Goal: Task Accomplishment & Management: Complete application form

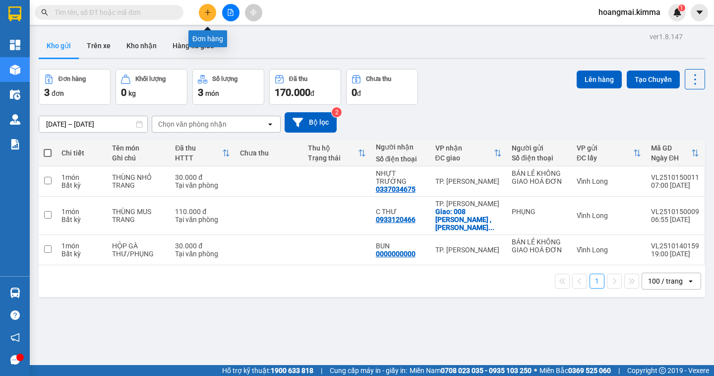
click at [208, 14] on icon "plus" at bounding box center [207, 12] width 7 height 7
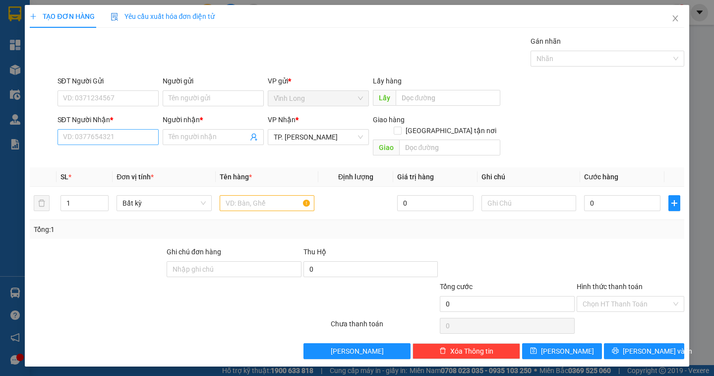
drag, startPoint x: 92, startPoint y: 148, endPoint x: 93, endPoint y: 140, distance: 8.0
click at [92, 147] on div "SĐT Người Nhận * VD: 0377654321" at bounding box center [108, 131] width 101 height 35
click at [93, 140] on input "SĐT Người Nhận *" at bounding box center [108, 137] width 101 height 16
type input "0812898912"
click at [184, 132] on input "Người nhận *" at bounding box center [208, 136] width 79 height 11
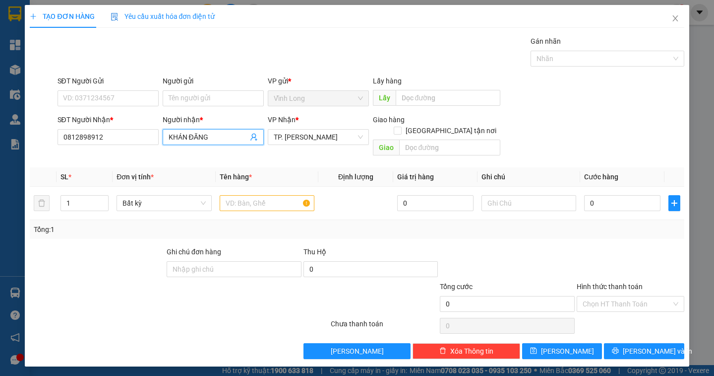
click at [186, 134] on input "KHÁN ĐĂNG" at bounding box center [208, 136] width 79 height 11
type input "KHÁNH ĐĂNG"
click at [182, 98] on input "Người gửi" at bounding box center [213, 98] width 101 height 16
type input "BÁN"
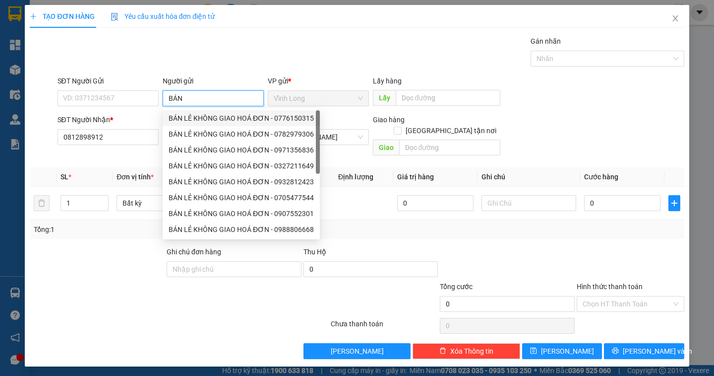
click at [180, 114] on div "BÁN LẺ KHÔNG GIAO HOÁ ĐƠN - 0776150315" at bounding box center [241, 118] width 145 height 11
type input "0776150315"
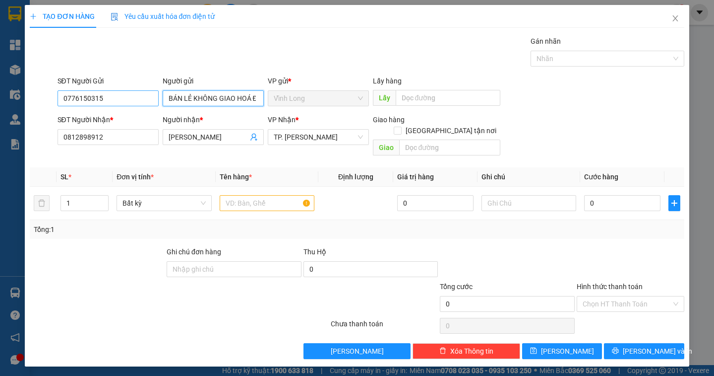
type input "BÁN LẺ KHÔNG GIAO HOÁ ĐƠN"
drag, startPoint x: 108, startPoint y: 96, endPoint x: 91, endPoint y: 106, distance: 19.8
click at [106, 98] on input "0776150315" at bounding box center [108, 98] width 101 height 16
drag, startPoint x: 91, startPoint y: 106, endPoint x: 49, endPoint y: 123, distance: 45.6
click at [49, 123] on form "SĐT Người Gửi 0776150315 0776150315 Người gửi BÁN LẺ KHÔNG GIAO HOÁ ĐƠN VP gửi …" at bounding box center [357, 117] width 654 height 84
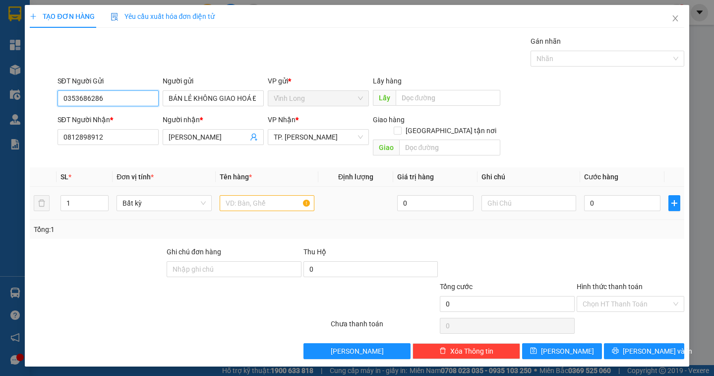
type input "0353686286"
click at [234, 195] on input "text" at bounding box center [267, 203] width 95 height 16
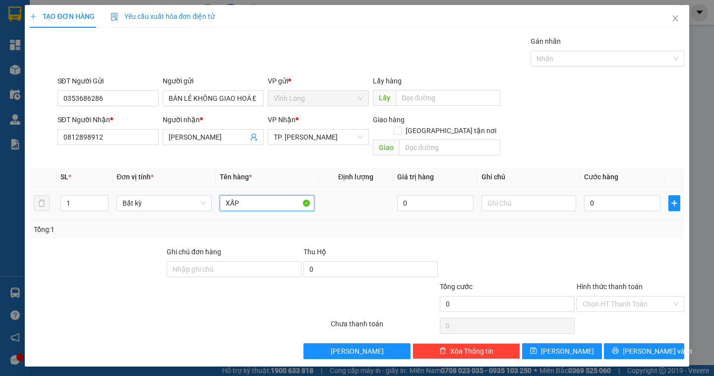
type input "XẤP"
type input "DÂN"
type input "2"
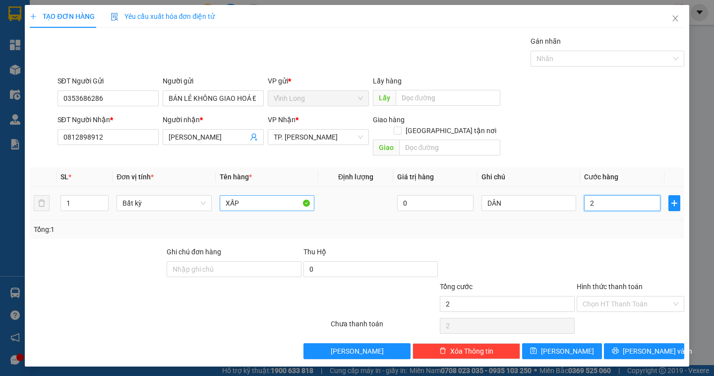
type input "20"
click at [621, 300] on div "Chọn HT Thanh Toán" at bounding box center [631, 304] width 108 height 16
type input "20.000"
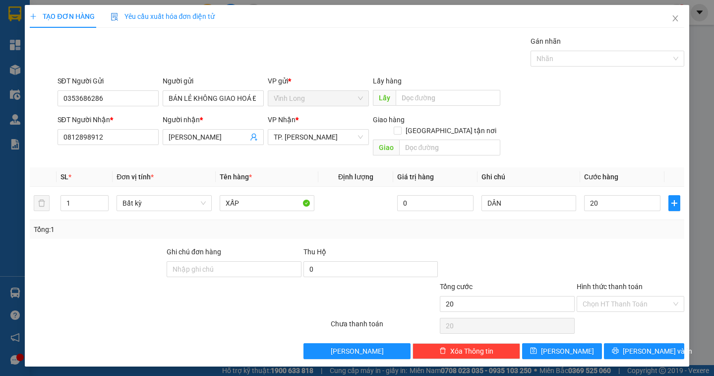
type input "20.000"
drag, startPoint x: 615, startPoint y: 310, endPoint x: 627, endPoint y: 321, distance: 16.5
click at [615, 311] on div "Tại văn phòng" at bounding box center [631, 312] width 96 height 11
type input "0"
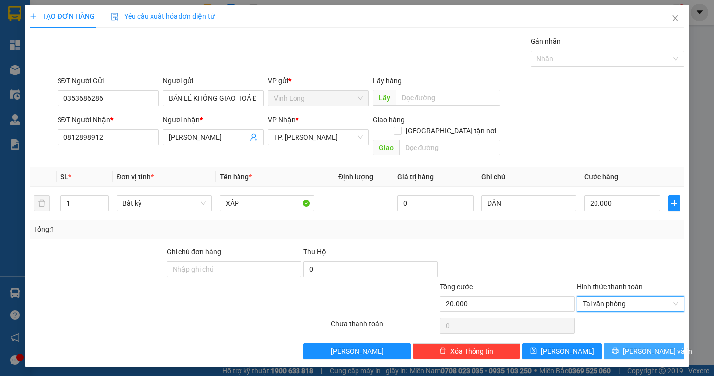
click at [636, 345] on span "[PERSON_NAME] và In" at bounding box center [657, 350] width 69 height 11
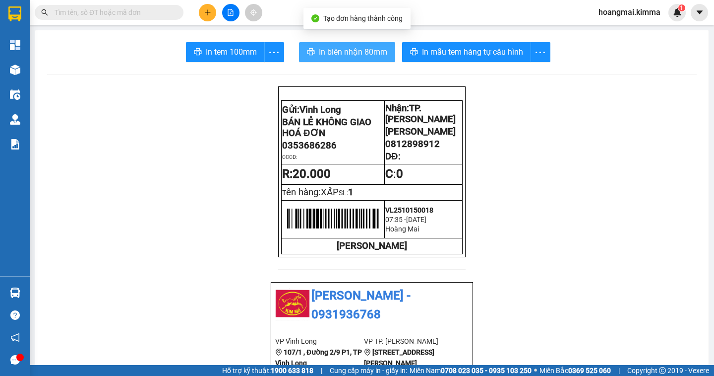
click at [353, 49] on span "In biên nhận 80mm" at bounding box center [353, 52] width 68 height 12
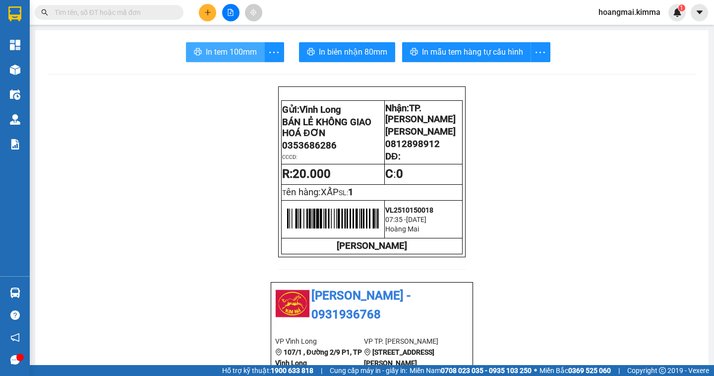
click at [223, 50] on span "In tem 100mm" at bounding box center [231, 52] width 51 height 12
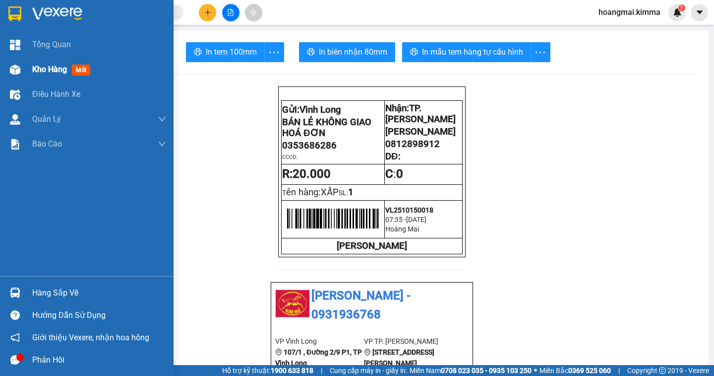
click at [61, 70] on span "Kho hàng" at bounding box center [49, 68] width 35 height 9
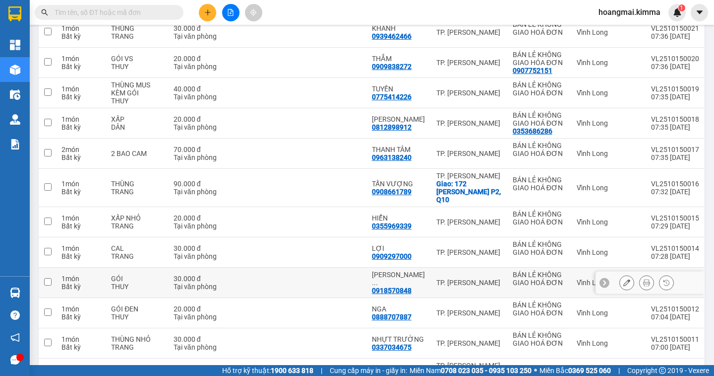
scroll to position [236, 0]
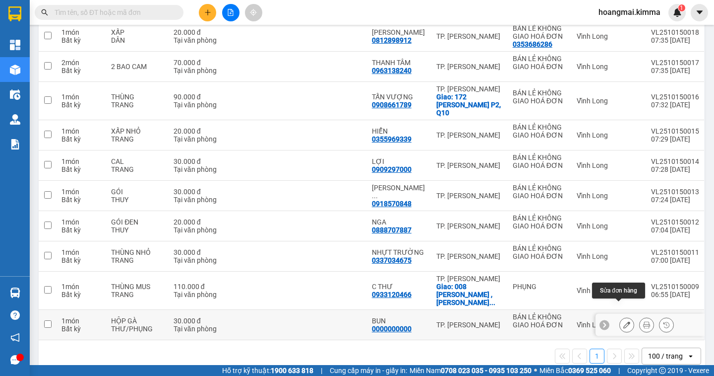
click at [624, 321] on icon at bounding box center [627, 324] width 7 height 7
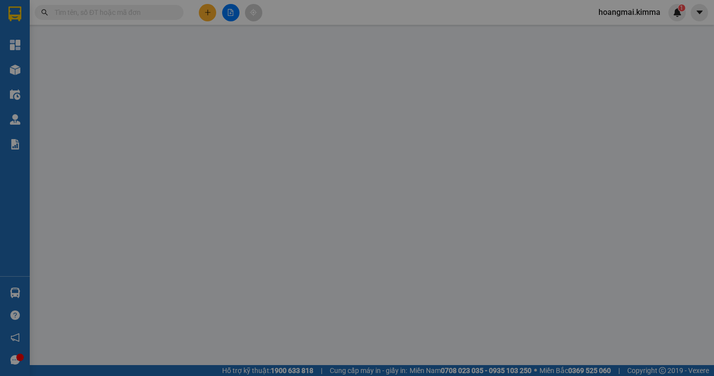
type input "BÁN LẺ KHÔNG GIAO HOÁ ĐƠN"
type input "0000000000"
type input "BUN"
type input "30.000"
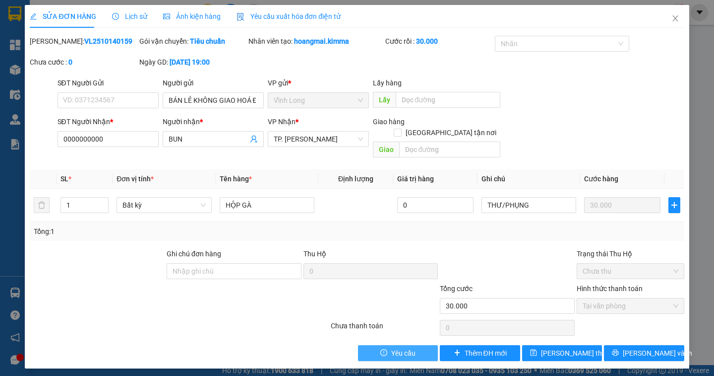
click at [406, 347] on span "Yêu cầu" at bounding box center [403, 352] width 24 height 11
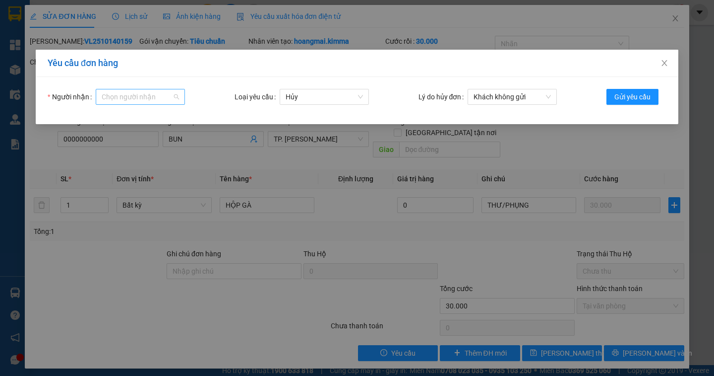
click at [128, 101] on input "Người nhận" at bounding box center [137, 96] width 70 height 15
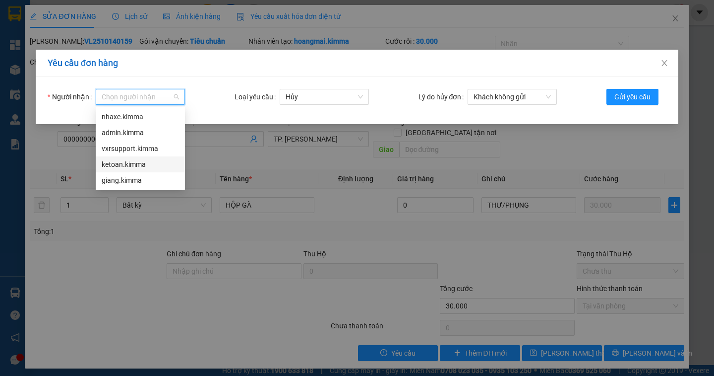
click at [126, 165] on div "ketoan.kimma" at bounding box center [140, 164] width 77 height 11
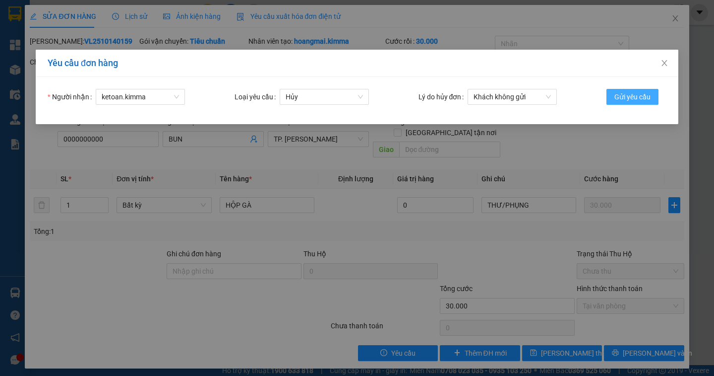
click at [631, 99] on span "Gửi yêu cầu" at bounding box center [633, 96] width 36 height 11
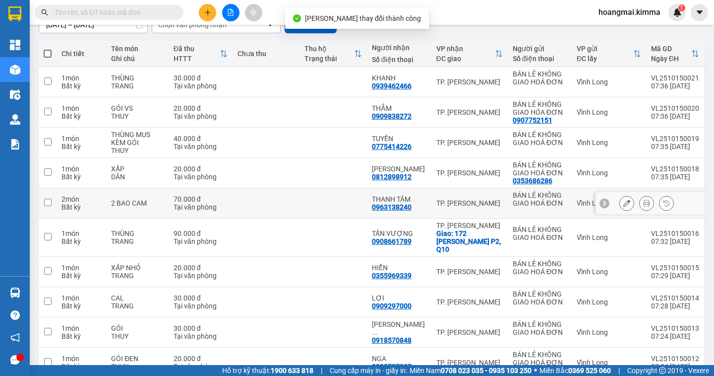
scroll to position [236, 0]
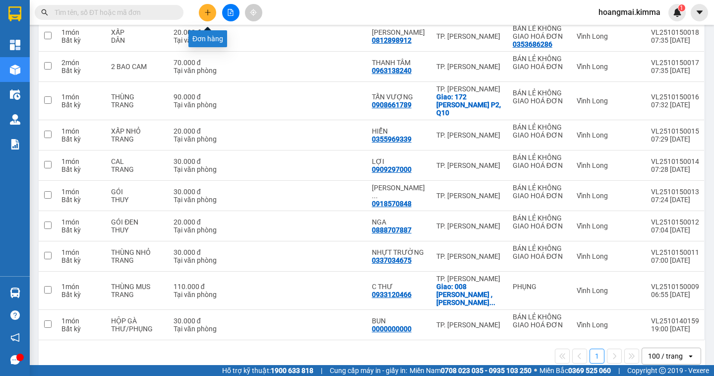
click at [207, 13] on icon "plus" at bounding box center [207, 12] width 7 height 7
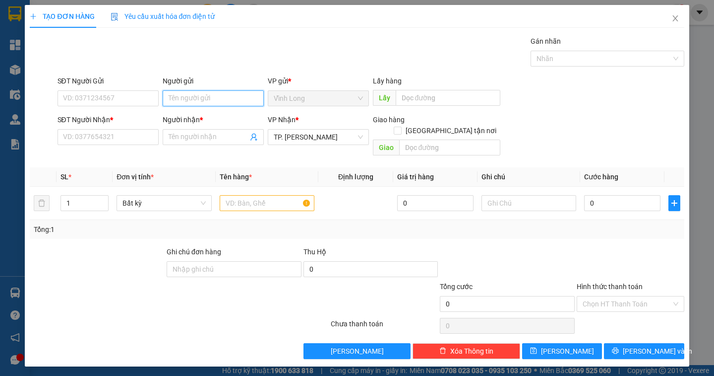
click at [174, 93] on input "Người gửi" at bounding box center [213, 98] width 101 height 16
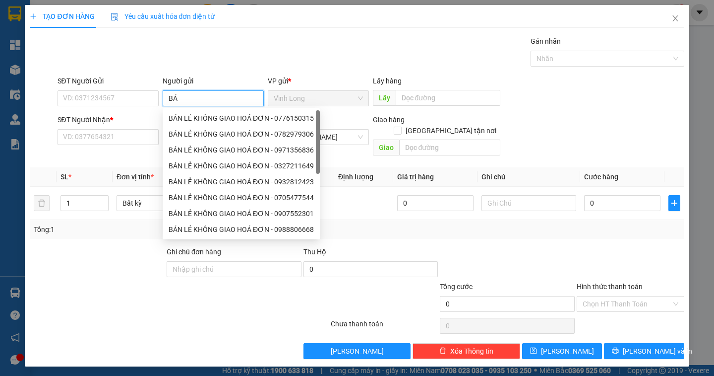
type input "BÁN"
click at [202, 118] on div "BÁN LẺ KHÔNG GIAO HOÁ ĐƠN - 0776150315" at bounding box center [241, 118] width 145 height 11
type input "0776150315"
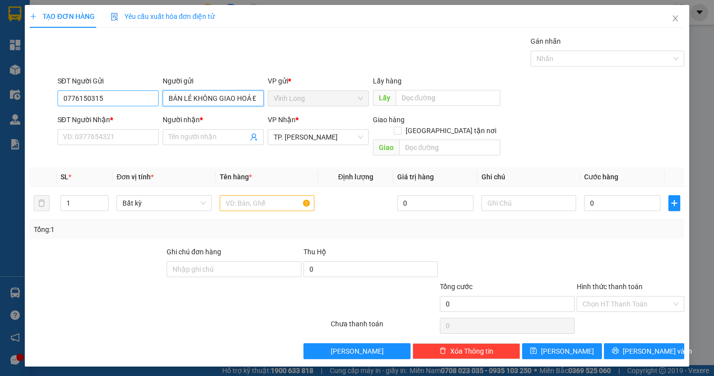
type input "BÁN LẺ KHÔNG GIAO HOÁ ĐƠN"
drag, startPoint x: 113, startPoint y: 101, endPoint x: 10, endPoint y: 94, distance: 103.4
click at [10, 94] on div "TẠO ĐƠN HÀNG Yêu cầu xuất hóa đơn điện tử Transit Pickup Surcharge Ids Transit …" at bounding box center [357, 188] width 714 height 376
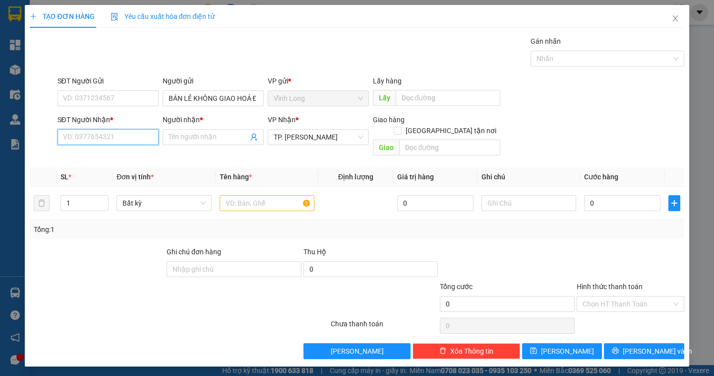
click at [76, 136] on input "SĐT Người Nhận *" at bounding box center [108, 137] width 101 height 16
type input "0902926026"
drag, startPoint x: 85, startPoint y: 161, endPoint x: 90, endPoint y: 162, distance: 5.2
click at [86, 160] on div "0902926026 - PHỤNG" at bounding box center [107, 156] width 89 height 11
type input "PHỤNG"
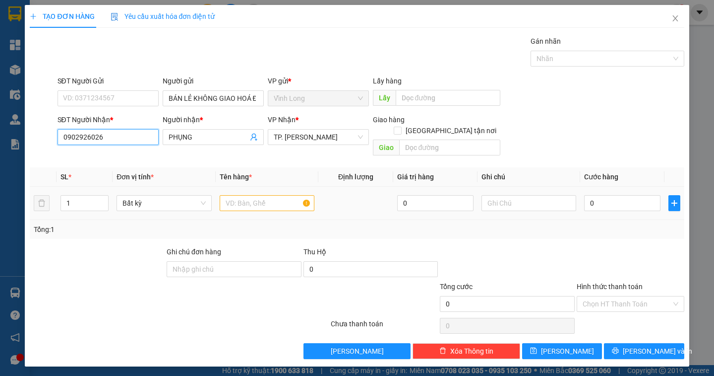
type input "0902926026"
click at [244, 200] on div at bounding box center [267, 203] width 95 height 20
click at [241, 195] on input "text" at bounding box center [267, 203] width 95 height 16
click at [240, 195] on input "text" at bounding box center [267, 203] width 95 height 16
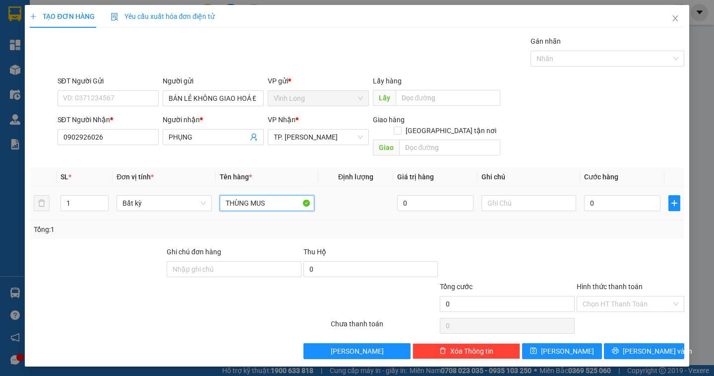
type input "THÙNG MUS"
type input "DÂN"
type input "4"
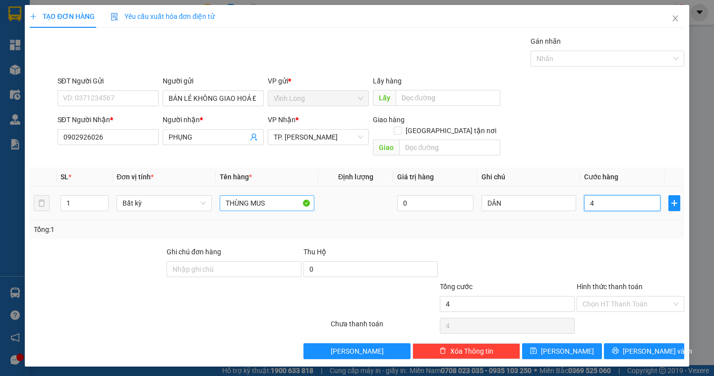
type input "40"
type input "4"
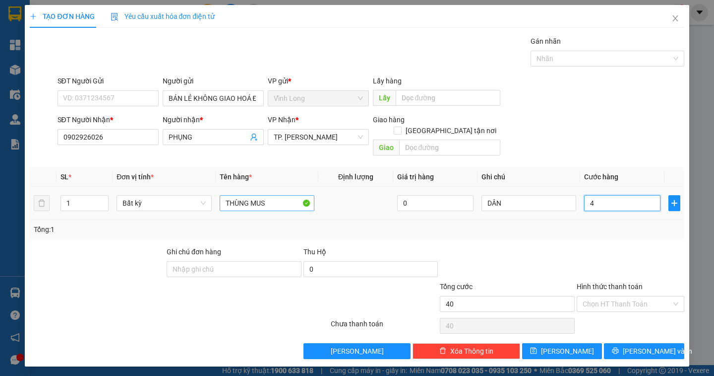
type input "4"
type input "0"
type input "05"
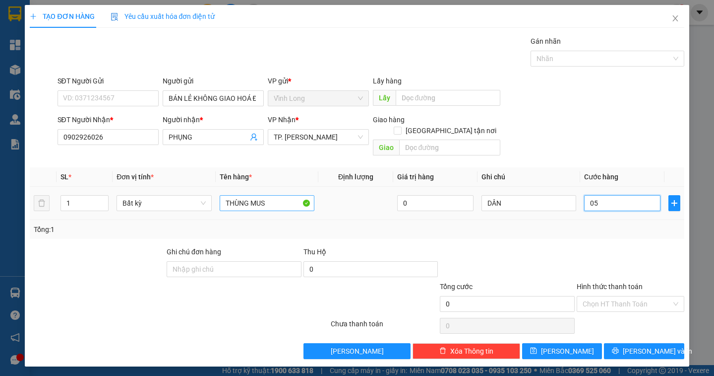
type input "5"
type input "050"
type input "50"
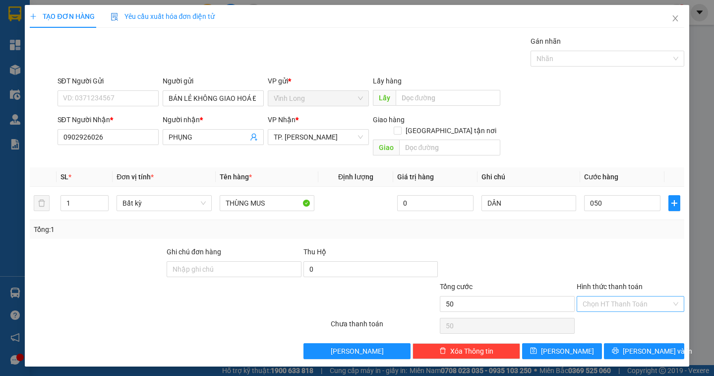
type input "50.000"
click at [631, 296] on input "Hình thức thanh toán" at bounding box center [627, 303] width 89 height 15
click at [624, 307] on div "Tại văn phòng" at bounding box center [631, 313] width 108 height 16
type input "0"
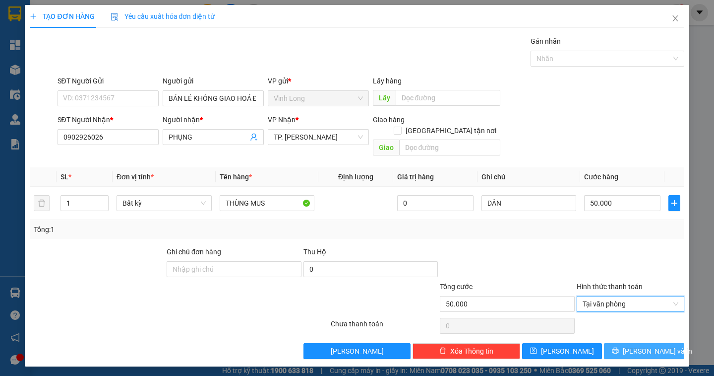
click at [642, 345] on span "Lưu và In" at bounding box center [657, 350] width 69 height 11
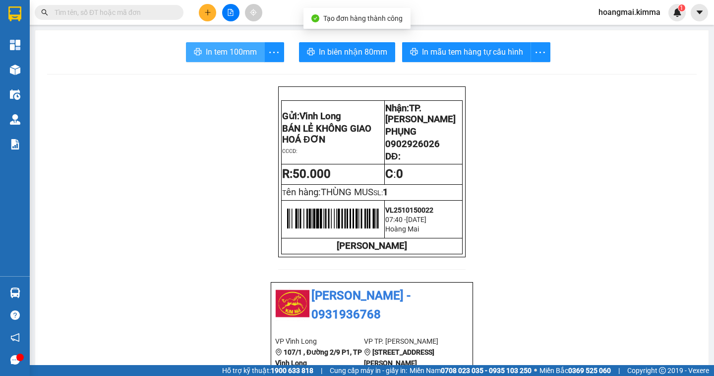
click at [218, 53] on span "In tem 100mm" at bounding box center [231, 52] width 51 height 12
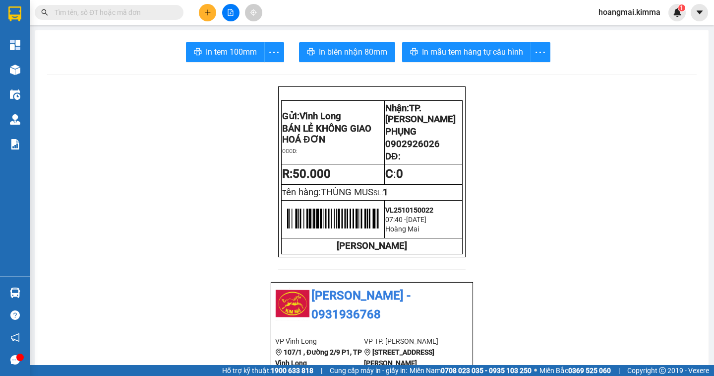
click at [202, 13] on button at bounding box center [207, 12] width 17 height 17
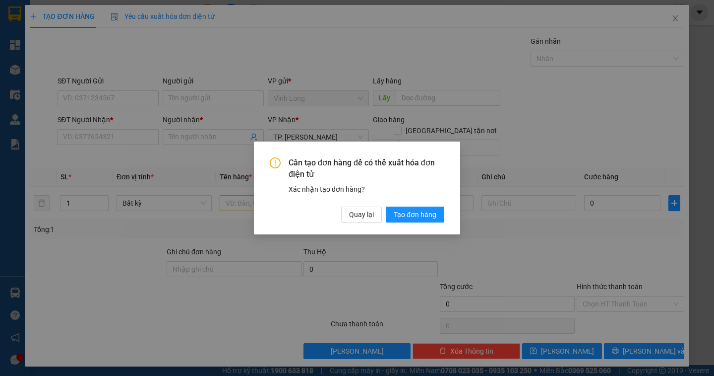
click at [674, 19] on div "Cần tạo đơn hàng để có thể xuất hóa đơn điện tử Xác nhận tạo đơn hàng? Quay lại…" at bounding box center [357, 188] width 714 height 376
drag, startPoint x: 361, startPoint y: 217, endPoint x: 353, endPoint y: 221, distance: 9.1
click at [359, 218] on span "Quay lại" at bounding box center [361, 214] width 25 height 11
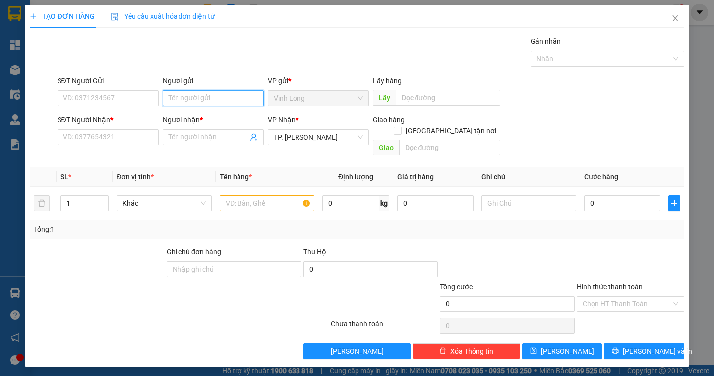
click at [189, 104] on input "Người gửi" at bounding box center [213, 98] width 101 height 16
type input "BÁN"
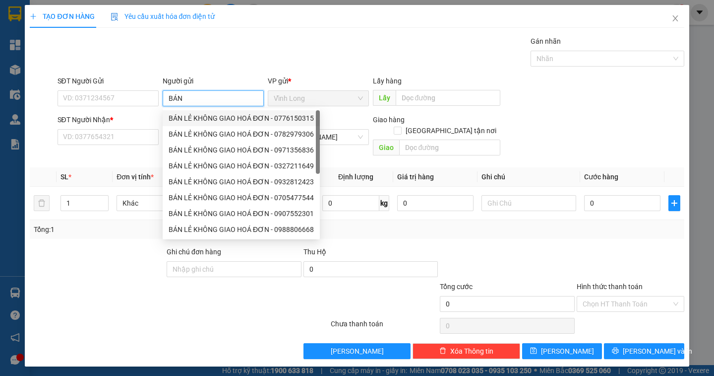
click at [168, 118] on div "BÁN LẺ KHÔNG GIAO HOÁ ĐƠN - 0776150315" at bounding box center [241, 118] width 157 height 16
type input "0776150315"
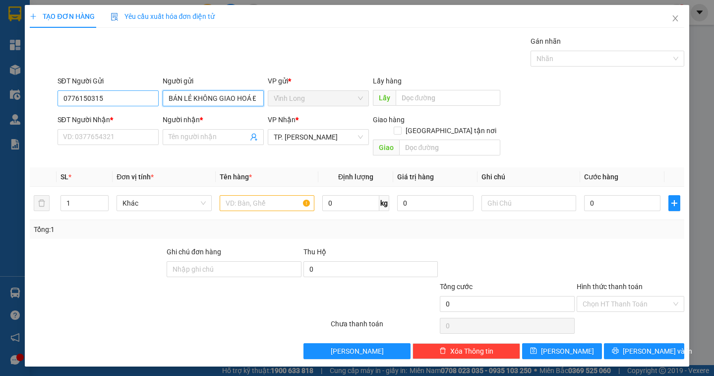
type input "BÁN LẺ KHÔNG GIAO HOÁ ĐƠN"
drag, startPoint x: 100, startPoint y: 100, endPoint x: 93, endPoint y: 101, distance: 7.0
click at [93, 101] on input "0776150315" at bounding box center [108, 98] width 101 height 16
drag, startPoint x: 51, startPoint y: 113, endPoint x: 32, endPoint y: 118, distance: 20.0
click at [32, 118] on form "SĐT Người Gửi 0776150315 0776150315 Người gửi BÁN LẺ KHÔNG GIAO HOÁ ĐƠN VP gửi …" at bounding box center [357, 117] width 654 height 84
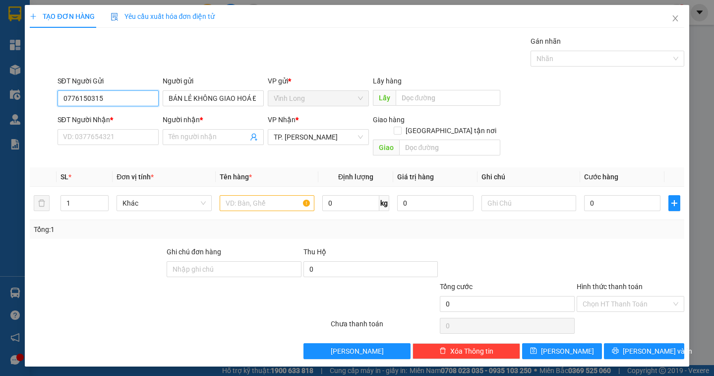
click at [112, 101] on input "0776150315" at bounding box center [108, 98] width 101 height 16
drag, startPoint x: 112, startPoint y: 101, endPoint x: 96, endPoint y: 105, distance: 15.9
click at [99, 105] on input "0776150315" at bounding box center [108, 98] width 101 height 16
click at [104, 139] on input "SĐT Người Nhận *" at bounding box center [108, 137] width 101 height 16
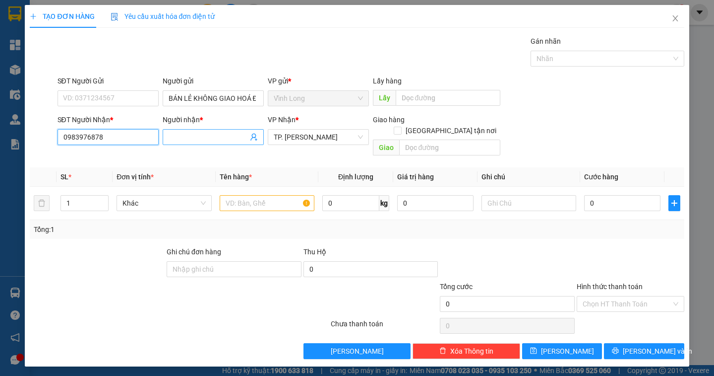
type input "0983976878"
click at [202, 136] on input "Người nhận *" at bounding box center [208, 136] width 79 height 11
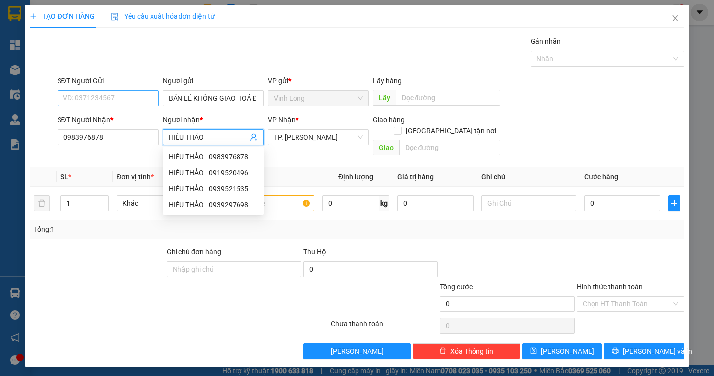
type input "HIẾU THẢO"
click at [115, 101] on input "SĐT Người Gửi" at bounding box center [108, 98] width 101 height 16
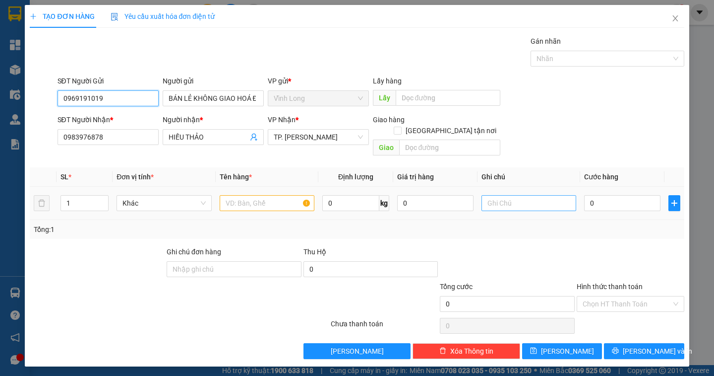
type input "0969191019"
click at [512, 197] on input "text" at bounding box center [529, 203] width 95 height 16
type input "DÂN /DUNG"
type input "2"
click at [98, 195] on span "Increase Value" at bounding box center [102, 199] width 11 height 9
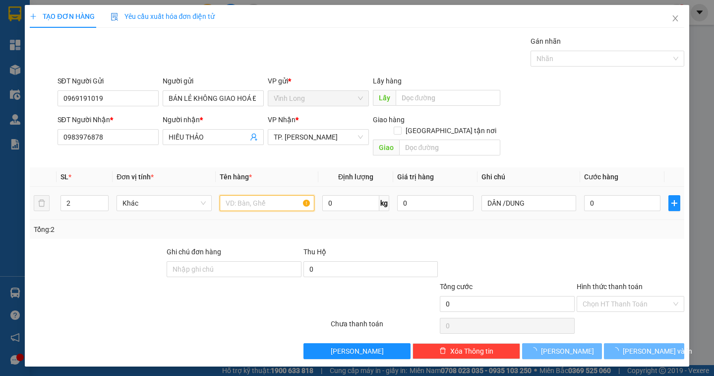
click at [236, 195] on input "text" at bounding box center [267, 203] width 95 height 16
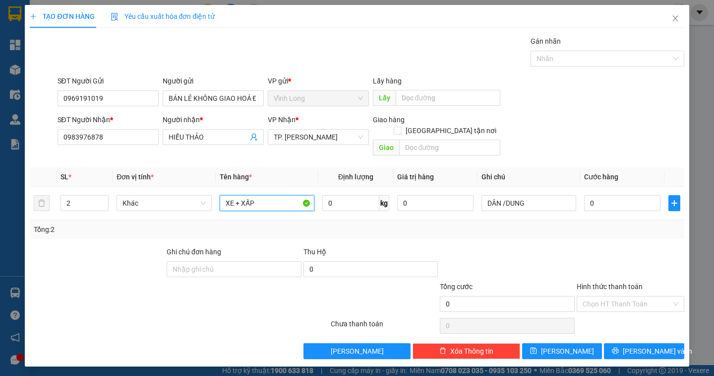
type input "XE + XẤP"
click at [612, 198] on input "0" at bounding box center [622, 203] width 76 height 16
type input "4"
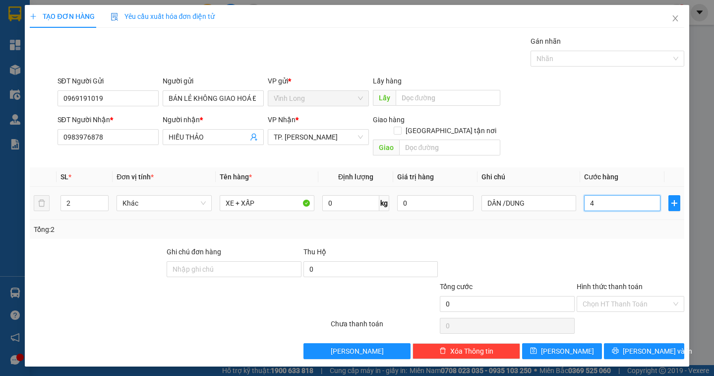
type input "4"
type input "40"
type input "400"
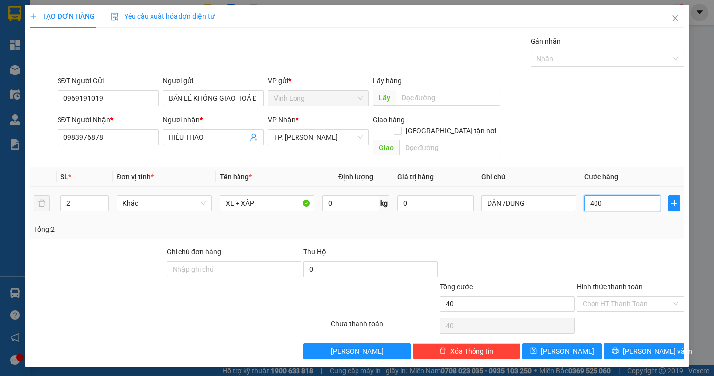
type input "400"
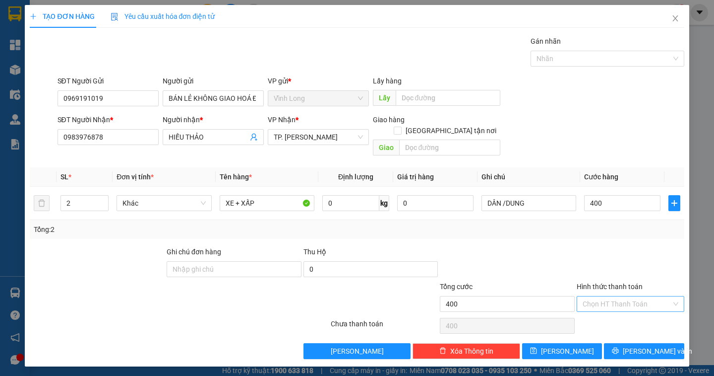
click at [611, 297] on input "Hình thức thanh toán" at bounding box center [627, 303] width 89 height 15
type input "400.000"
click at [607, 310] on div "Tại văn phòng" at bounding box center [631, 312] width 96 height 11
type input "0"
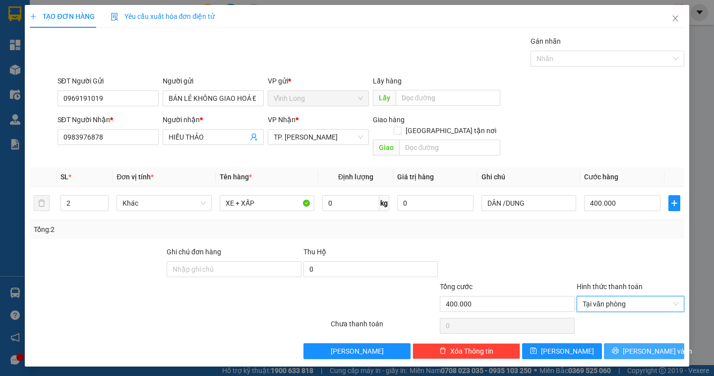
click at [640, 345] on span "[PERSON_NAME] và In" at bounding box center [657, 350] width 69 height 11
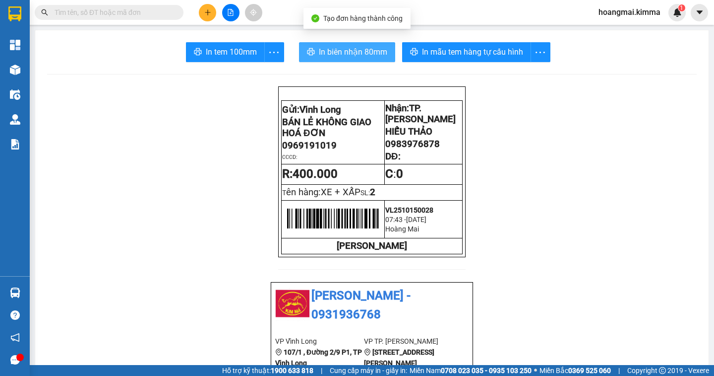
click at [341, 48] on span "In biên nhận 80mm" at bounding box center [353, 52] width 68 height 12
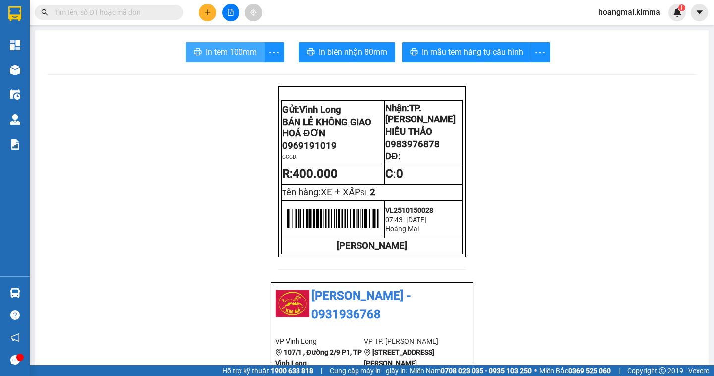
click at [218, 51] on span "In tem 100mm" at bounding box center [231, 52] width 51 height 12
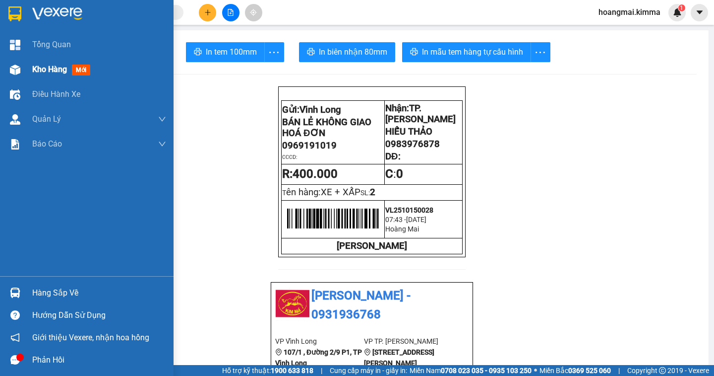
click at [36, 64] on span "Kho hàng" at bounding box center [49, 68] width 35 height 9
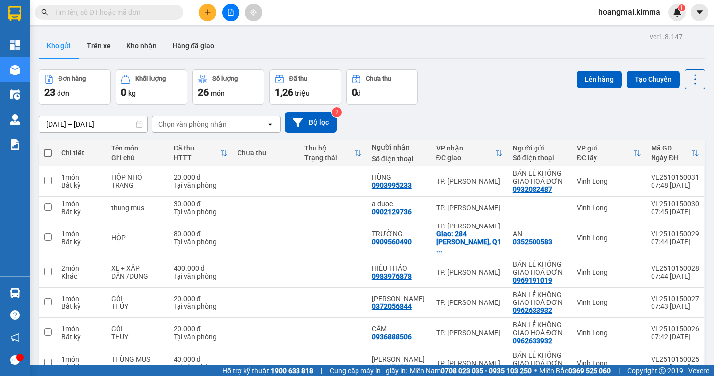
click at [48, 148] on label at bounding box center [48, 153] width 8 height 10
click at [48, 148] on input "checkbox" at bounding box center [48, 148] width 0 height 0
checkbox input "true"
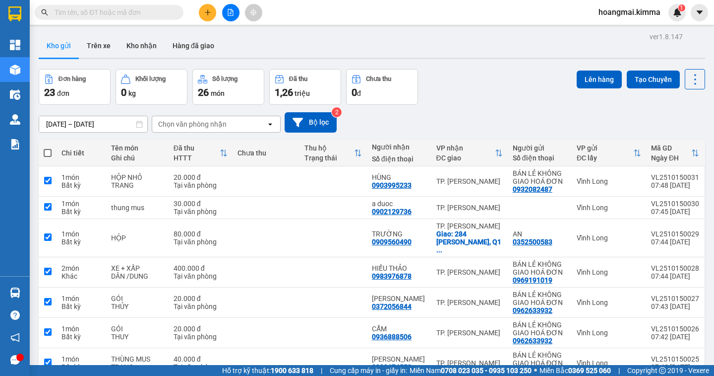
checkbox input "true"
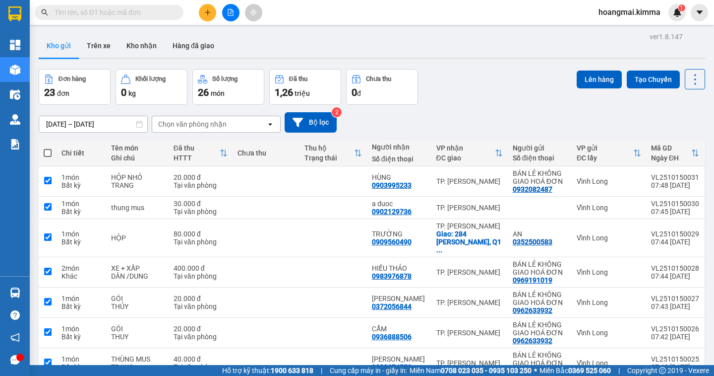
checkbox input "true"
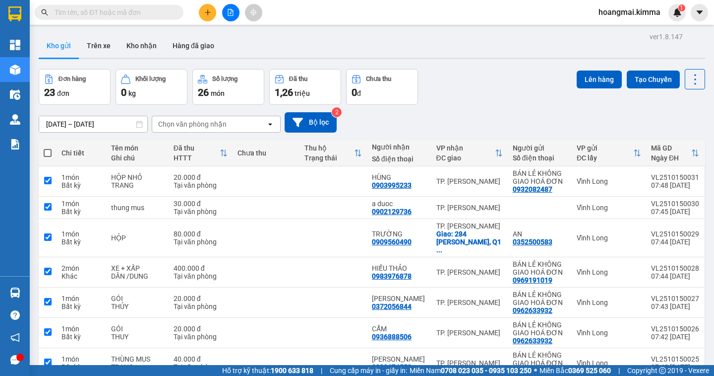
checkbox input "true"
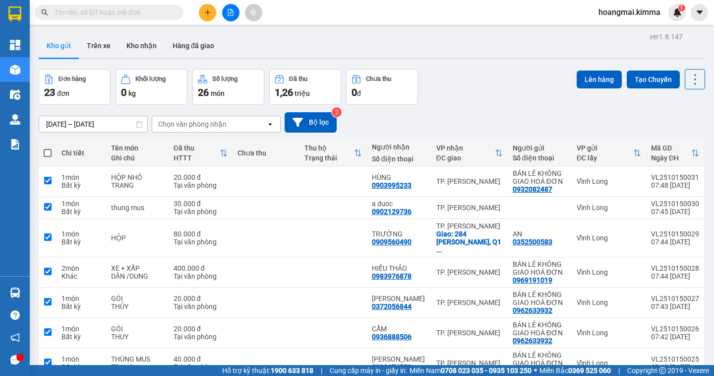
checkbox input "true"
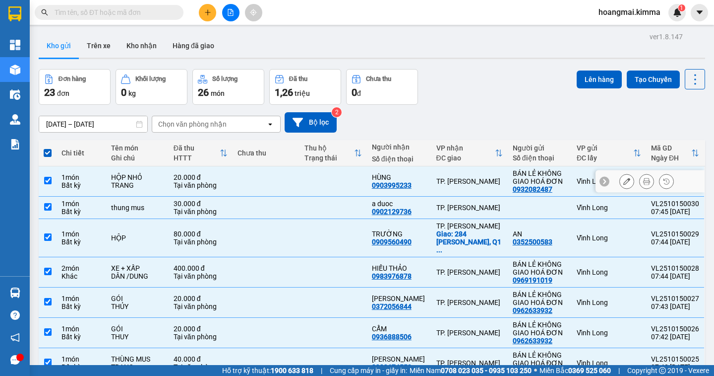
click at [45, 178] on input "checkbox" at bounding box center [47, 180] width 7 height 7
checkbox input "false"
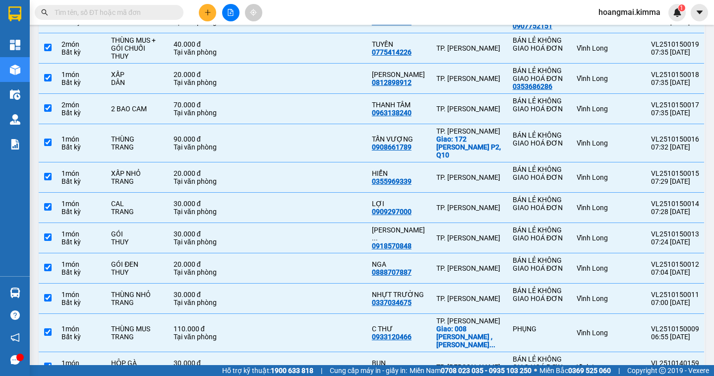
scroll to position [530, 0]
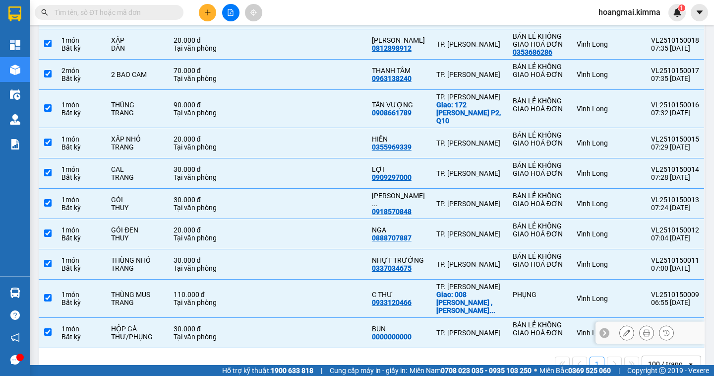
click at [50, 328] on input "checkbox" at bounding box center [47, 331] width 7 height 7
checkbox input "false"
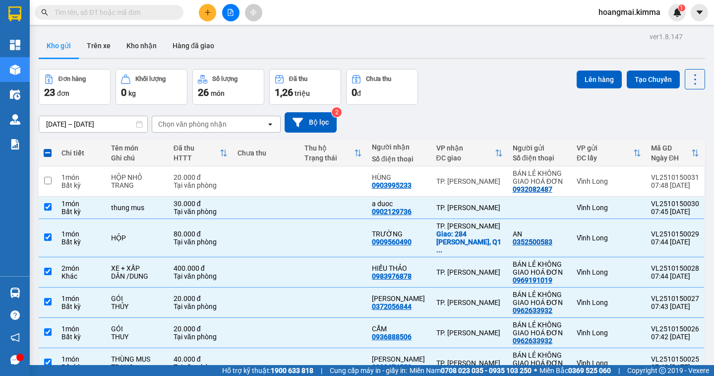
scroll to position [50, 0]
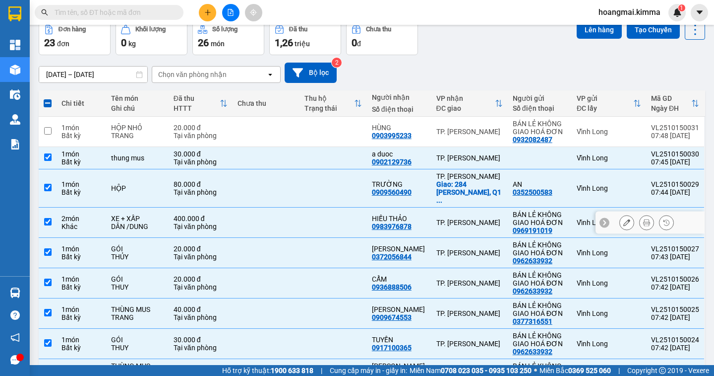
drag, startPoint x: 46, startPoint y: 212, endPoint x: 57, endPoint y: 209, distance: 11.3
click at [47, 218] on input "checkbox" at bounding box center [47, 221] width 7 height 7
checkbox input "false"
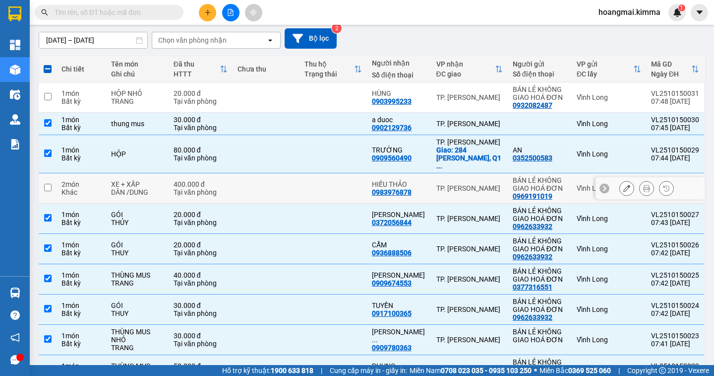
scroll to position [0, 0]
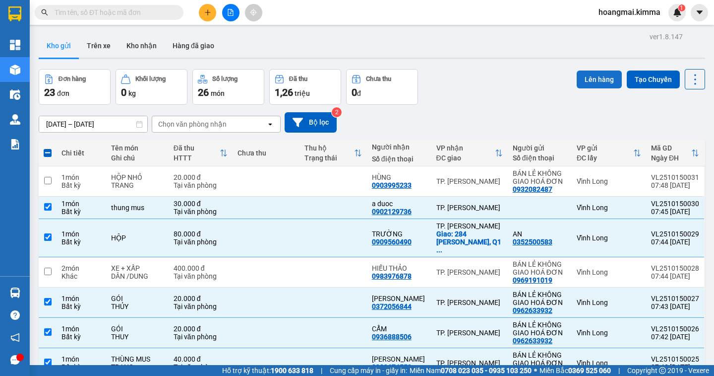
click at [587, 83] on button "Lên hàng" at bounding box center [599, 79] width 45 height 18
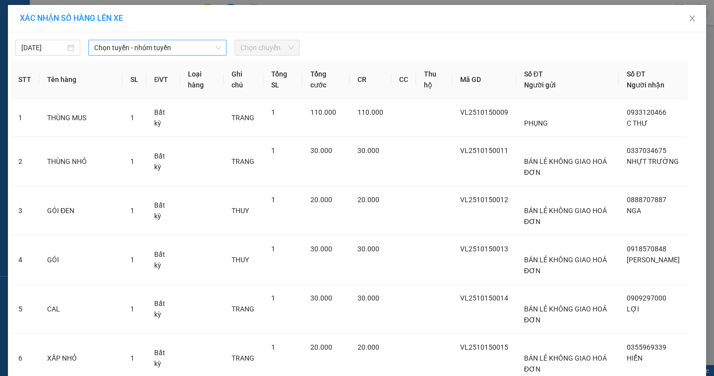
click at [126, 45] on span "Chọn tuyến - nhóm tuyến" at bounding box center [157, 47] width 126 height 15
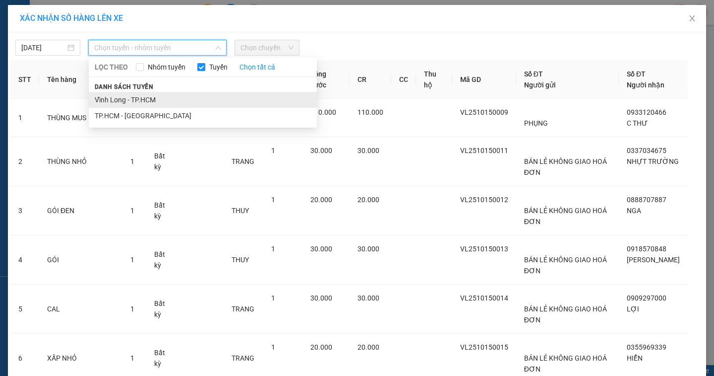
click at [125, 102] on li "Vĩnh Long - TP.HCM" at bounding box center [203, 100] width 228 height 16
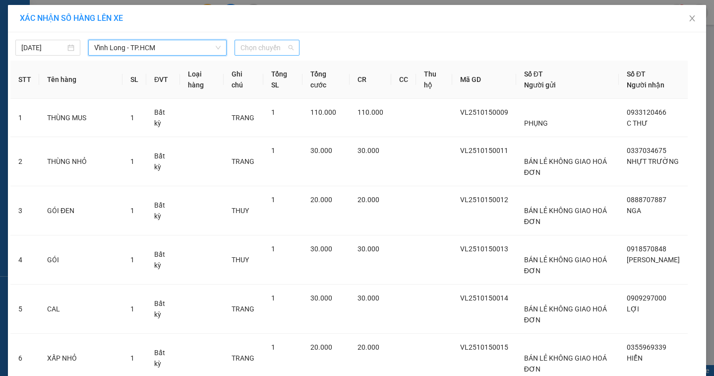
click at [258, 47] on span "Chọn chuyến" at bounding box center [267, 47] width 53 height 15
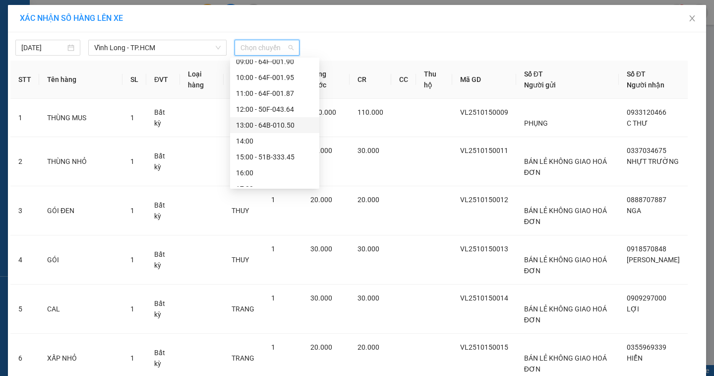
scroll to position [50, 0]
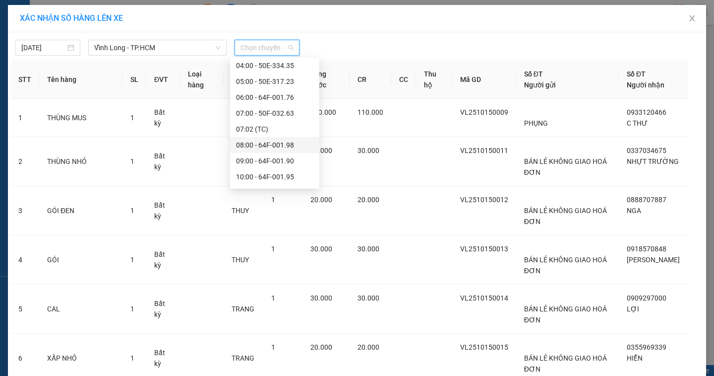
click at [263, 145] on div "08:00 - 64F-001.98" at bounding box center [274, 144] width 77 height 11
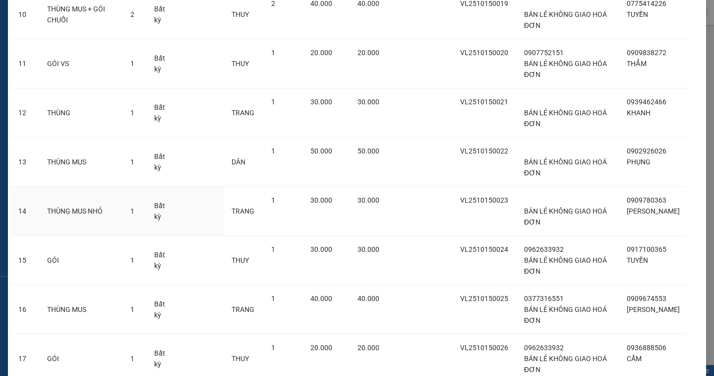
scroll to position [751, 0]
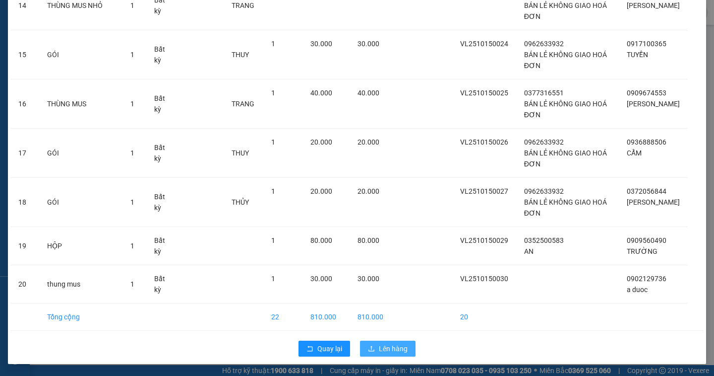
click at [402, 342] on button "Lên hàng" at bounding box center [388, 348] width 56 height 16
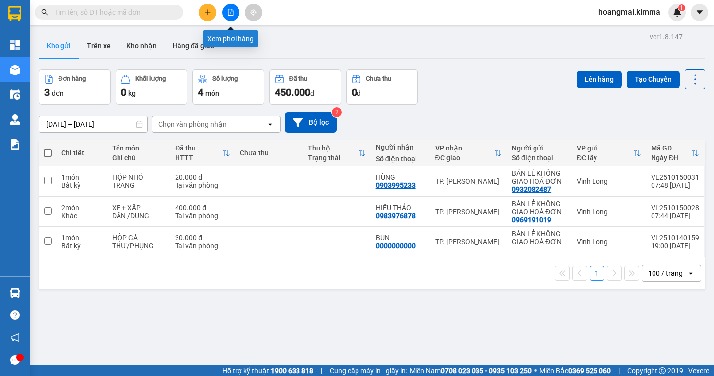
click at [224, 15] on button at bounding box center [230, 12] width 17 height 17
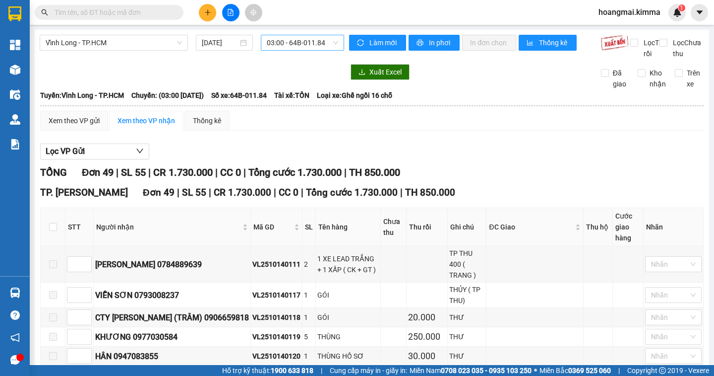
click at [307, 40] on span "03:00 - 64B-011.84" at bounding box center [302, 42] width 71 height 15
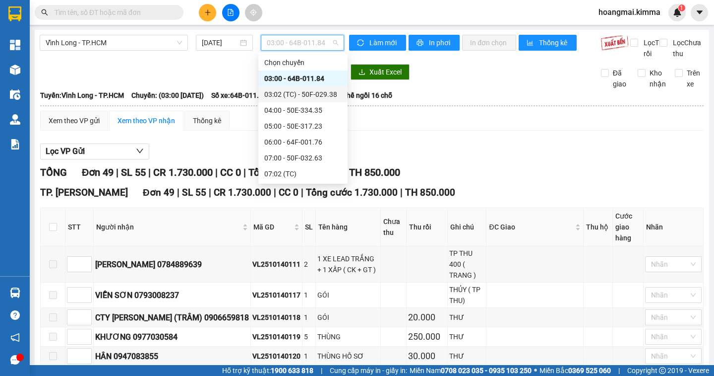
scroll to position [99, 0]
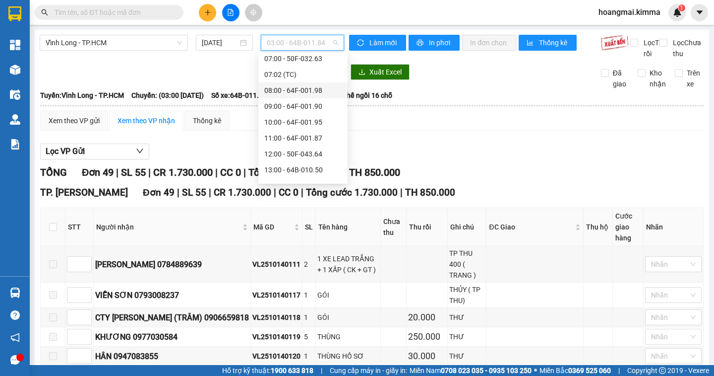
click at [281, 89] on div "08:00 - 64F-001.98" at bounding box center [302, 90] width 77 height 11
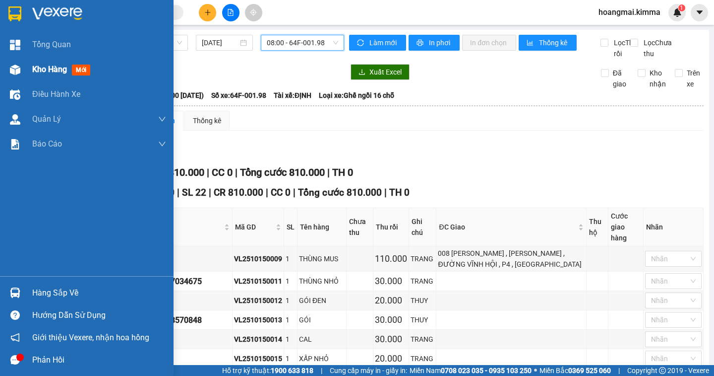
click at [41, 70] on span "Kho hàng" at bounding box center [49, 68] width 35 height 9
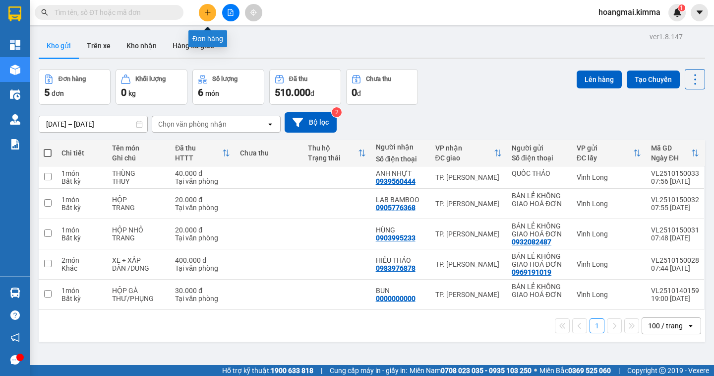
click at [205, 18] on button at bounding box center [207, 12] width 17 height 17
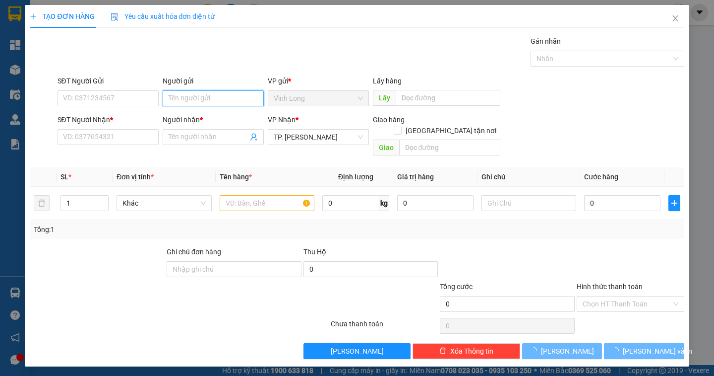
click at [188, 94] on input "Người gửi" at bounding box center [213, 98] width 101 height 16
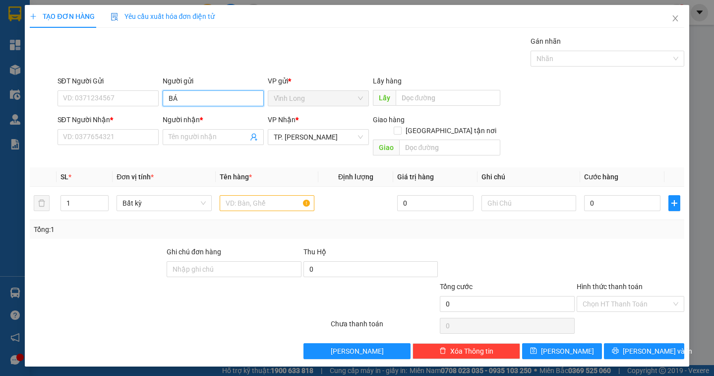
type input "BÁN"
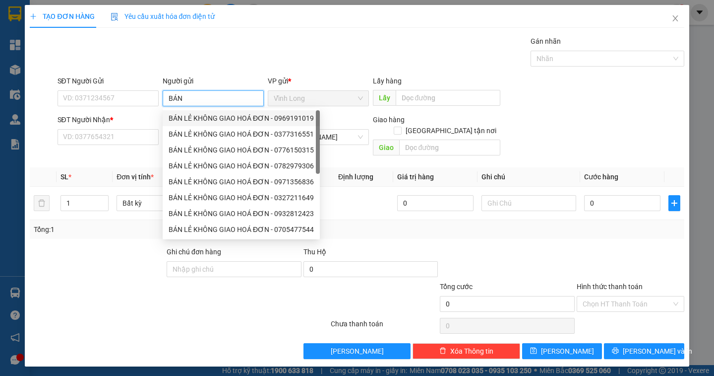
click at [180, 118] on div "BÁN LẺ KHÔNG GIAO HOÁ ĐƠN - 0969191019" at bounding box center [241, 118] width 145 height 11
type input "0969191019"
type input "BÁN LẺ KHÔNG GIAO HOÁ ĐƠN"
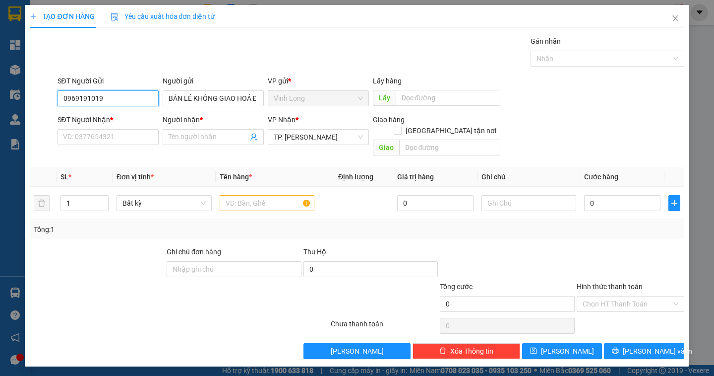
drag, startPoint x: 117, startPoint y: 100, endPoint x: 34, endPoint y: 111, distance: 84.0
click at [34, 111] on form "SĐT Người Gửi 0969191019 0969191019 Người gửi BÁN LẺ KHÔNG GIAO HOÁ ĐƠN VP gửi …" at bounding box center [357, 117] width 654 height 84
click at [75, 135] on input "SĐT Người Nhận *" at bounding box center [108, 137] width 101 height 16
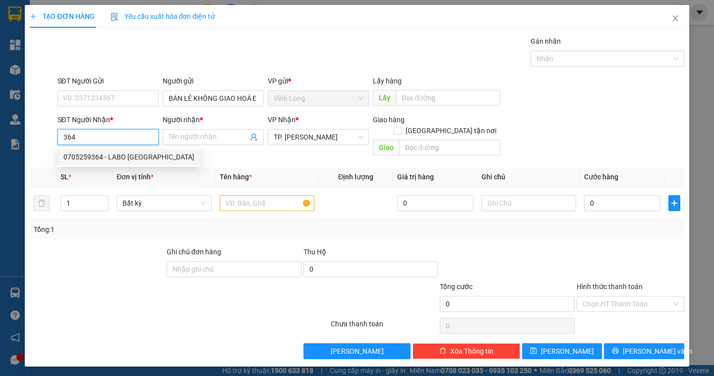
click at [101, 154] on div "0705259364 - LABO VIỆT MỸ" at bounding box center [128, 156] width 131 height 11
type input "0705259364"
type input "LABO VIỆT MỸ"
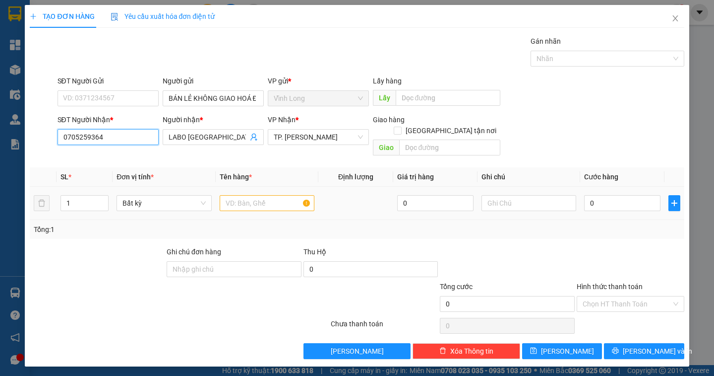
type input "0705259364"
click at [259, 195] on input "text" at bounding box center [267, 203] width 95 height 16
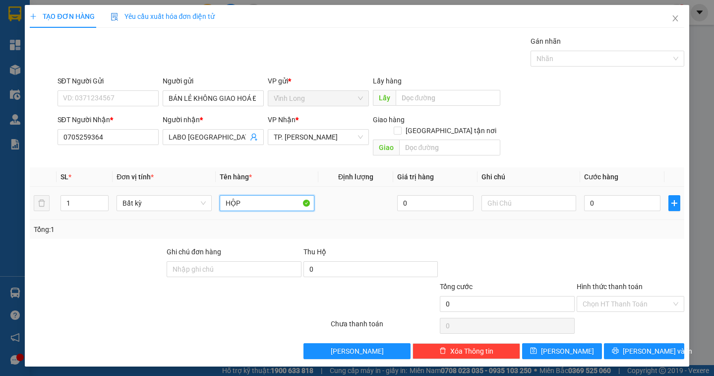
type input "HỘP"
type input "DÂN"
type input "2"
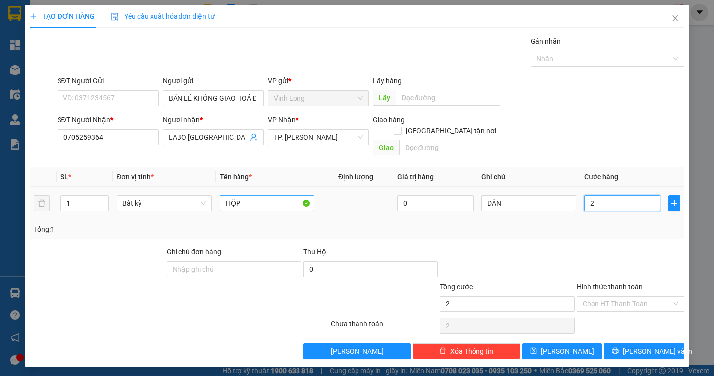
type input "20"
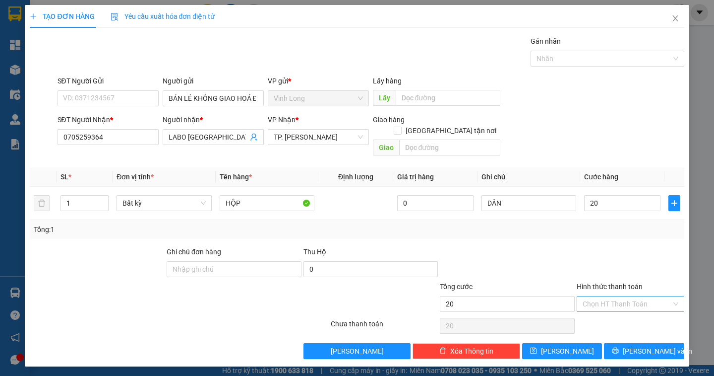
click at [630, 296] on input "Hình thức thanh toán" at bounding box center [627, 303] width 89 height 15
type input "20.000"
click at [614, 312] on div "Tại văn phòng" at bounding box center [631, 312] width 96 height 11
type input "0"
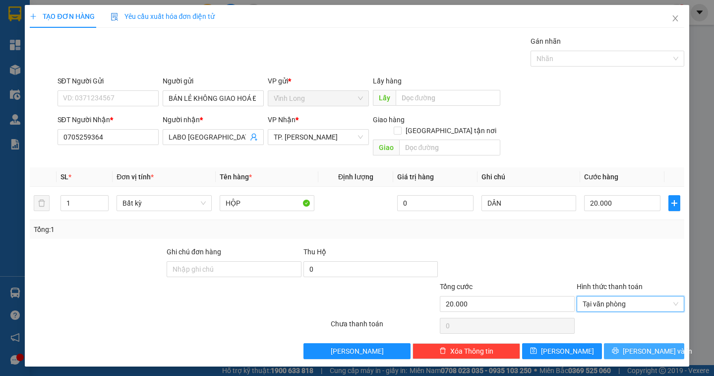
click at [641, 345] on span "Lưu và In" at bounding box center [657, 350] width 69 height 11
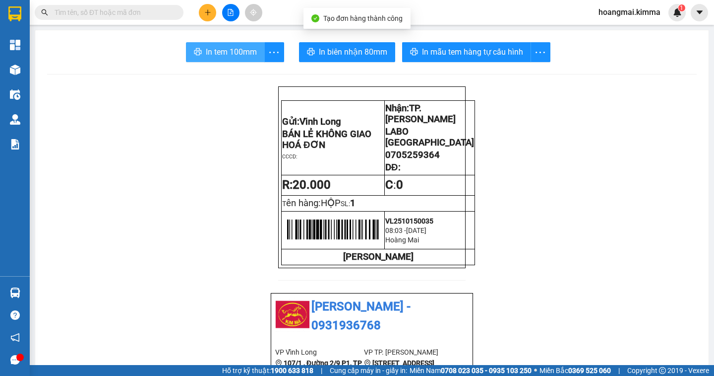
click at [233, 47] on span "In tem 100mm" at bounding box center [231, 52] width 51 height 12
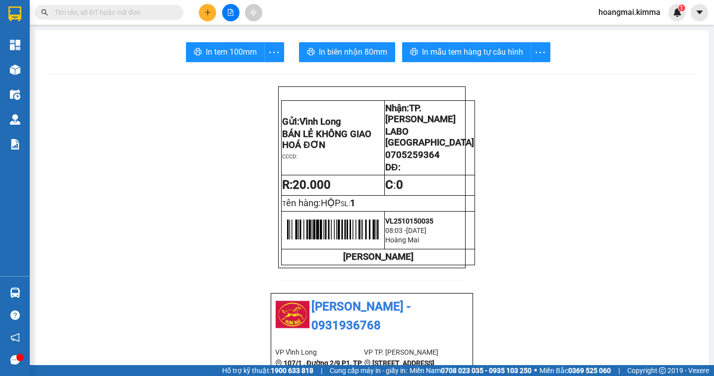
click at [207, 13] on icon "plus" at bounding box center [207, 12] width 7 height 7
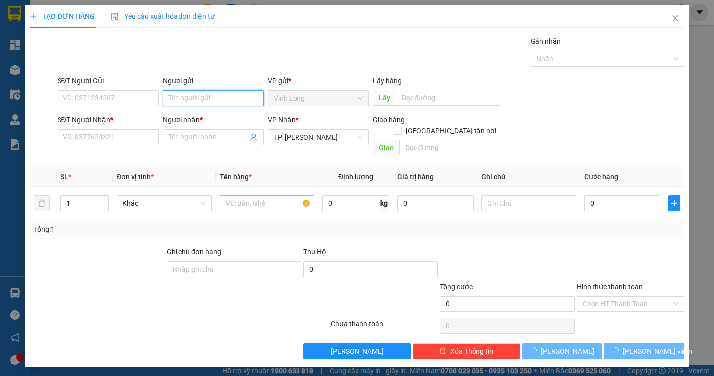
click at [189, 104] on input "Người gửi" at bounding box center [213, 98] width 101 height 16
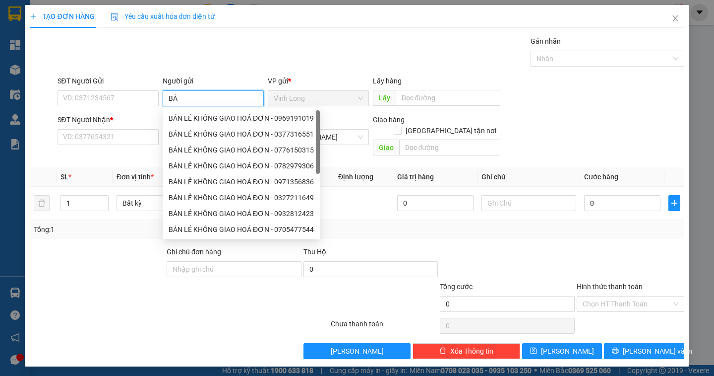
type input "BÁN"
click at [179, 116] on div "BÁN LẺ KHÔNG GIAO HOÁ ĐƠN - 0969191019" at bounding box center [241, 118] width 145 height 11
type input "0969191019"
type input "BÁN LẺ KHÔNG GIAO HOÁ ĐƠN"
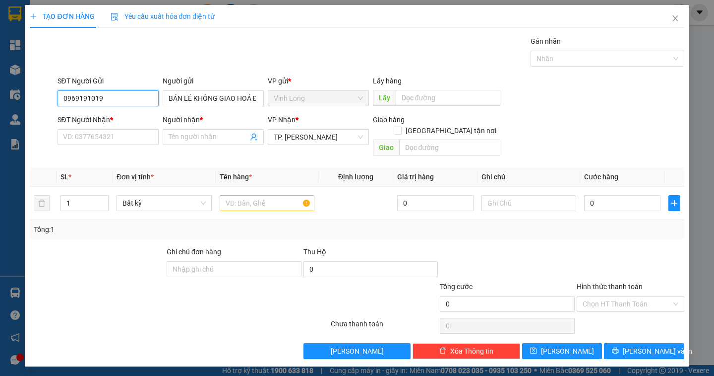
drag, startPoint x: 136, startPoint y: 99, endPoint x: 20, endPoint y: 113, distance: 116.5
click at [19, 117] on div "TẠO ĐƠN HÀNG Yêu cầu xuất hóa đơn điện tử Transit Pickup Surcharge Ids Transit …" at bounding box center [357, 188] width 714 height 376
click at [236, 195] on input "text" at bounding box center [267, 203] width 95 height 16
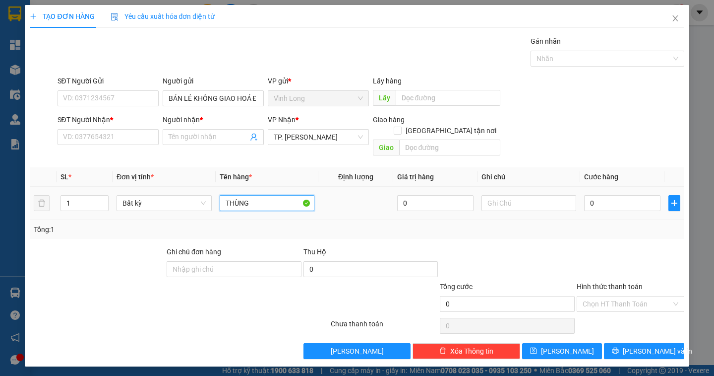
type input "THÙNG"
type input "DÂN"
type input "3"
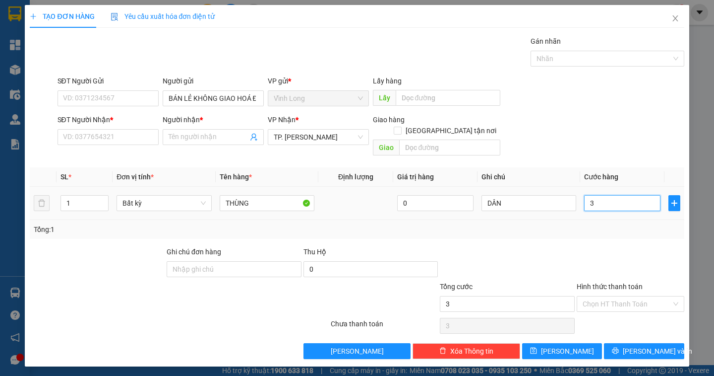
type input "30"
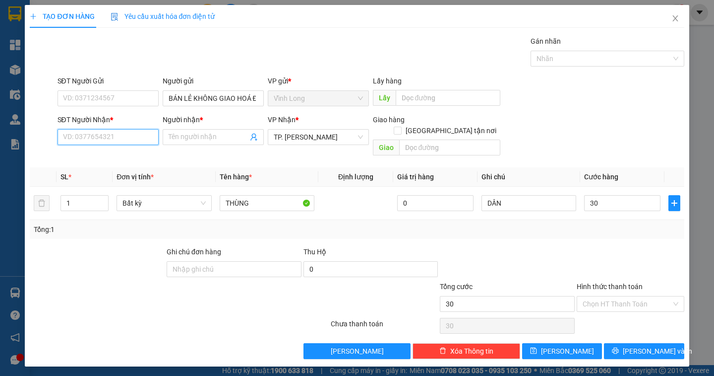
type input "30.000"
click at [84, 138] on input "SĐT Người Nhận *" at bounding box center [108, 137] width 101 height 16
type input "0989702719"
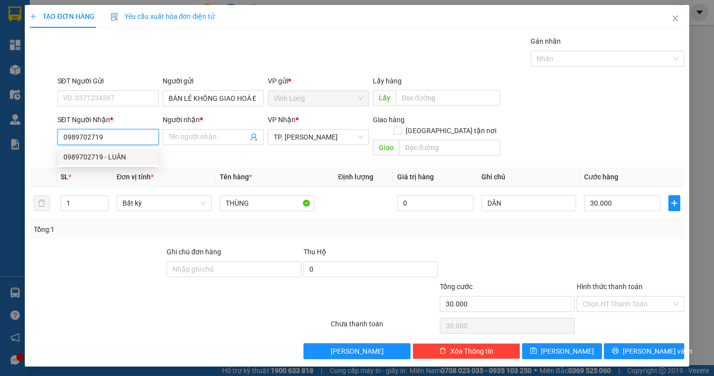
click at [103, 154] on div "0989702719 - LUÂN" at bounding box center [107, 156] width 89 height 11
type input "LUÂN"
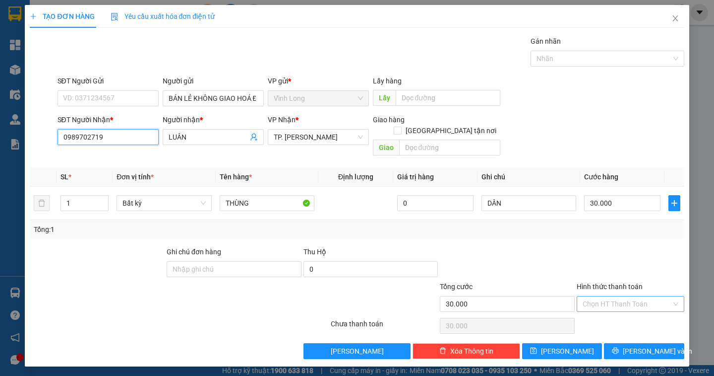
type input "0989702719"
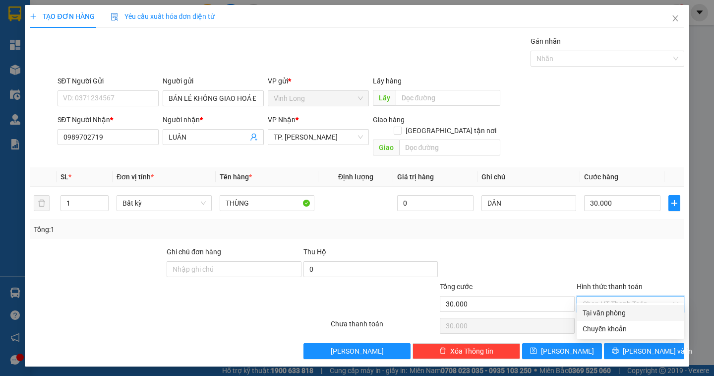
click at [613, 296] on input "Hình thức thanh toán" at bounding box center [627, 303] width 89 height 15
click at [604, 312] on div "Tại văn phòng" at bounding box center [631, 312] width 96 height 11
type input "0"
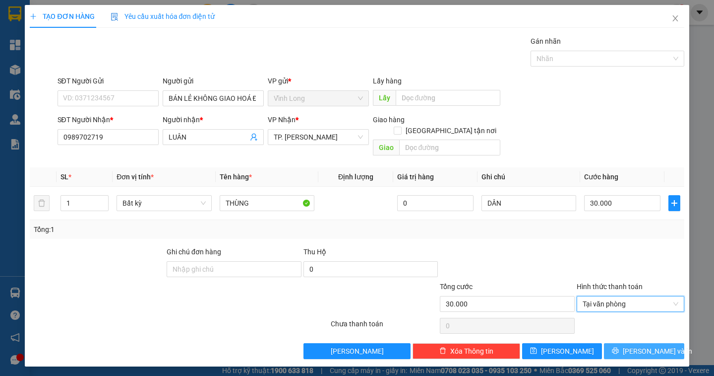
click at [647, 345] on span "[PERSON_NAME] và In" at bounding box center [657, 350] width 69 height 11
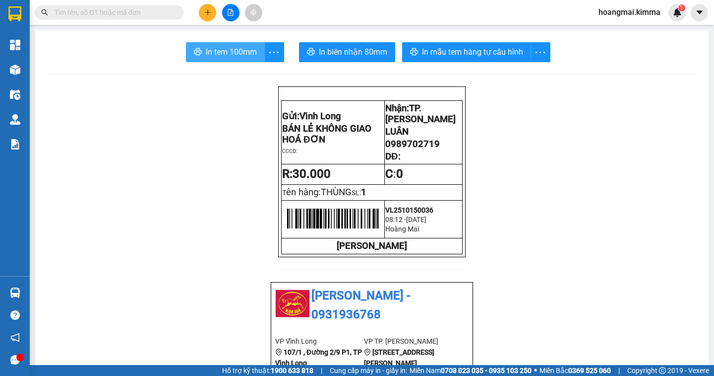
click at [193, 46] on button "In tem 100mm" at bounding box center [225, 52] width 79 height 20
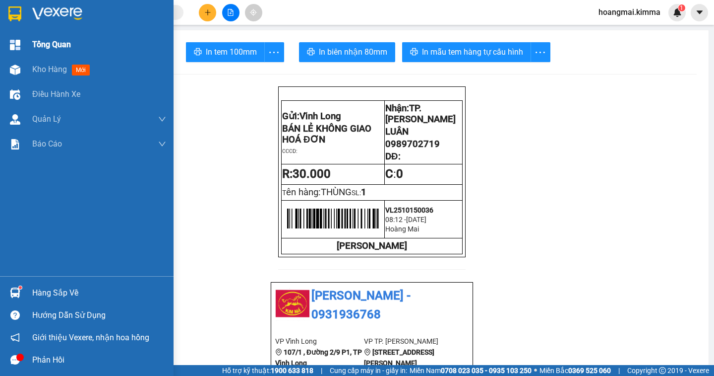
drag, startPoint x: 48, startPoint y: 62, endPoint x: 65, endPoint y: 51, distance: 20.7
click at [48, 62] on div "Kho hàng mới" at bounding box center [99, 69] width 134 height 25
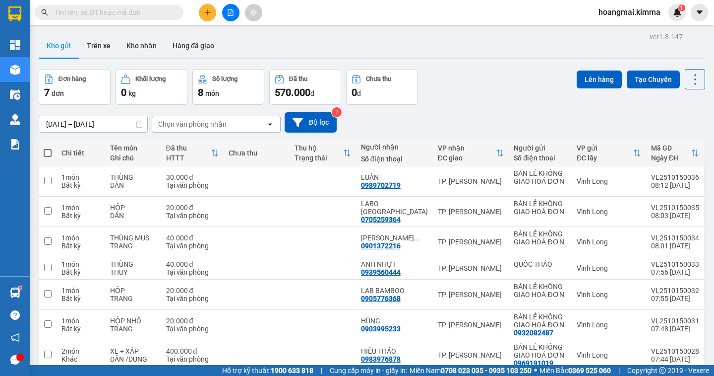
click at [209, 15] on icon "plus" at bounding box center [207, 12] width 7 height 7
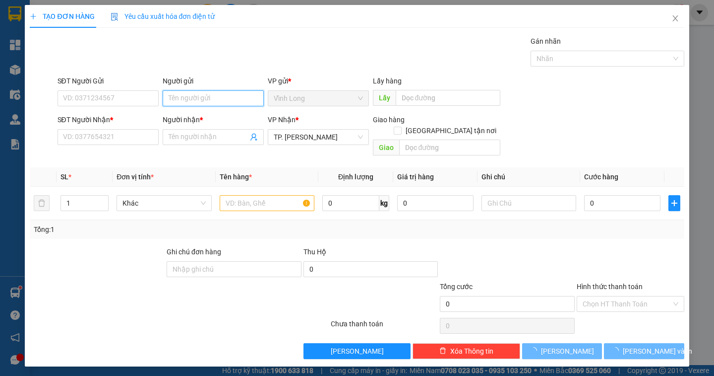
click at [187, 98] on input "Người gửi" at bounding box center [213, 98] width 101 height 16
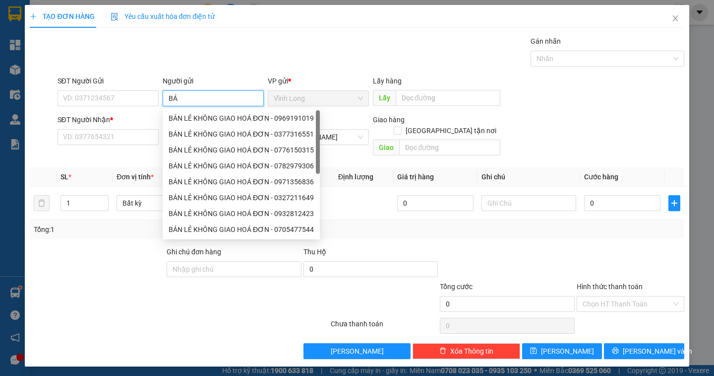
type input "BÁN"
drag, startPoint x: 194, startPoint y: 116, endPoint x: 125, endPoint y: 103, distance: 70.6
click at [194, 116] on div "BÁN LẺ KHÔNG GIAO HOÁ ĐƠN - 0969191019" at bounding box center [241, 118] width 145 height 11
type input "0969191019"
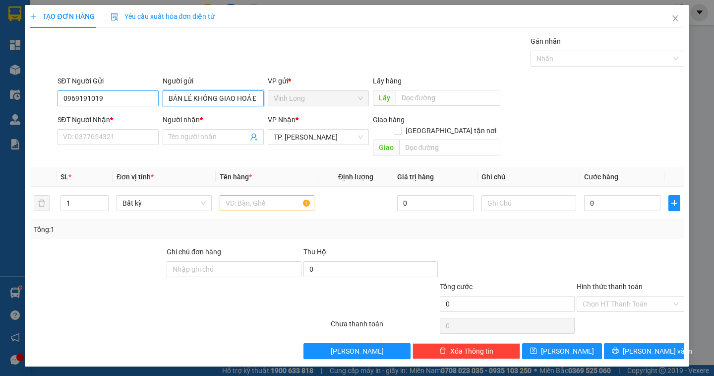
type input "BÁN LẺ KHÔNG GIAO HOÁ ĐƠN"
click at [110, 100] on input "0969191019" at bounding box center [108, 98] width 101 height 16
drag, startPoint x: 100, startPoint y: 101, endPoint x: 41, endPoint y: 100, distance: 59.0
click at [38, 103] on div "SĐT Người Gửi 0969191019 0969191019 Người gửi BÁN LẺ KHÔNG GIAO HOÁ ĐƠN VP gửi …" at bounding box center [357, 92] width 656 height 35
click at [38, 103] on div at bounding box center [42, 92] width 27 height 35
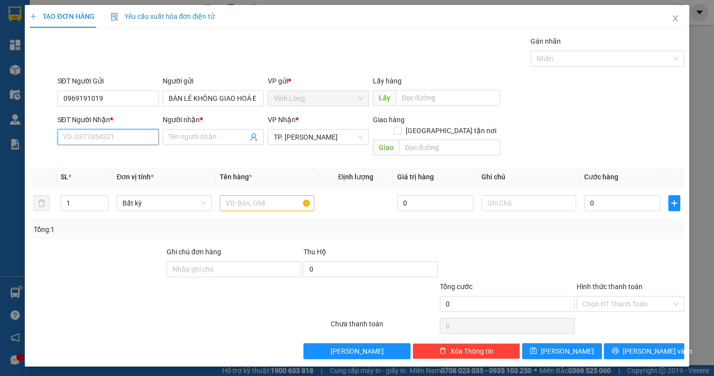
click at [78, 133] on input "SĐT Người Nhận *" at bounding box center [108, 137] width 101 height 16
type input "0814980980"
click at [115, 158] on div "0814980980 - THẮNG" at bounding box center [107, 156] width 89 height 11
type input "THẮNG"
type input "0814980980"
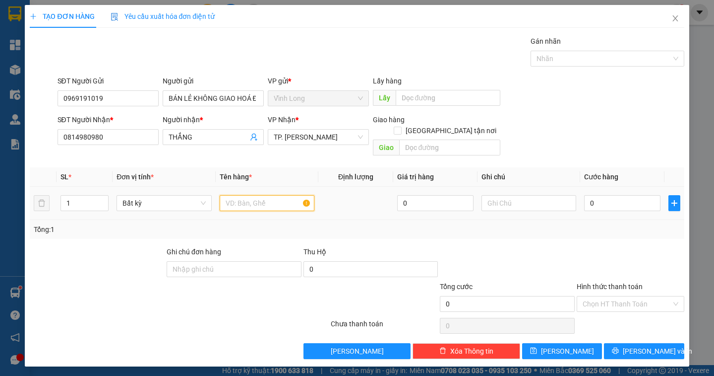
click at [252, 195] on input "text" at bounding box center [267, 203] width 95 height 16
type input "GÓI"
type input "DÂN"
type input "2"
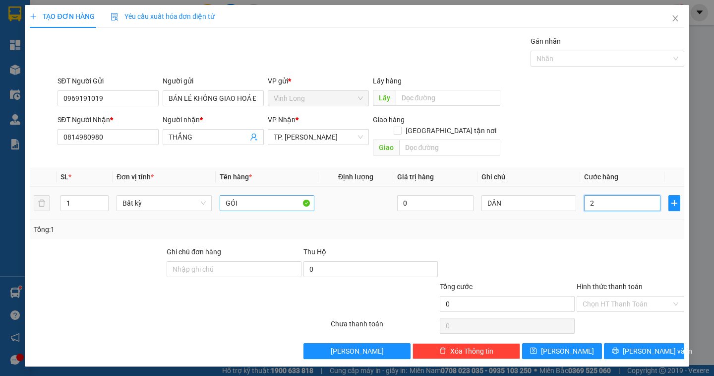
type input "2"
type input "20"
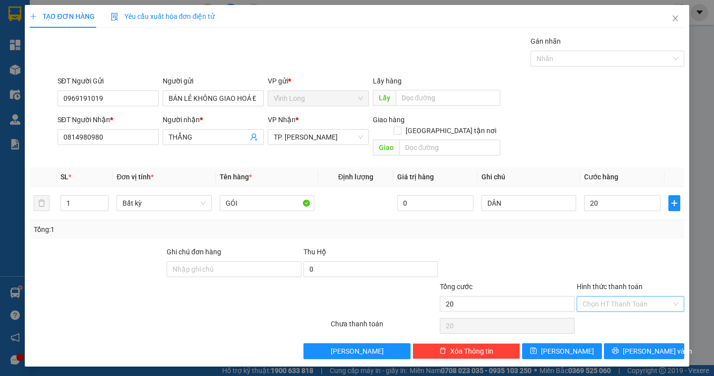
click at [618, 296] on input "Hình thức thanh toán" at bounding box center [627, 303] width 89 height 15
type input "20.000"
click at [629, 314] on div "Tại văn phòng" at bounding box center [631, 312] width 96 height 11
type input "0"
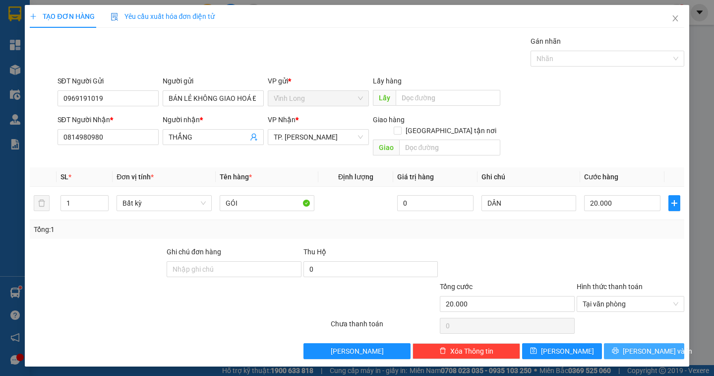
click at [619, 347] on icon "printer" at bounding box center [615, 350] width 7 height 7
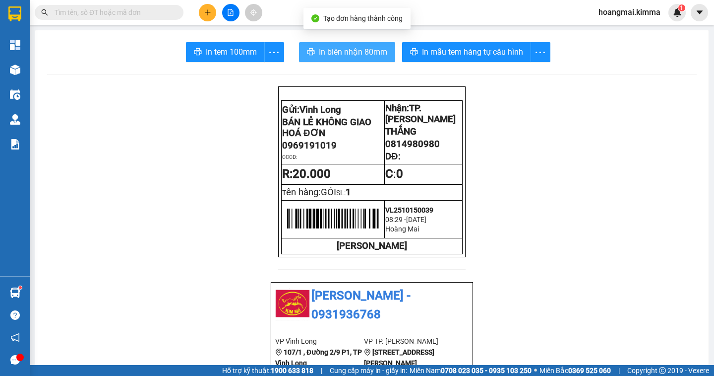
click at [328, 54] on span "In biên nhận 80mm" at bounding box center [353, 52] width 68 height 12
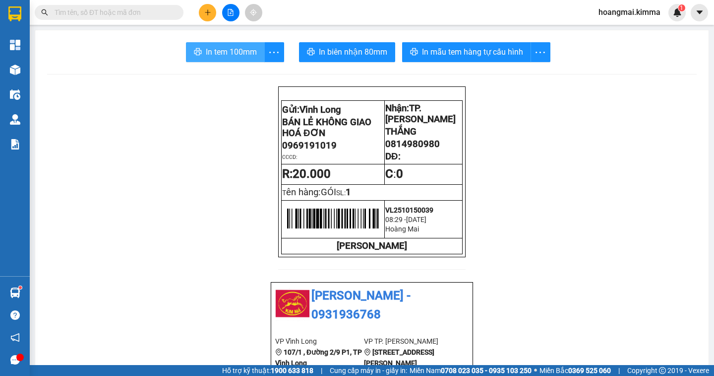
click at [218, 47] on span "In tem 100mm" at bounding box center [231, 52] width 51 height 12
click at [206, 7] on button at bounding box center [207, 12] width 17 height 17
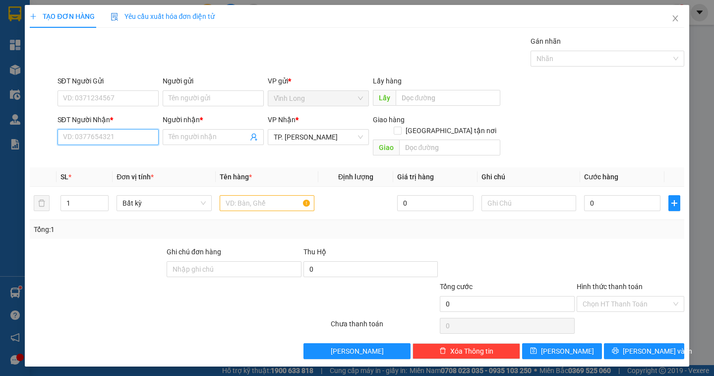
click at [103, 139] on input "SĐT Người Nhận *" at bounding box center [108, 137] width 101 height 16
type input "0373766766"
drag, startPoint x: 128, startPoint y: 158, endPoint x: 138, endPoint y: 143, distance: 17.5
click at [129, 156] on div "0373766766 - THÀNH" at bounding box center [107, 156] width 89 height 11
type input "THÀNH"
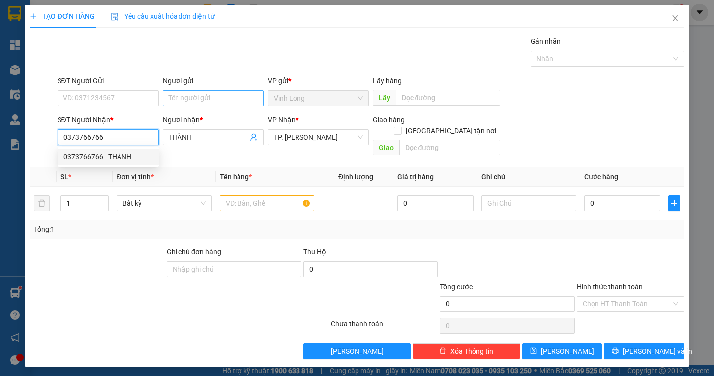
type input "0373766766"
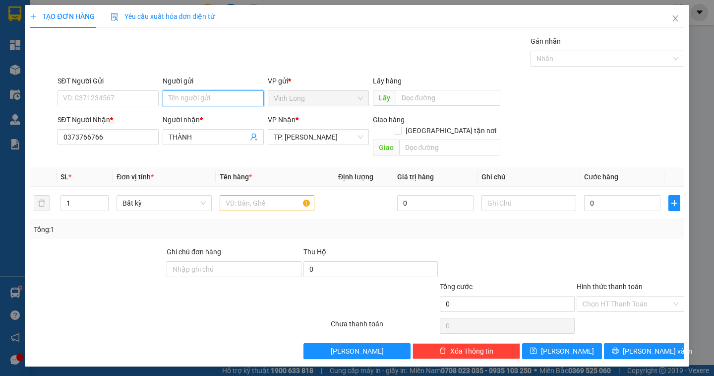
click at [179, 101] on input "Người gửi" at bounding box center [213, 98] width 101 height 16
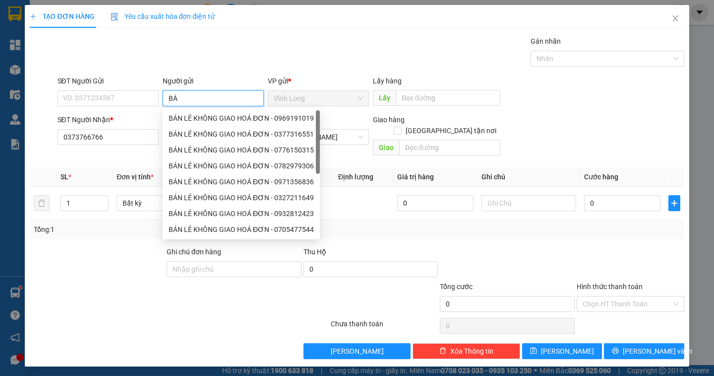
type input "BÁN"
click at [193, 121] on div "BÁN LẺ KHÔNG GIAO HOÁ ĐƠN - 0969191019" at bounding box center [241, 118] width 145 height 11
type input "0969191019"
type input "BÁN LẺ KHÔNG GIAO HOÁ ĐƠN"
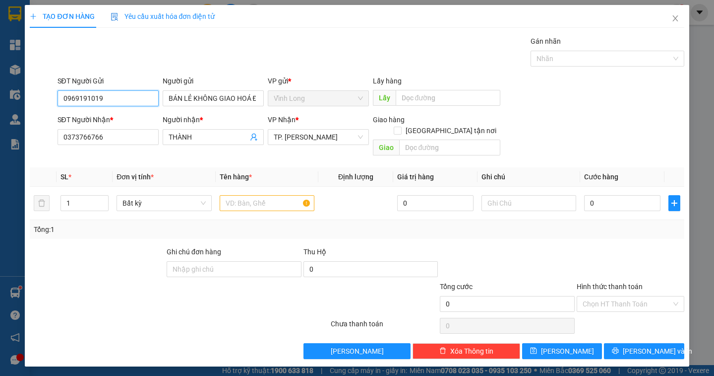
drag, startPoint x: 131, startPoint y: 100, endPoint x: 57, endPoint y: 105, distance: 75.0
click at [57, 105] on div "SĐT Người Gửi 0969191019 0969191019" at bounding box center [108, 92] width 105 height 35
click at [56, 105] on div "SĐT Người Gửi 0969191019 0969191019" at bounding box center [108, 92] width 105 height 35
click at [261, 195] on input "text" at bounding box center [267, 203] width 95 height 16
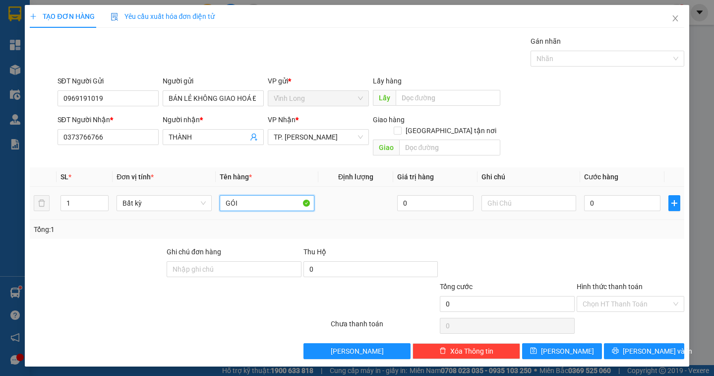
type input "GÓI"
type input "DÂN"
type input "2"
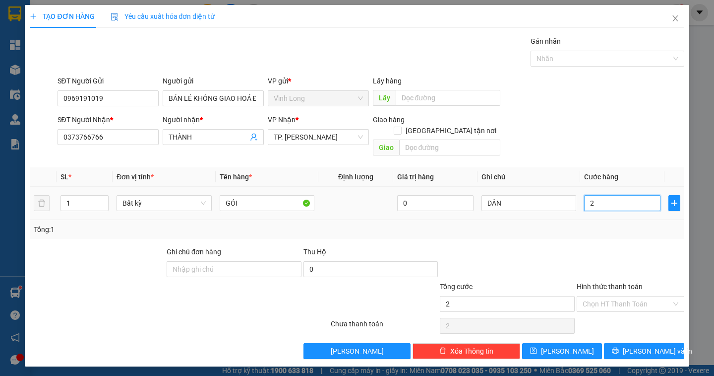
type input "20"
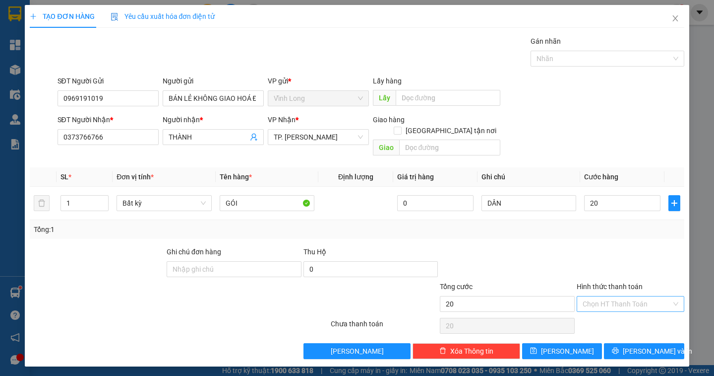
type input "20.000"
click at [613, 296] on input "Hình thức thanh toán" at bounding box center [627, 303] width 89 height 15
click at [599, 311] on div "Tại văn phòng" at bounding box center [631, 313] width 108 height 16
type input "0"
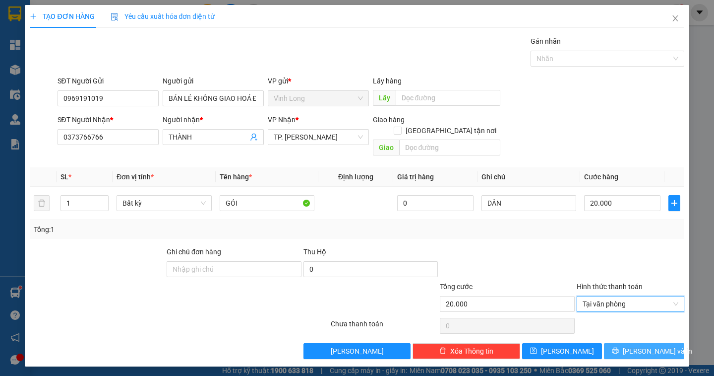
click at [637, 345] on span "[PERSON_NAME] và In" at bounding box center [657, 350] width 69 height 11
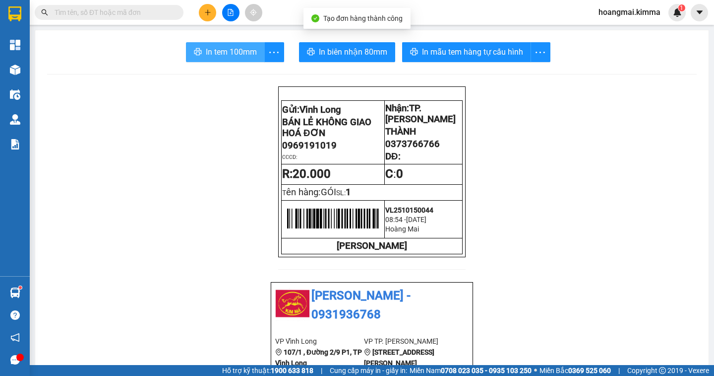
click at [234, 55] on span "In tem 100mm" at bounding box center [231, 52] width 51 height 12
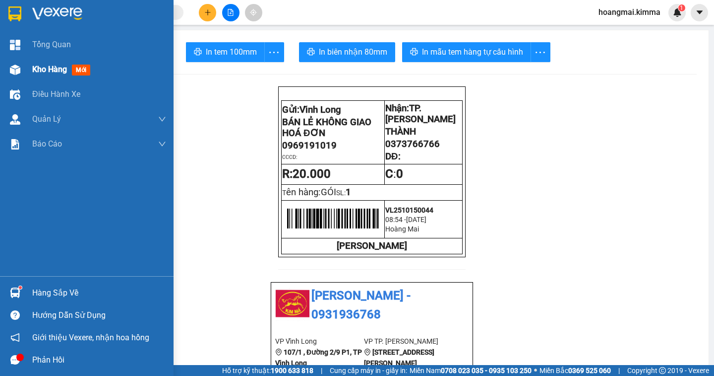
click at [65, 68] on span "Kho hàng" at bounding box center [49, 68] width 35 height 9
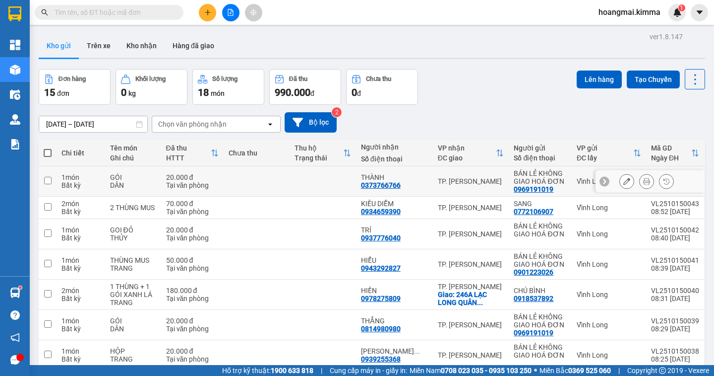
click at [620, 179] on button at bounding box center [627, 181] width 14 height 17
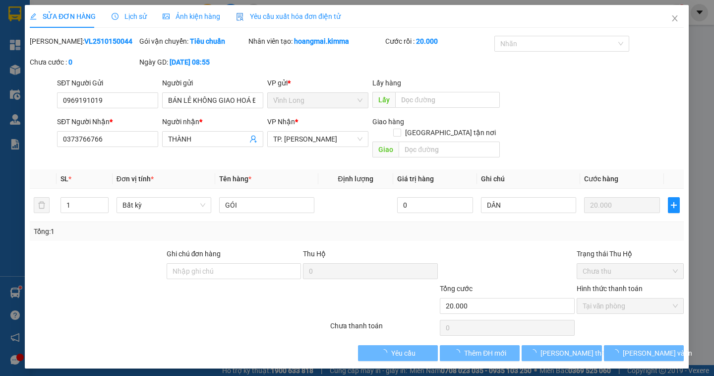
type input "0969191019"
type input "BÁN LẺ KHÔNG GIAO HOÁ ĐƠN"
type input "0373766766"
type input "THÀNH"
type input "20.000"
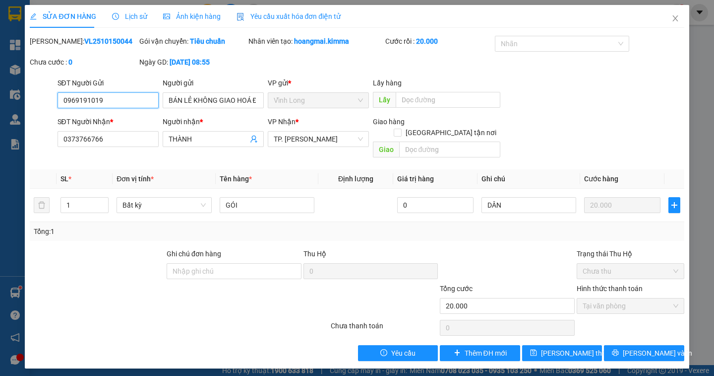
drag, startPoint x: 121, startPoint y: 103, endPoint x: 16, endPoint y: 106, distance: 104.7
click at [16, 106] on div "SỬA ĐƠN HÀNG Lịch sử Ảnh kiện hàng Yêu cầu xuất hóa đơn điện tử Total Paid Fee …" at bounding box center [357, 188] width 714 height 376
click at [576, 347] on span "[PERSON_NAME] thay đổi" at bounding box center [580, 352] width 79 height 11
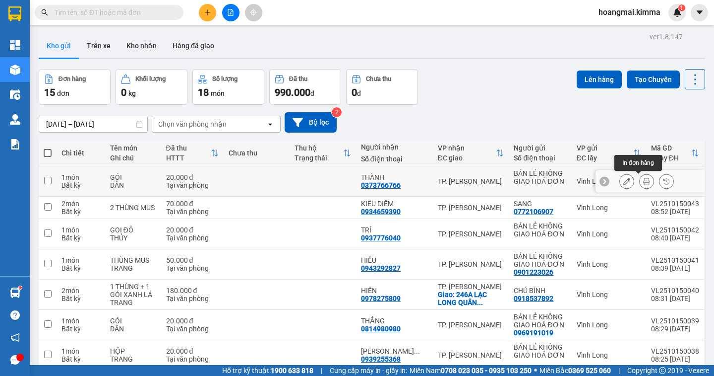
click at [643, 181] on icon at bounding box center [646, 181] width 7 height 7
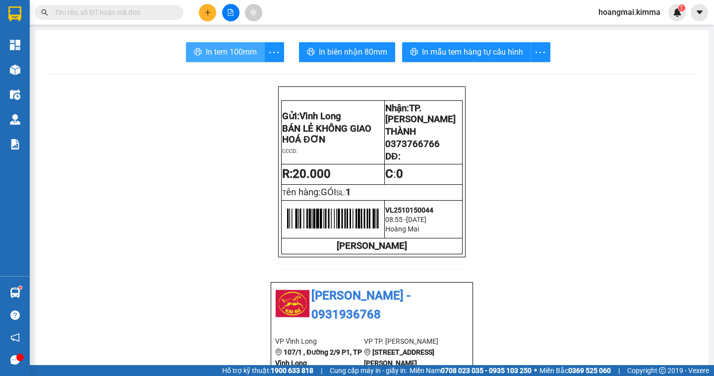
click at [232, 55] on span "In tem 100mm" at bounding box center [231, 52] width 51 height 12
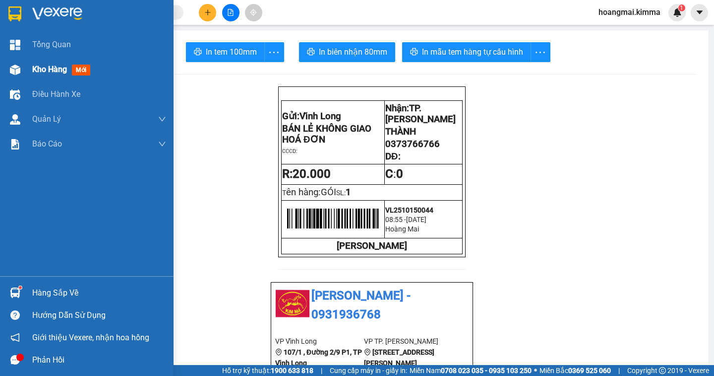
click at [46, 70] on span "Kho hàng" at bounding box center [49, 68] width 35 height 9
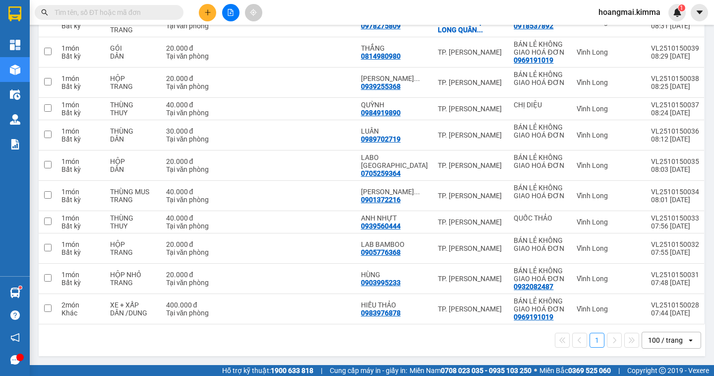
scroll to position [55, 0]
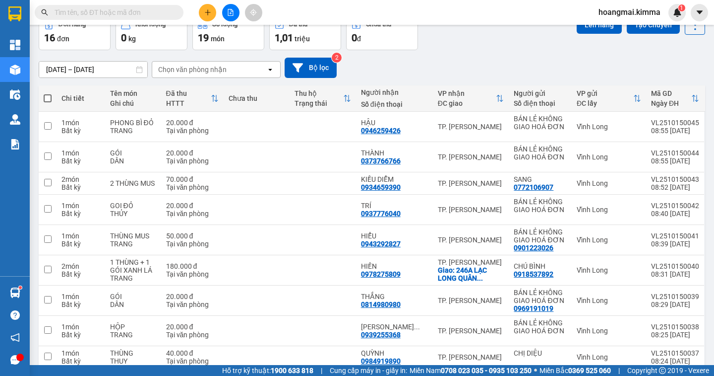
click at [47, 97] on span at bounding box center [48, 98] width 8 height 8
click at [48, 93] on input "checkbox" at bounding box center [48, 93] width 0 height 0
checkbox input "true"
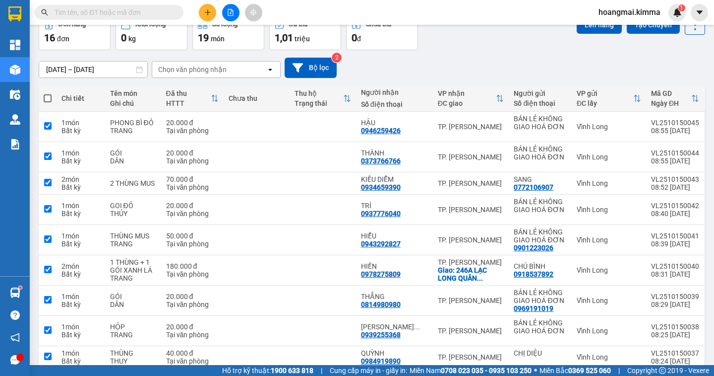
checkbox input "true"
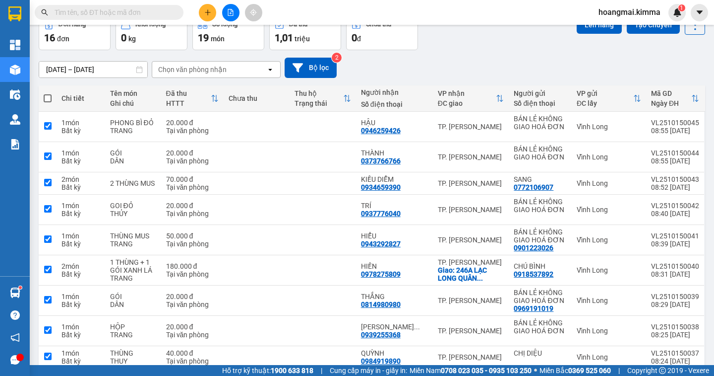
checkbox input "true"
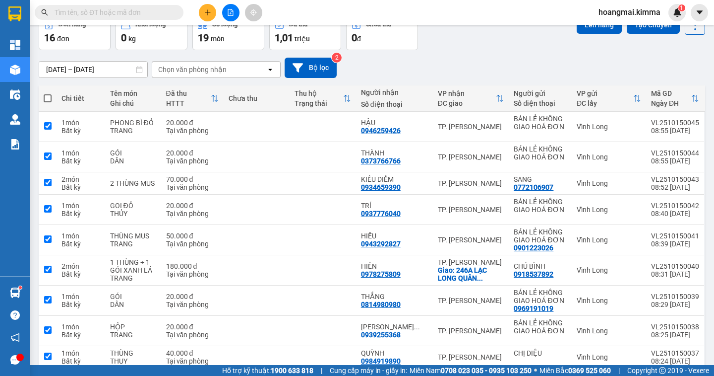
checkbox input "true"
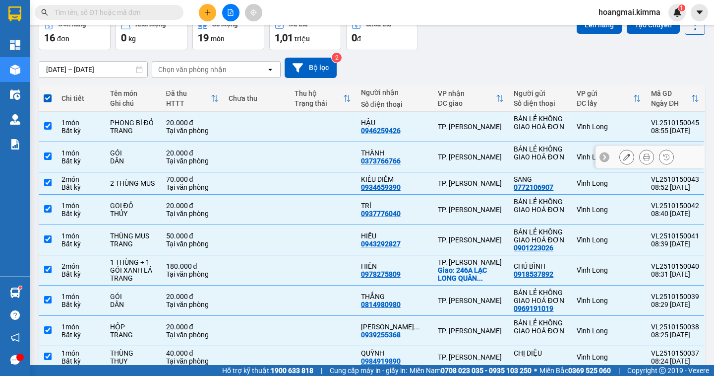
click at [47, 158] on input "checkbox" at bounding box center [47, 155] width 7 height 7
checkbox input "false"
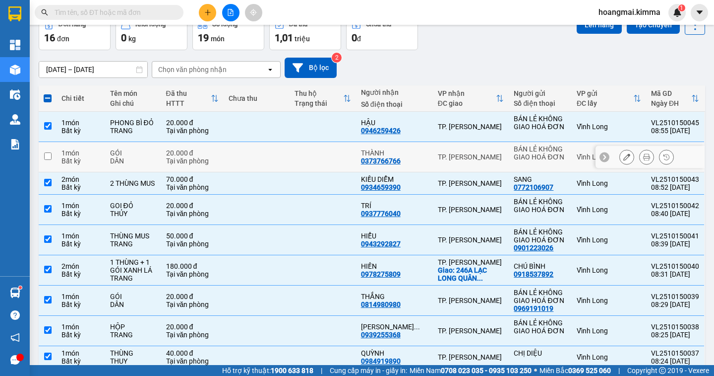
scroll to position [303, 0]
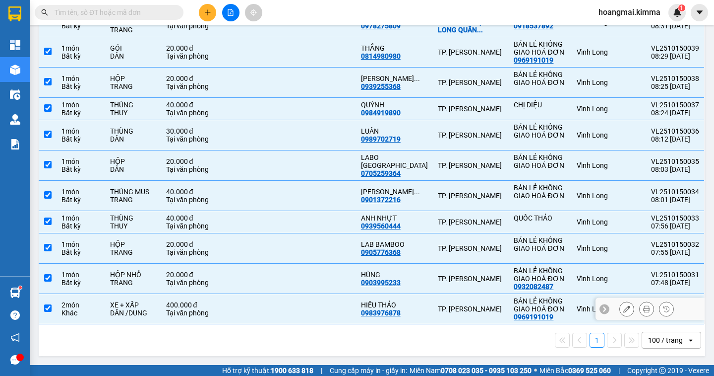
click at [45, 308] on input "checkbox" at bounding box center [47, 307] width 7 height 7
checkbox input "false"
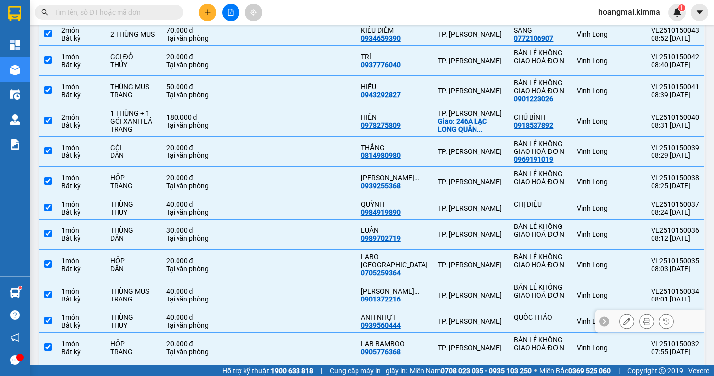
scroll to position [55, 0]
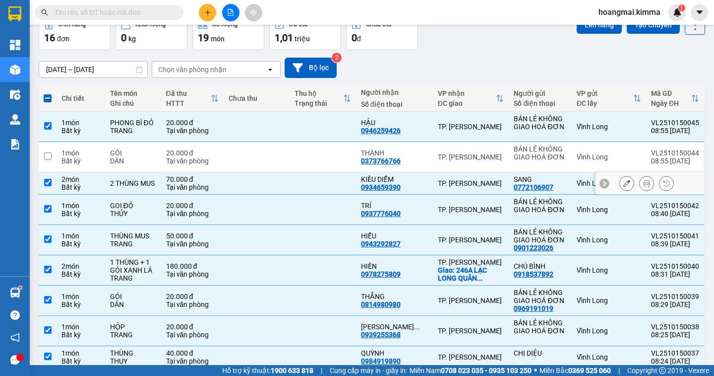
click at [46, 183] on input "checkbox" at bounding box center [47, 182] width 7 height 7
checkbox input "false"
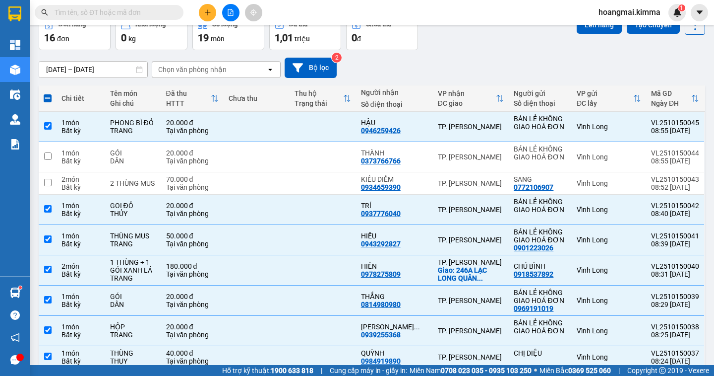
scroll to position [0, 0]
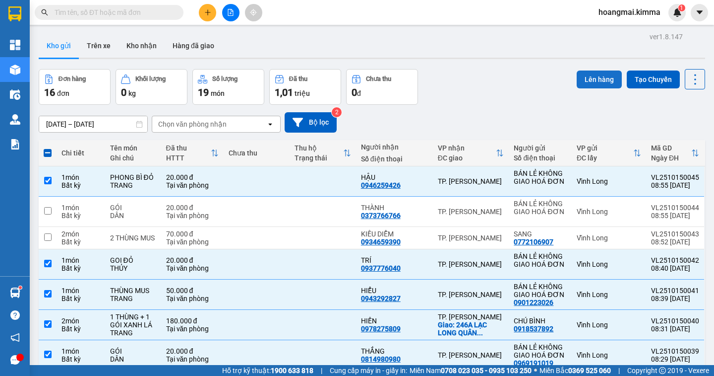
click at [597, 77] on button "Lên hàng" at bounding box center [599, 79] width 45 height 18
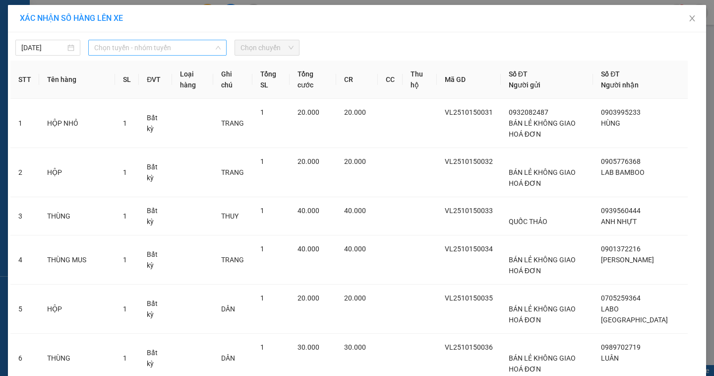
click at [124, 55] on div "Chọn tuyến - nhóm tuyến" at bounding box center [157, 48] width 138 height 16
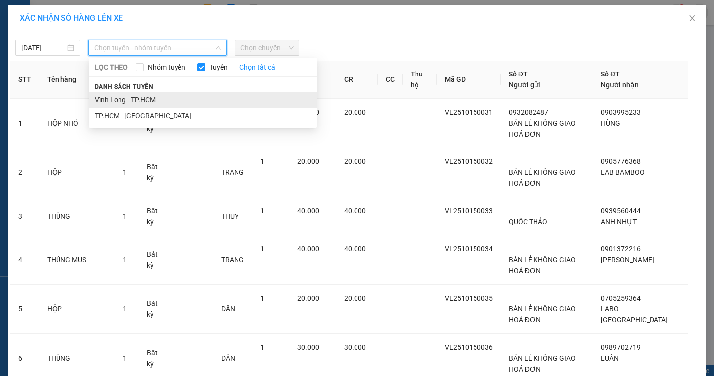
click at [127, 95] on li "Vĩnh Long - TP.HCM" at bounding box center [203, 100] width 228 height 16
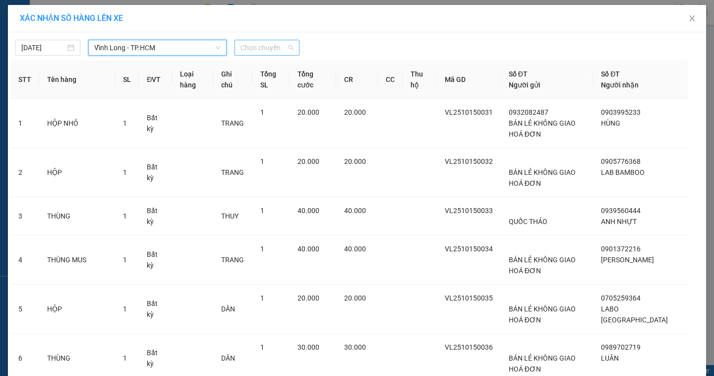
click at [267, 53] on span "Chọn chuyến" at bounding box center [267, 47] width 53 height 15
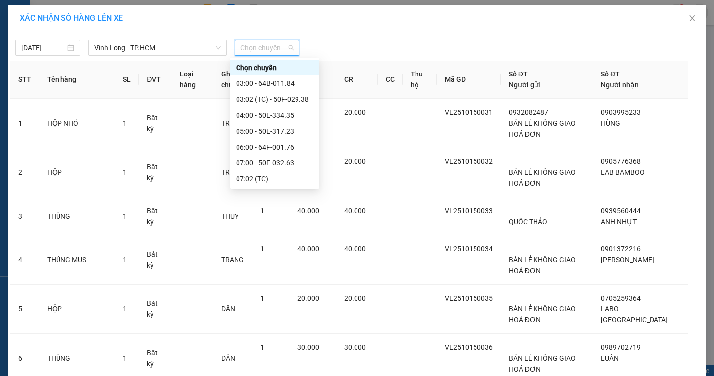
scroll to position [50, 0]
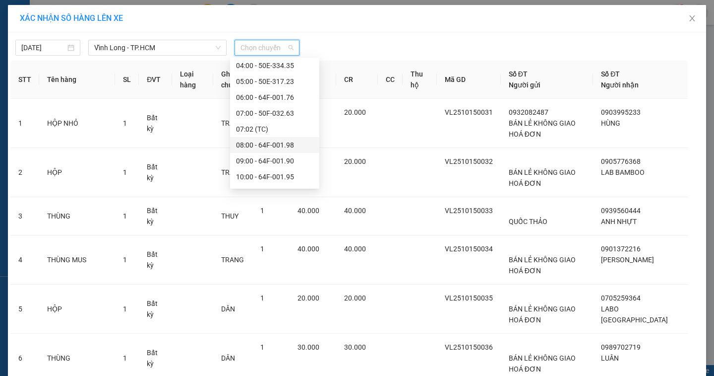
click at [265, 150] on div "08:00 - 64F-001.98" at bounding box center [274, 144] width 77 height 11
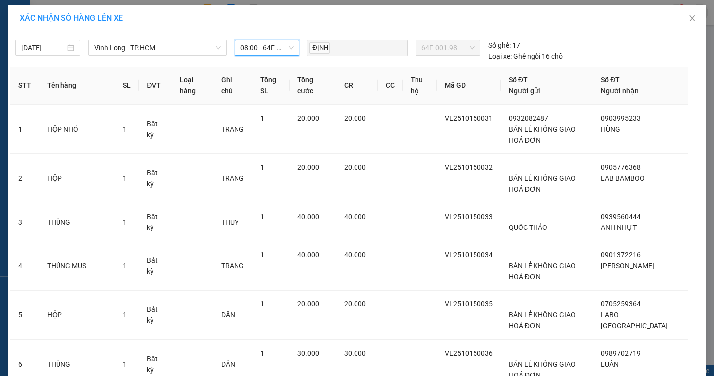
click at [270, 50] on span "08:00 - 64F-001.98" at bounding box center [267, 47] width 53 height 15
click at [264, 52] on span "08:00 - 64F-001.98" at bounding box center [267, 47] width 53 height 15
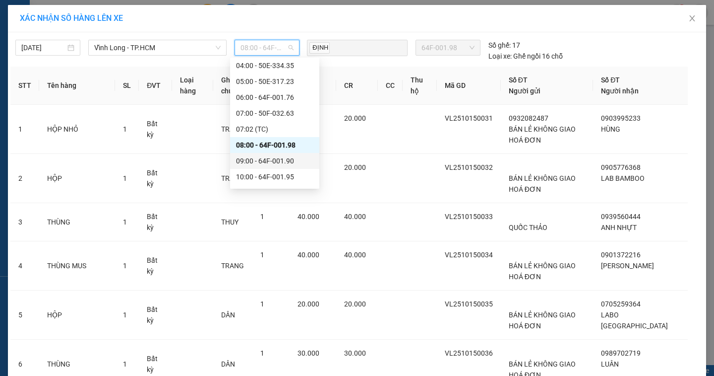
click at [253, 163] on div "09:00 - 64F-001.90" at bounding box center [274, 160] width 77 height 11
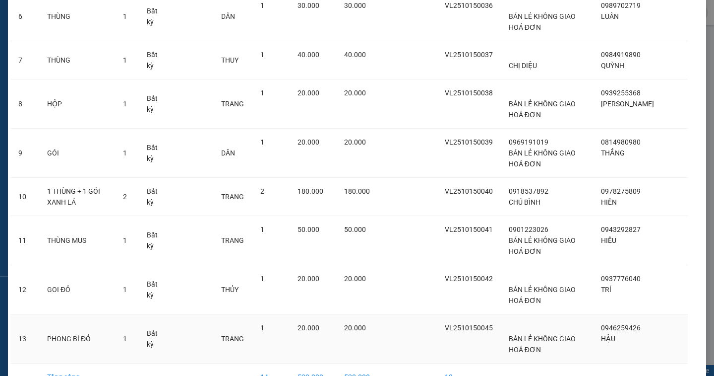
scroll to position [407, 0]
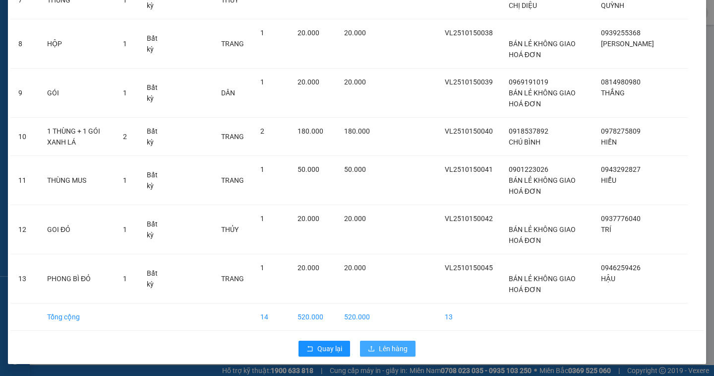
click at [398, 344] on span "Lên hàng" at bounding box center [393, 348] width 29 height 11
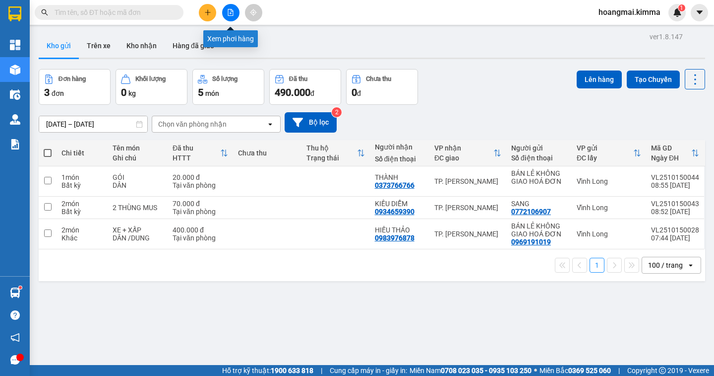
click at [228, 17] on button at bounding box center [230, 12] width 17 height 17
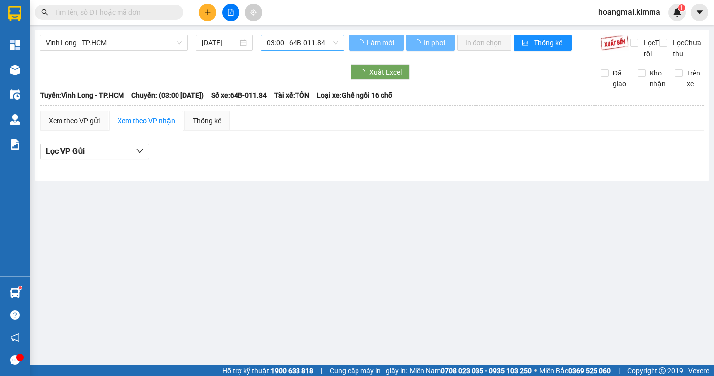
click at [278, 49] on span "03:00 - 64B-011.84" at bounding box center [302, 42] width 71 height 15
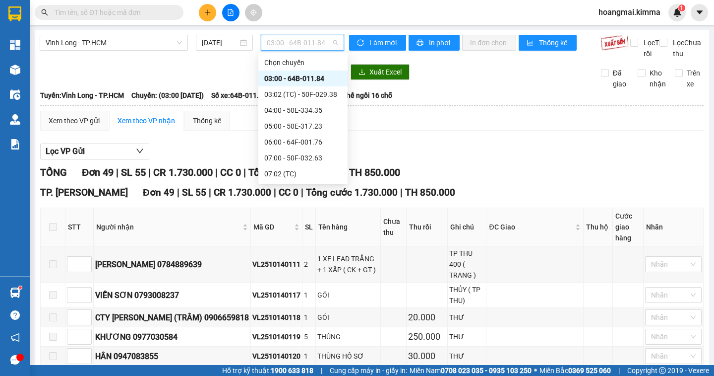
scroll to position [149, 0]
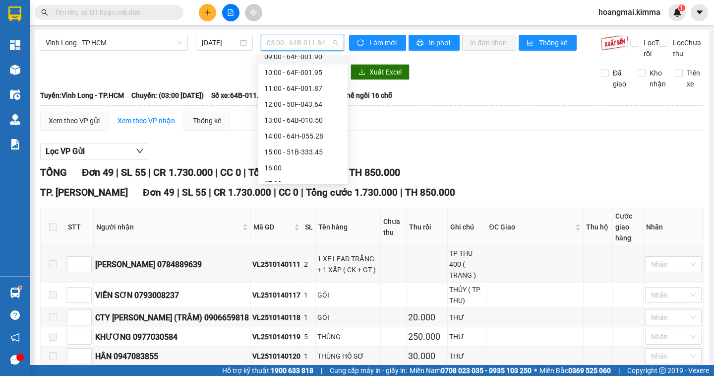
click at [275, 57] on div "09:00 - 64F-001.90" at bounding box center [302, 56] width 77 height 11
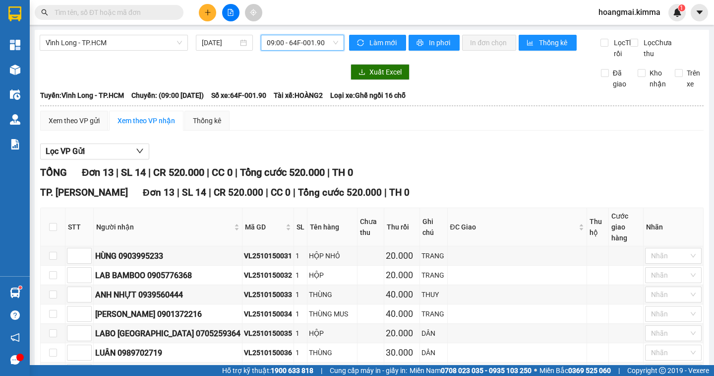
click at [94, 9] on input "text" at bounding box center [113, 12] width 117 height 11
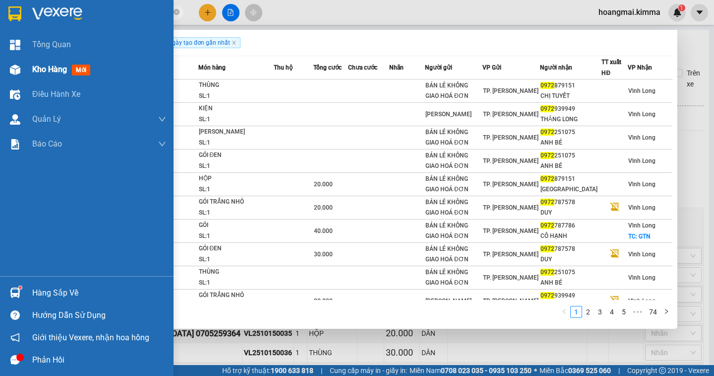
type input "0972"
click at [51, 69] on span "Kho hàng" at bounding box center [49, 68] width 35 height 9
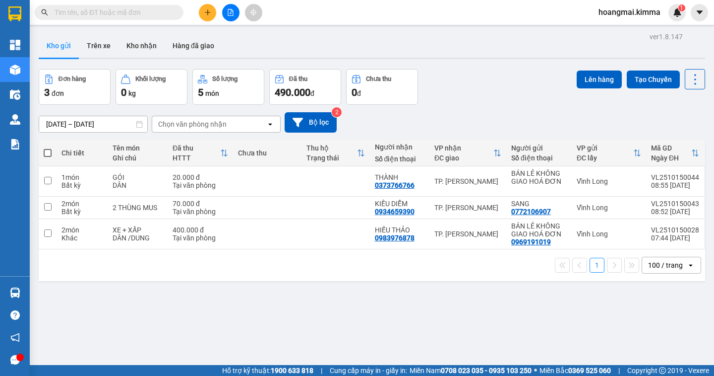
click at [95, 21] on div "Kết quả tìm kiếm ( 0 ) Bộ lọc Ngày tạo đơn gần nhất No Data" at bounding box center [96, 12] width 193 height 17
click at [89, 11] on input "text" at bounding box center [113, 12] width 117 height 11
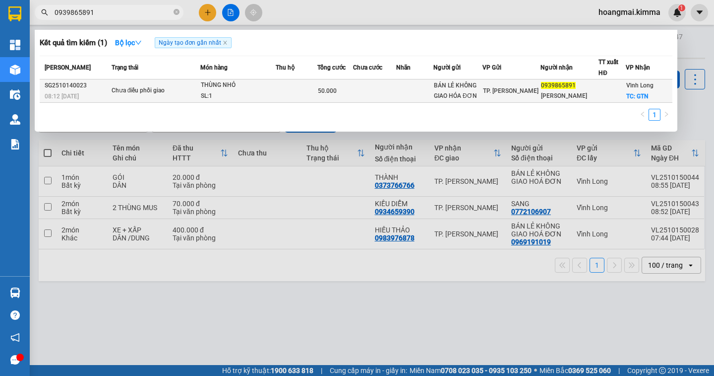
type input "0939865891"
click at [257, 86] on div "THÙNG NHỎ" at bounding box center [238, 85] width 74 height 11
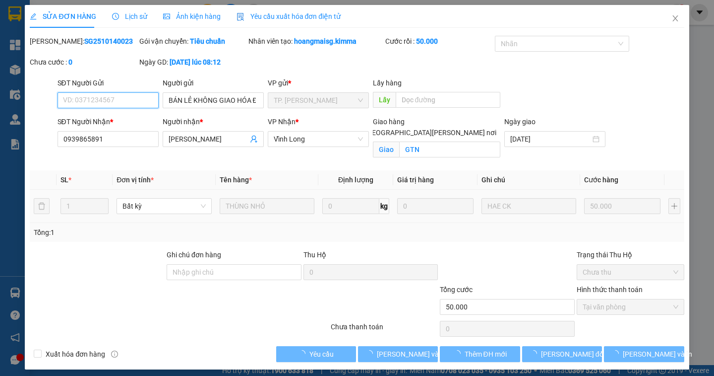
type input "BÁN LẺ KHÔNG GIAO HÓA ĐƠN"
type input "0939865891"
type input "[PERSON_NAME]"
checkbox input "true"
type input "GTN"
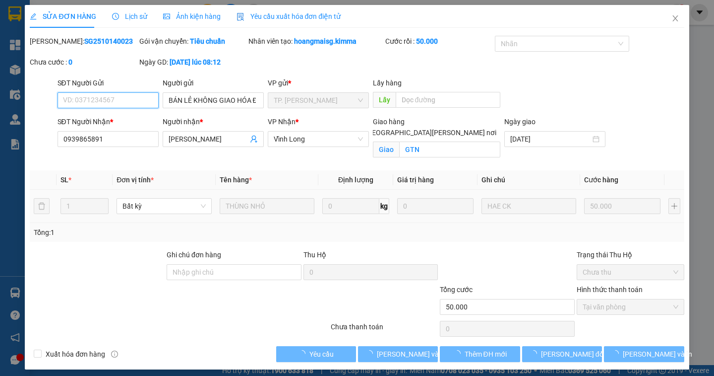
type input "50.000"
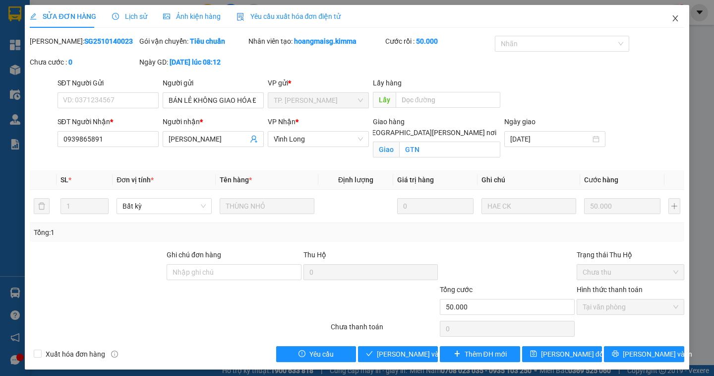
click at [672, 15] on icon "close" at bounding box center [676, 18] width 8 height 8
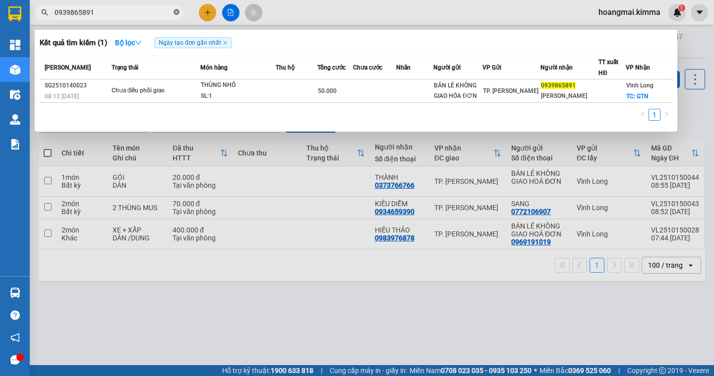
click at [178, 11] on icon "close-circle" at bounding box center [177, 12] width 6 height 6
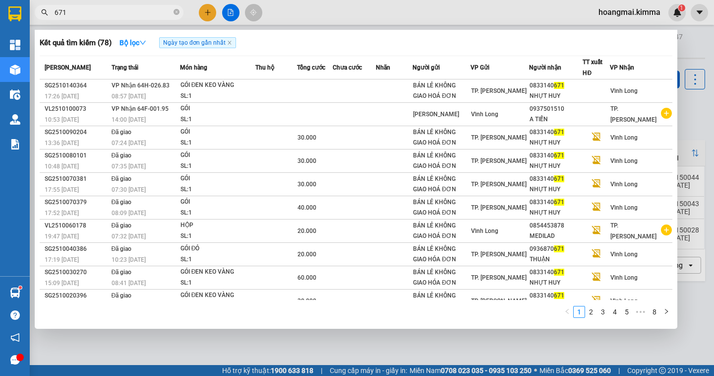
type input "671"
click at [205, 16] on div at bounding box center [357, 188] width 714 height 376
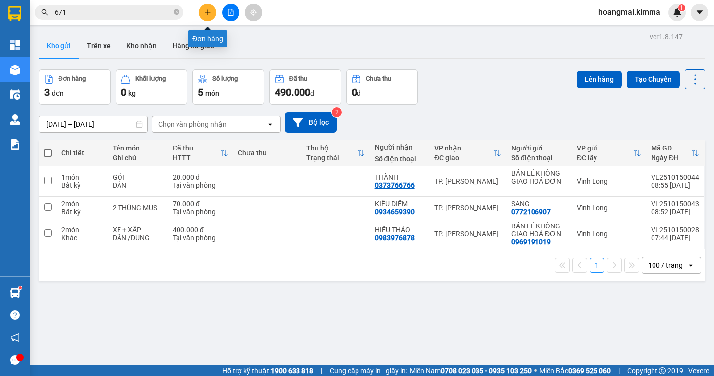
click at [207, 14] on icon "plus" at bounding box center [207, 12] width 7 height 7
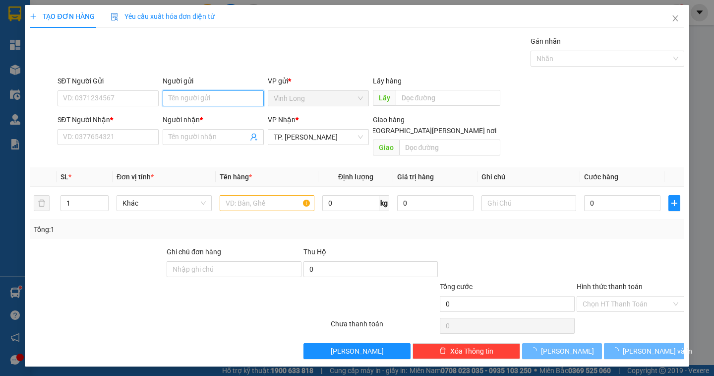
click at [169, 99] on input "Người gửi" at bounding box center [213, 98] width 101 height 16
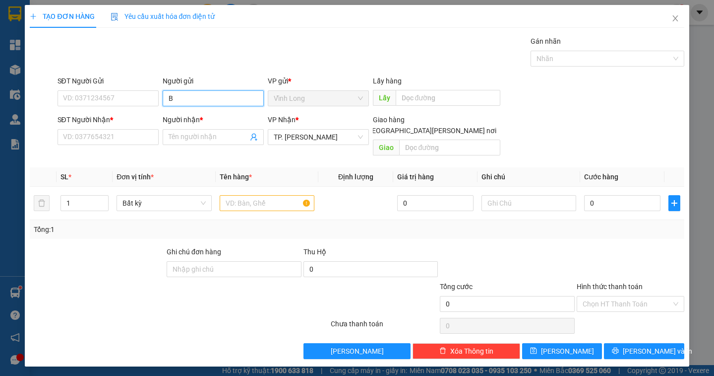
type input "BÁ"
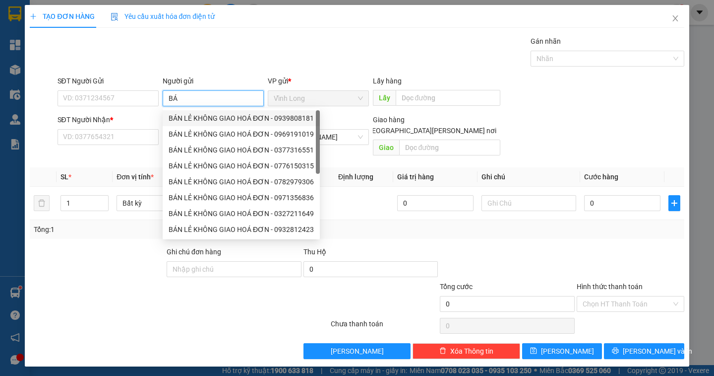
drag, startPoint x: 172, startPoint y: 117, endPoint x: 143, endPoint y: 110, distance: 29.1
click at [173, 117] on div "BÁN LẺ KHÔNG GIAO HOÁ ĐƠN - 0939808181" at bounding box center [241, 118] width 145 height 11
type input "0939808181"
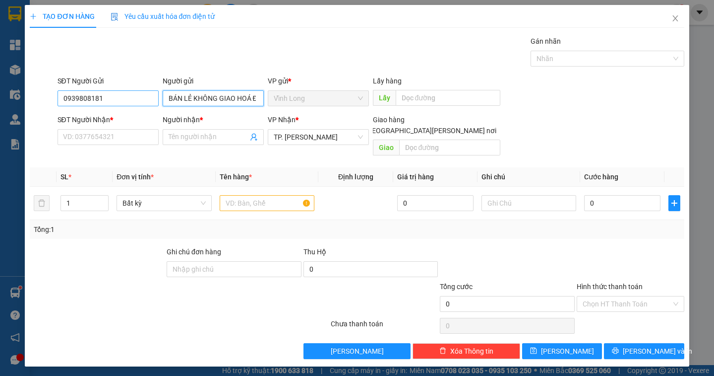
type input "BÁN LẺ KHÔNG GIAO HOÁ ĐƠN"
click at [98, 100] on input "0939808181" at bounding box center [108, 98] width 101 height 16
click at [47, 105] on div at bounding box center [42, 92] width 27 height 35
click at [109, 101] on input "0939808181" at bounding box center [108, 98] width 101 height 16
drag, startPoint x: 69, startPoint y: 102, endPoint x: 47, endPoint y: 110, distance: 23.5
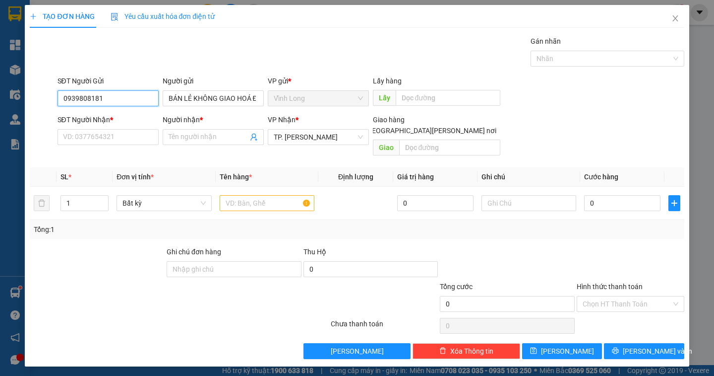
click at [47, 110] on div "SĐT Người Gửi 0939808181 0939808181 Người gửi BÁN LẺ KHÔNG GIAO HOÁ ĐƠN VP gửi …" at bounding box center [357, 92] width 656 height 35
click at [86, 141] on input "SĐT Người Nhận *" at bounding box center [108, 137] width 101 height 16
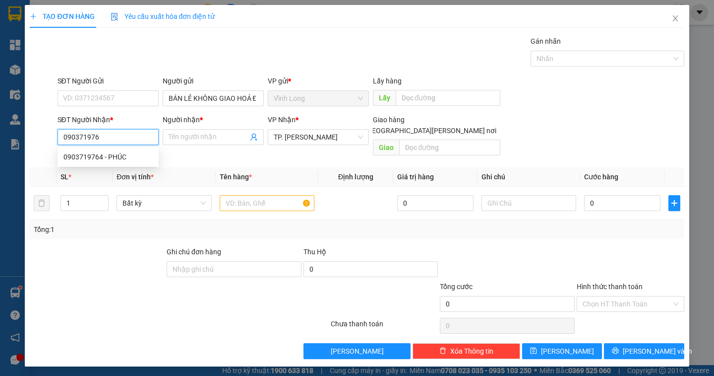
type input "0903719764"
click at [85, 150] on div "0903719764 - PHÚC" at bounding box center [108, 157] width 101 height 16
type input "PHÚC"
type input "0903719764"
click at [238, 193] on div at bounding box center [267, 203] width 95 height 20
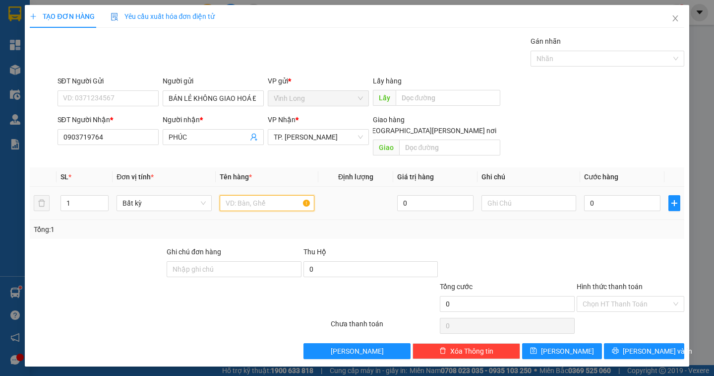
click at [234, 195] on input "text" at bounding box center [267, 203] width 95 height 16
type input "THÙNG"
type input "DÂN"
type input "4"
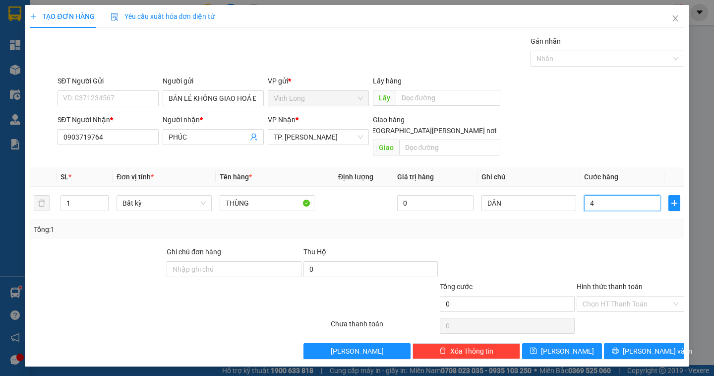
type input "4"
type input "40"
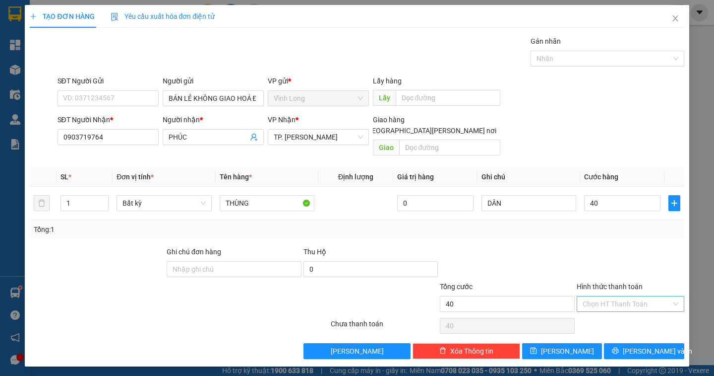
click at [619, 296] on input "Hình thức thanh toán" at bounding box center [627, 303] width 89 height 15
type input "40.000"
click at [609, 310] on div "Tại văn phòng" at bounding box center [631, 312] width 96 height 11
type input "0"
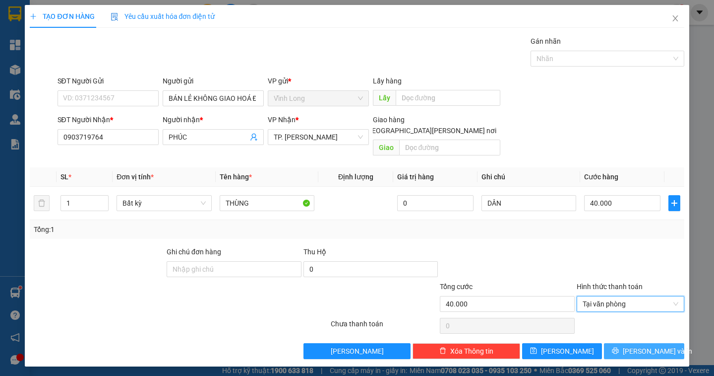
click at [625, 343] on button "[PERSON_NAME] và In" at bounding box center [644, 351] width 80 height 16
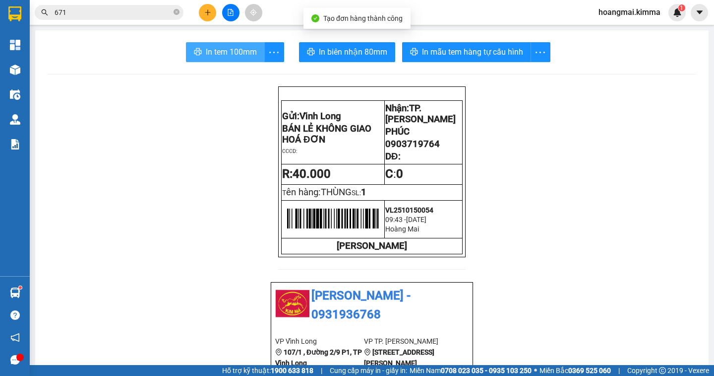
click at [206, 52] on span "In tem 100mm" at bounding box center [231, 52] width 51 height 12
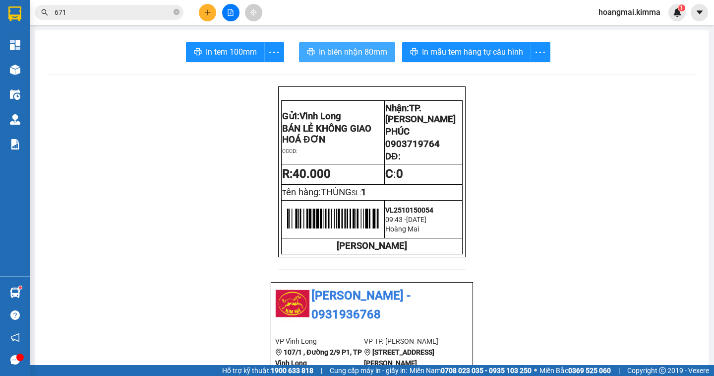
click at [362, 52] on span "In biên nhận 80mm" at bounding box center [353, 52] width 68 height 12
drag, startPoint x: 362, startPoint y: 52, endPoint x: 556, endPoint y: 295, distance: 310.6
click at [581, 369] on strong "0369 525 060" at bounding box center [589, 370] width 43 height 8
click at [208, 16] on button at bounding box center [207, 12] width 17 height 17
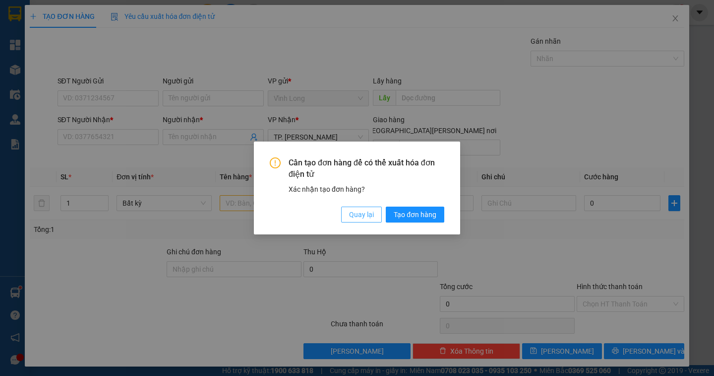
click at [356, 216] on span "Quay lại" at bounding box center [361, 214] width 25 height 11
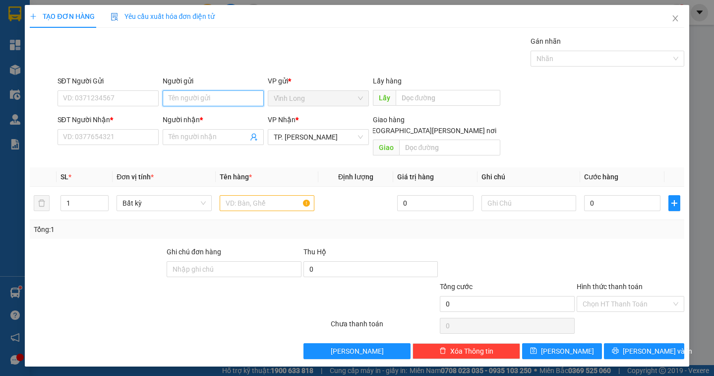
click at [180, 95] on input "Người gửi" at bounding box center [213, 98] width 101 height 16
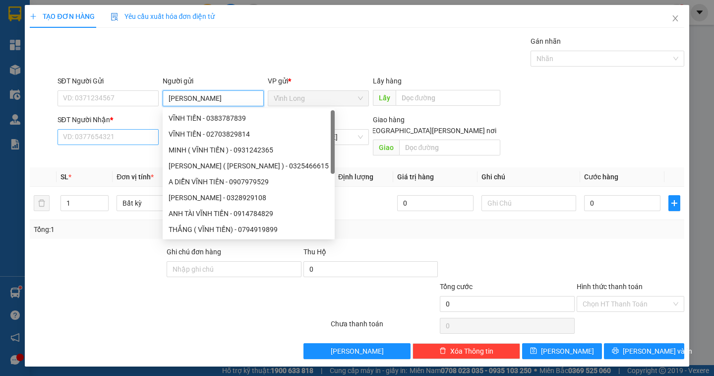
type input "VĨNH TIẾN"
click at [80, 142] on input "SĐT Người Nhận *" at bounding box center [108, 137] width 101 height 16
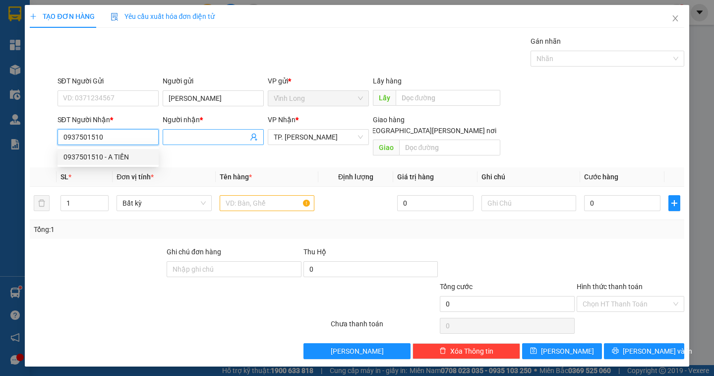
type input "0937501510"
click at [179, 135] on input "Người nhận *" at bounding box center [208, 136] width 79 height 11
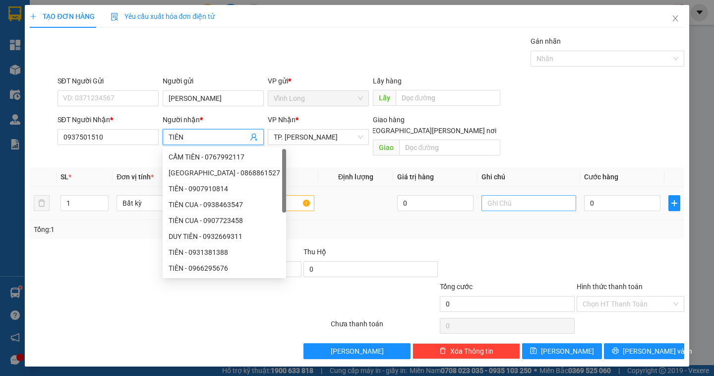
type input "TIÊN"
click at [538, 195] on input "text" at bounding box center [529, 203] width 95 height 16
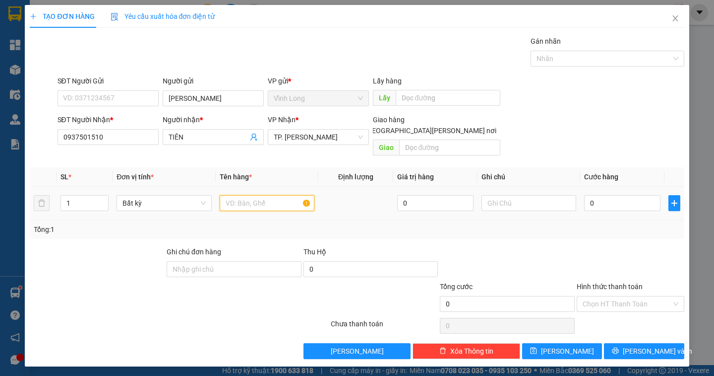
click at [240, 195] on input "text" at bounding box center [267, 203] width 95 height 16
type input "THƯ"
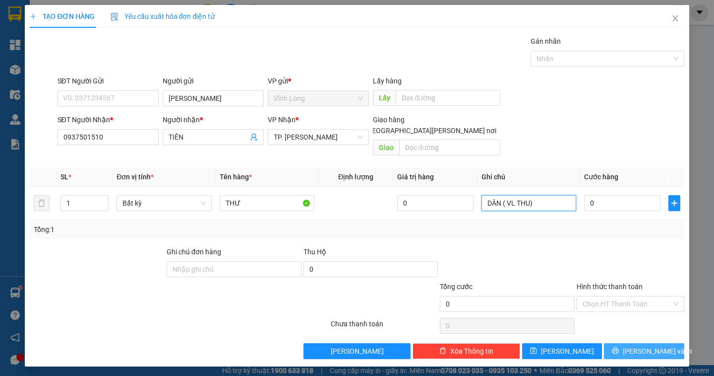
type input "DÂN ( VL THU)"
click at [635, 343] on button "[PERSON_NAME] và In" at bounding box center [644, 351] width 80 height 16
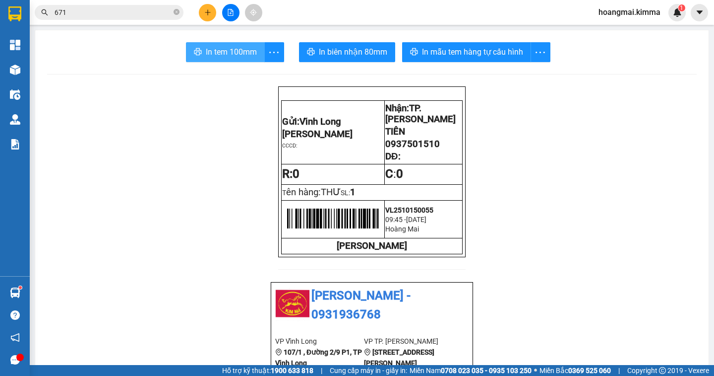
click at [245, 55] on span "In tem 100mm" at bounding box center [231, 52] width 51 height 12
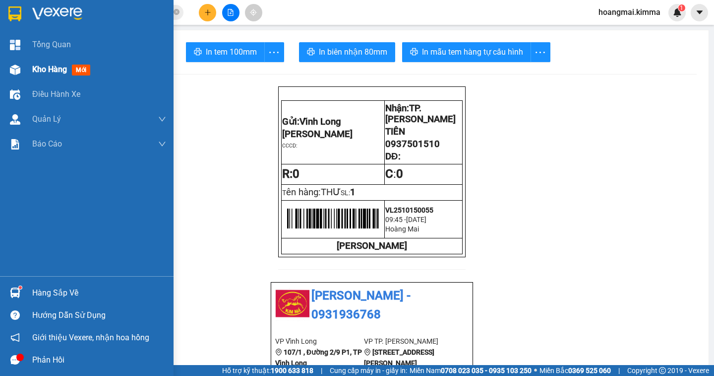
click at [41, 69] on span "Kho hàng" at bounding box center [49, 68] width 35 height 9
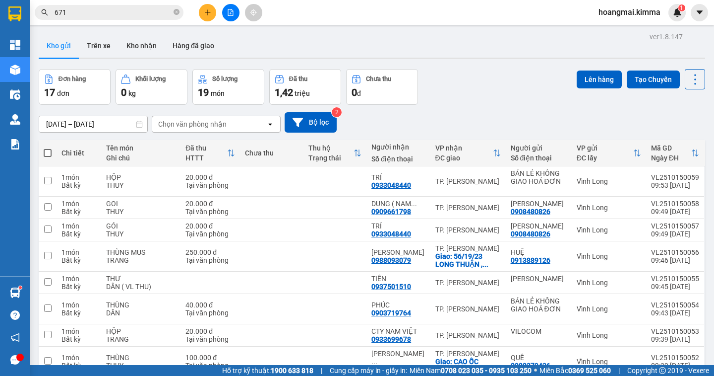
click at [48, 153] on span at bounding box center [48, 153] width 8 height 8
click at [48, 148] on input "checkbox" at bounding box center [48, 148] width 0 height 0
checkbox input "true"
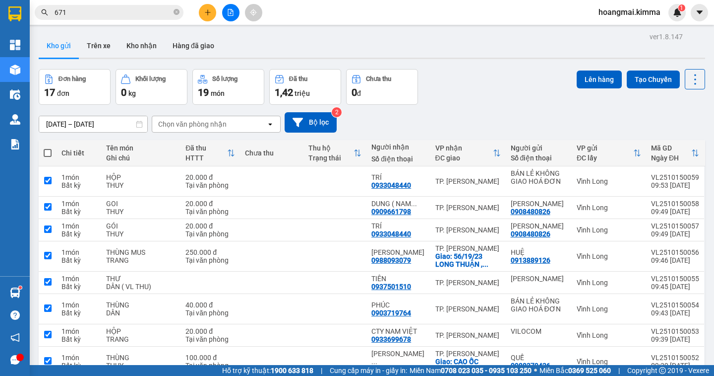
checkbox input "true"
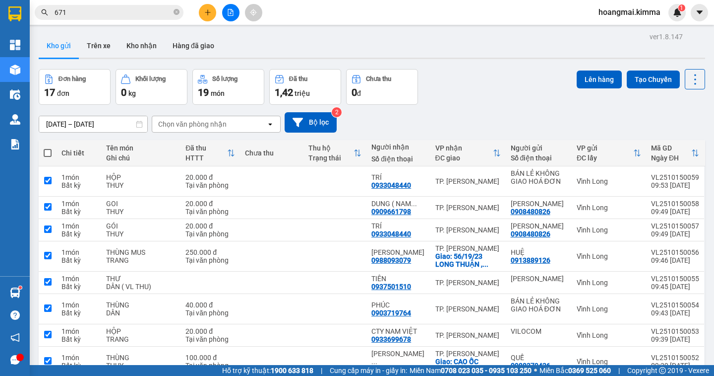
checkbox input "true"
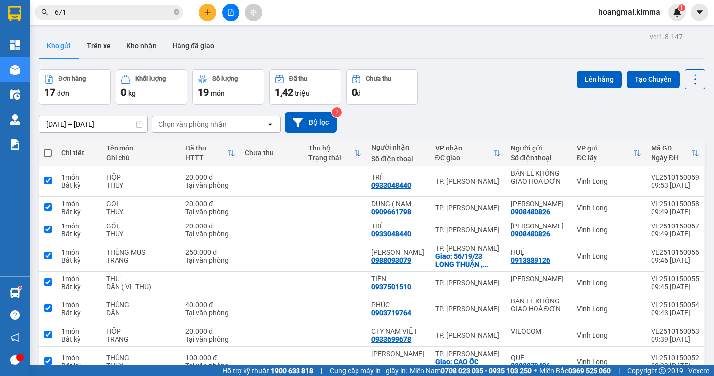
checkbox input "true"
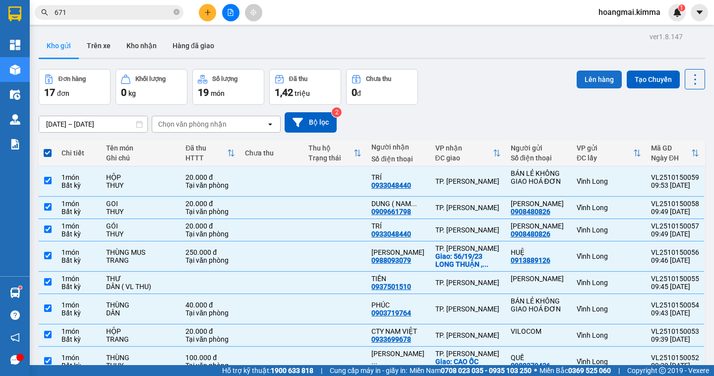
click at [587, 76] on button "Lên hàng" at bounding box center [599, 79] width 45 height 18
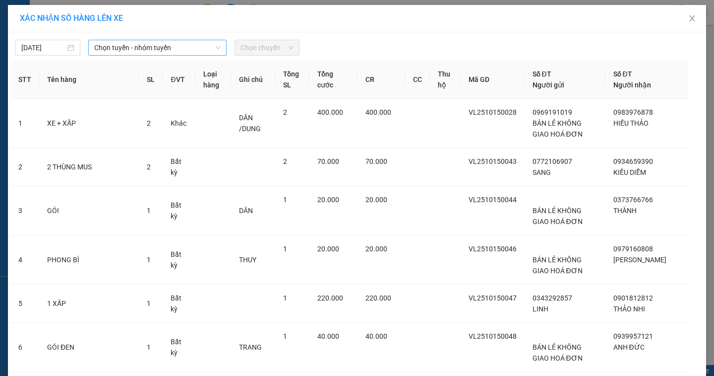
click at [125, 49] on span "Chọn tuyến - nhóm tuyến" at bounding box center [157, 47] width 126 height 15
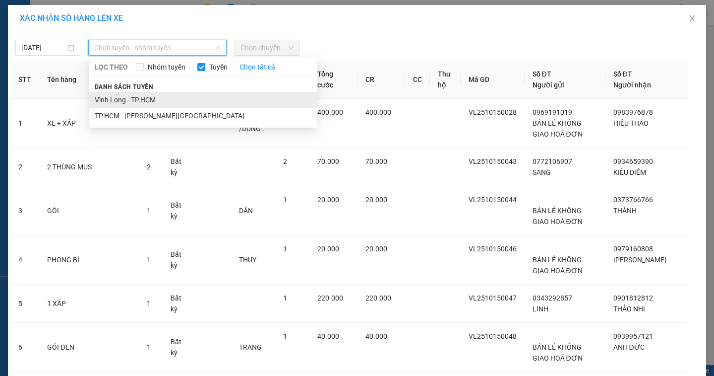
click at [127, 99] on li "Vĩnh Long - TP.HCM" at bounding box center [203, 100] width 228 height 16
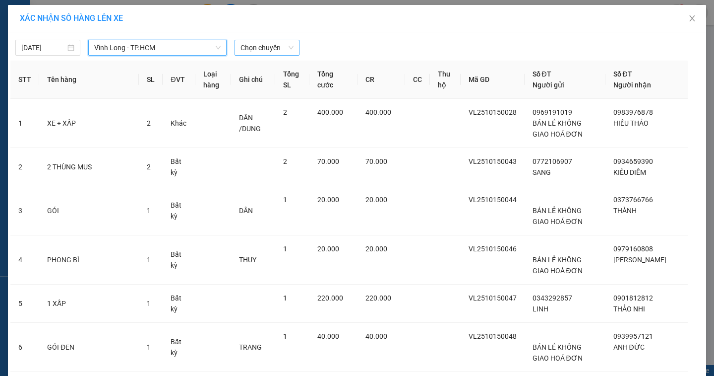
click at [254, 48] on span "Chọn chuyến" at bounding box center [267, 47] width 53 height 15
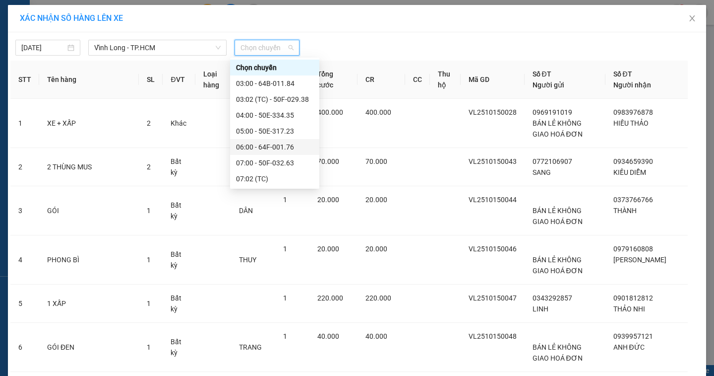
scroll to position [149, 0]
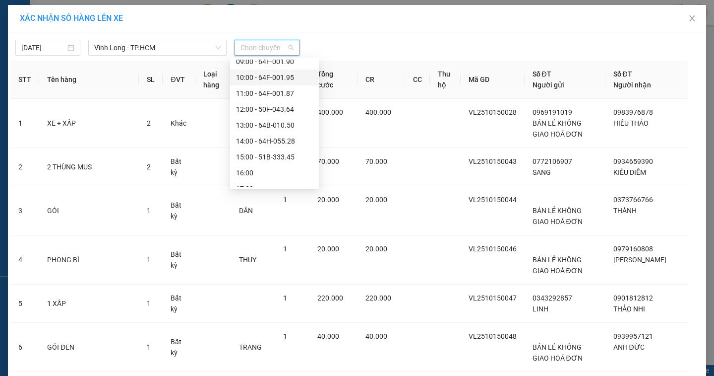
click at [261, 79] on div "10:00 - 64F-001.95" at bounding box center [274, 77] width 77 height 11
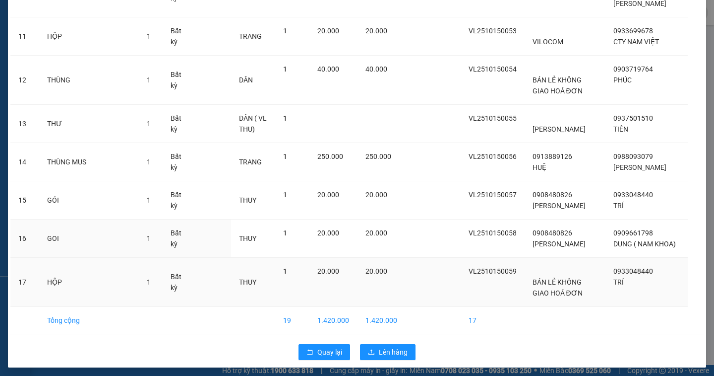
scroll to position [560, 0]
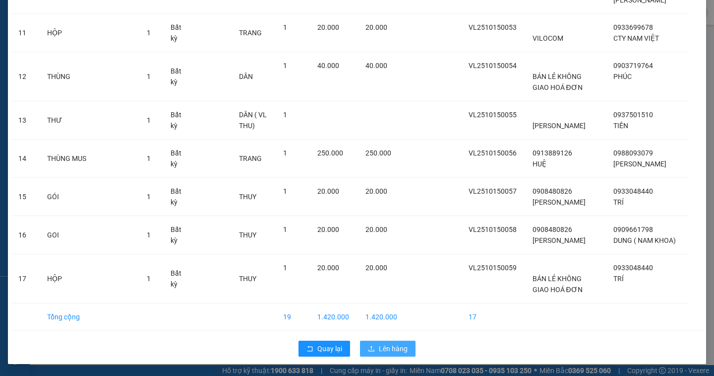
click at [406, 349] on button "Lên hàng" at bounding box center [388, 348] width 56 height 16
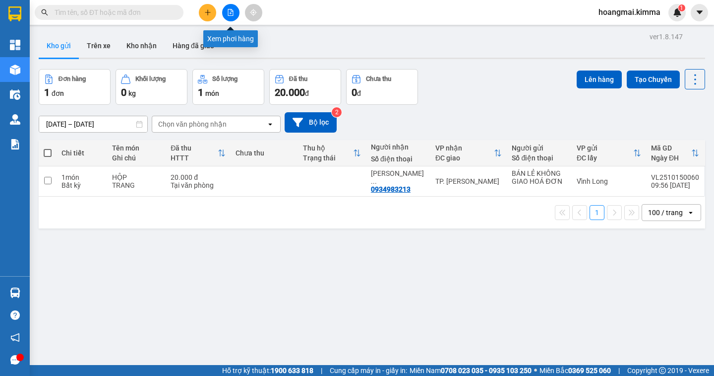
click at [233, 12] on icon "file-add" at bounding box center [230, 12] width 7 height 7
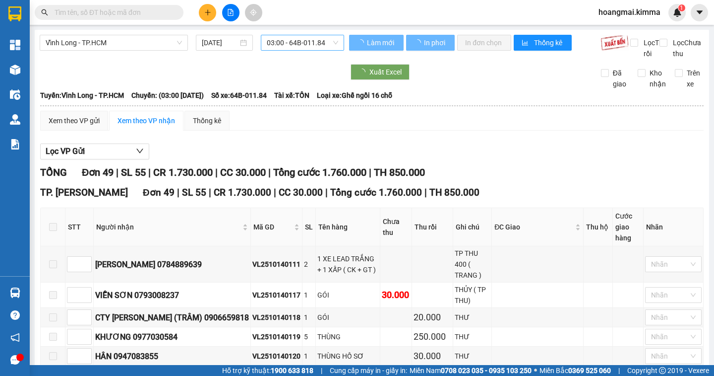
click at [278, 40] on span "03:00 - 64B-011.84" at bounding box center [302, 42] width 71 height 15
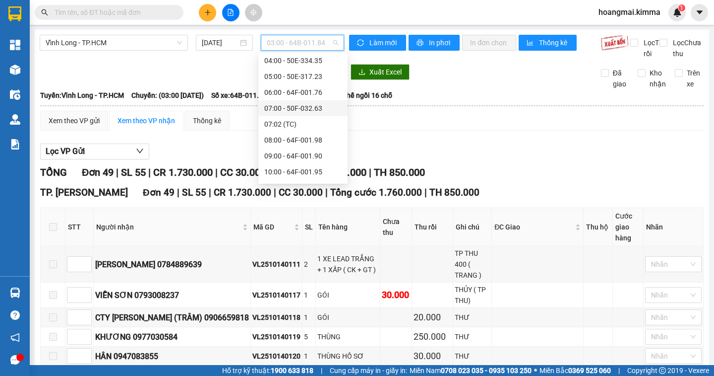
scroll to position [149, 0]
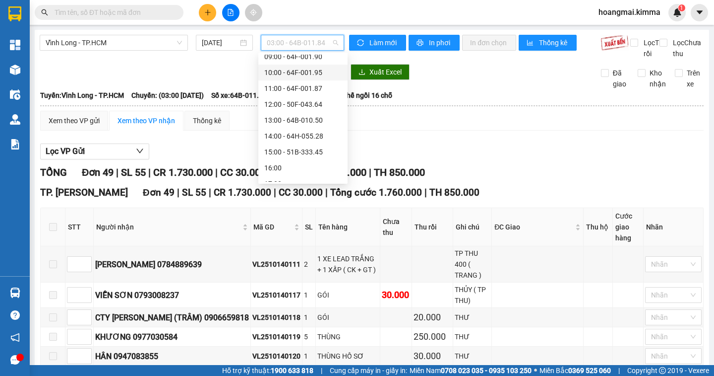
click at [291, 71] on div "10:00 - 64F-001.95" at bounding box center [302, 72] width 77 height 11
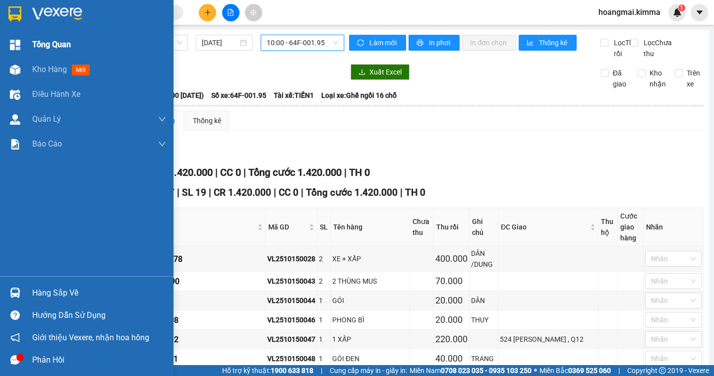
drag, startPoint x: 44, startPoint y: 69, endPoint x: 58, endPoint y: 55, distance: 20.3
click at [44, 68] on span "Kho hàng" at bounding box center [49, 68] width 35 height 9
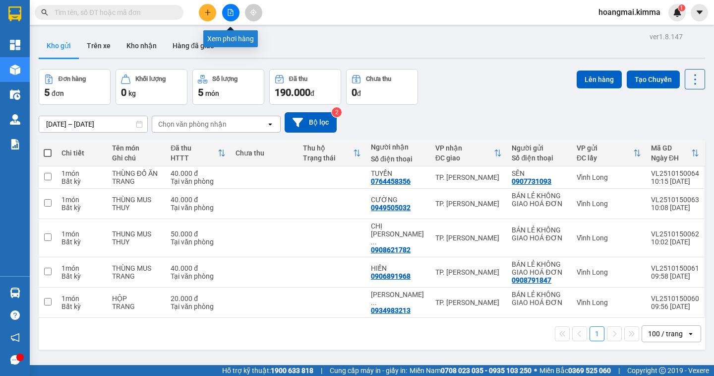
click at [227, 15] on icon "file-add" at bounding box center [230, 12] width 7 height 7
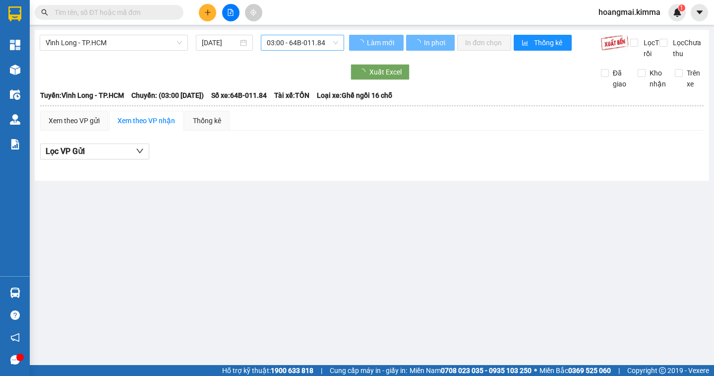
click at [290, 45] on span "03:00 - 64B-011.84" at bounding box center [302, 42] width 71 height 15
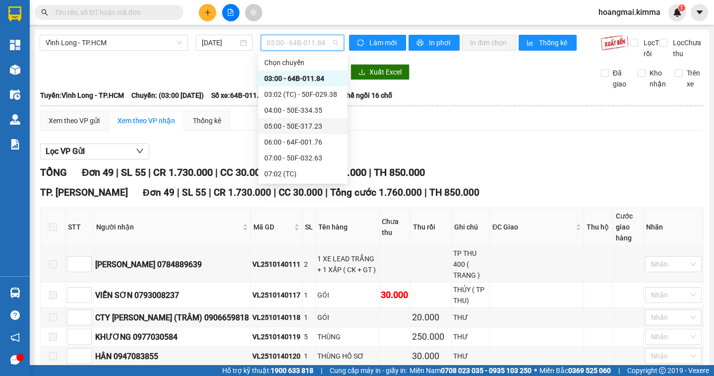
scroll to position [99, 0]
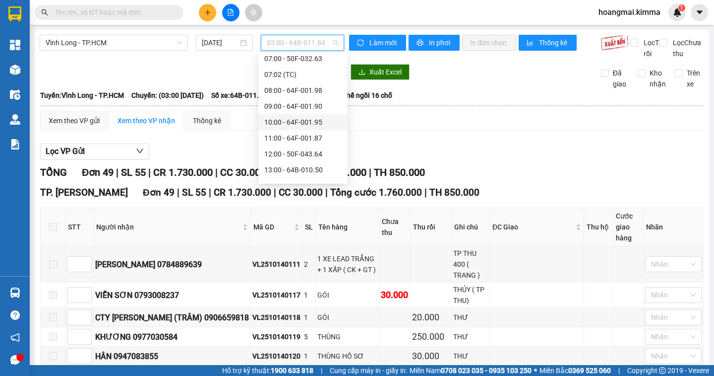
click at [278, 116] on div "10:00 - 64F-001.95" at bounding box center [302, 122] width 89 height 16
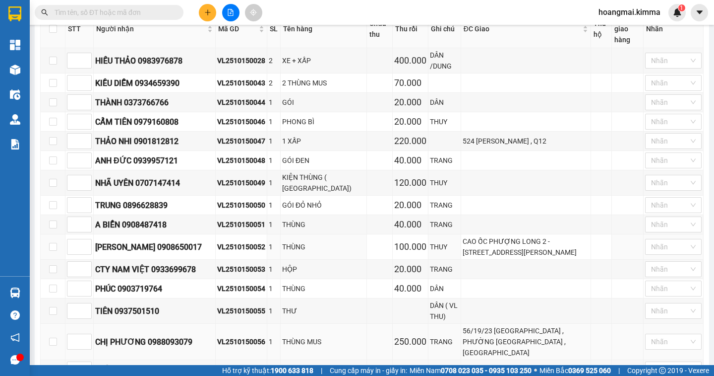
scroll to position [297, 0]
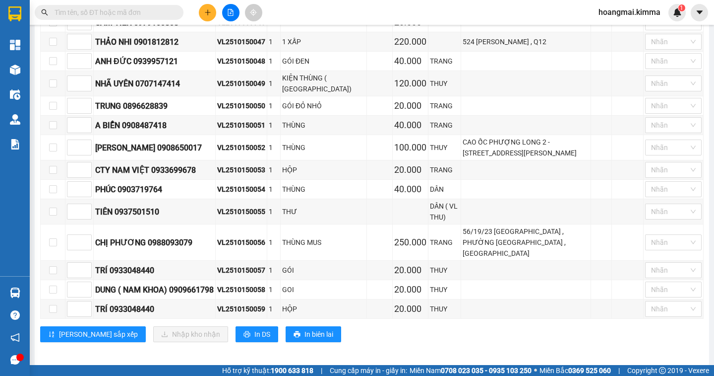
click at [213, 21] on div at bounding box center [230, 12] width 74 height 17
click at [208, 10] on icon "plus" at bounding box center [207, 11] width 0 height 5
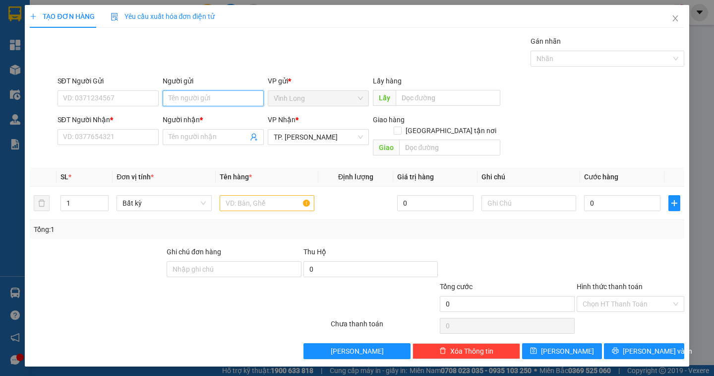
click at [198, 100] on input "Người gửi" at bounding box center [213, 98] width 101 height 16
type input "BÁN"
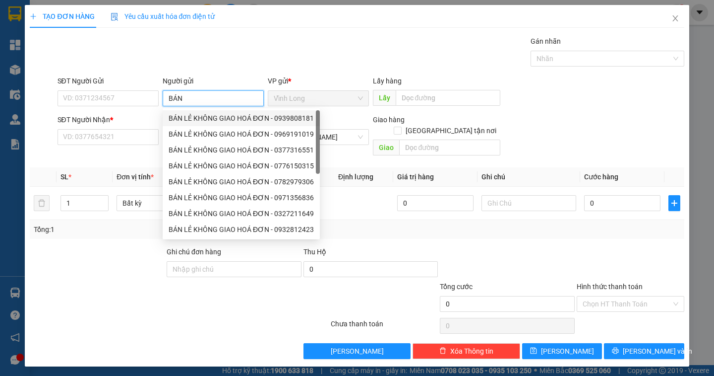
click at [204, 118] on div "BÁN LẺ KHÔNG GIAO HOÁ ĐƠN - 0939808181" at bounding box center [241, 118] width 145 height 11
type input "0939808181"
type input "BÁN LẺ KHÔNG GIAO HOÁ ĐƠN"
click at [116, 97] on input "0939808181" at bounding box center [108, 98] width 101 height 16
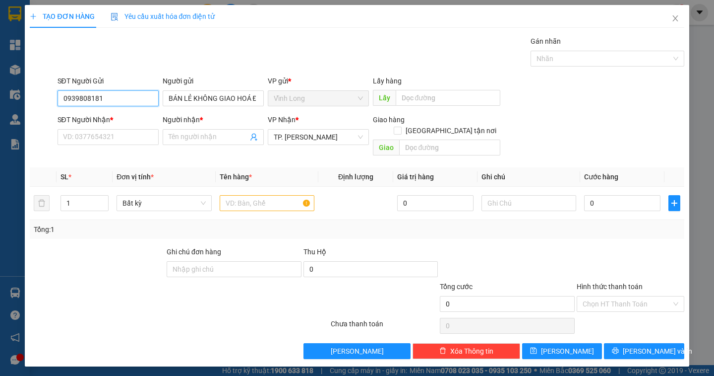
drag, startPoint x: 83, startPoint y: 106, endPoint x: 49, endPoint y: 109, distance: 33.9
click at [49, 109] on div "SĐT Người Gửi 0939808181 0939808181 Người gửi BÁN LẺ KHÔNG GIAO HOÁ ĐƠN VP gửi …" at bounding box center [357, 92] width 656 height 35
click at [70, 128] on div "SĐT Người Nhận *" at bounding box center [108, 121] width 101 height 15
click at [69, 136] on input "SĐT Người Nhận *" at bounding box center [108, 137] width 101 height 16
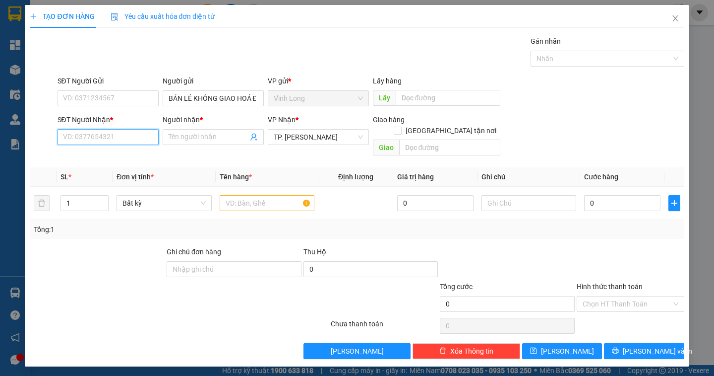
click at [69, 136] on input "SĐT Người Nhận *" at bounding box center [108, 137] width 101 height 16
type input "0907008068"
click at [71, 154] on div "0907008068 - C NGỌC" at bounding box center [112, 156] width 98 height 11
type input "[PERSON_NAME]"
type input "0907008068"
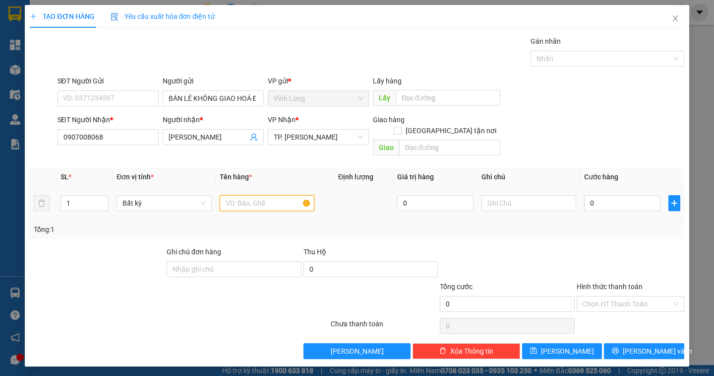
click at [260, 195] on input "text" at bounding box center [267, 203] width 95 height 16
type input "THÙNG MUS"
type input "DÂN"
type input "3"
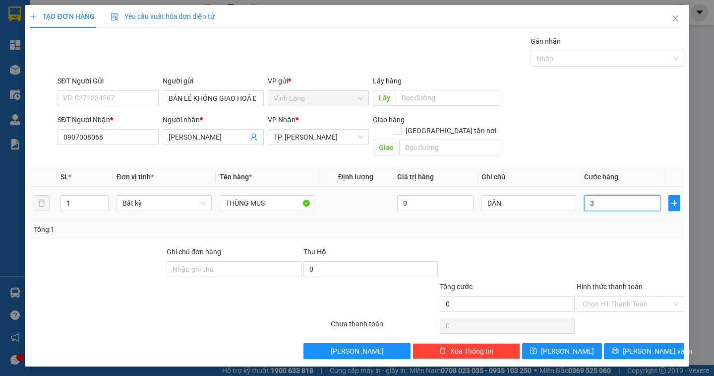
type input "3"
type input "30"
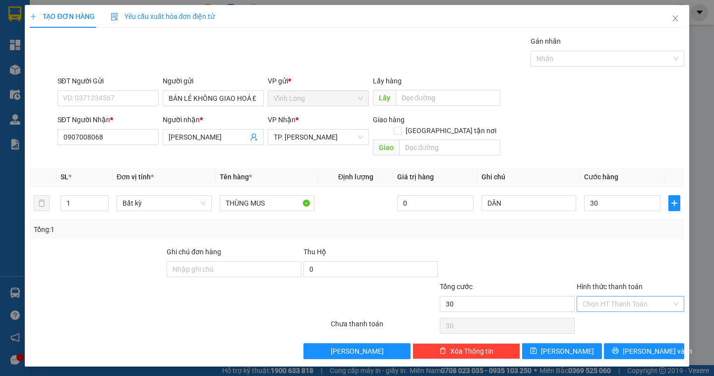
type input "30.000"
click at [633, 298] on input "Hình thức thanh toán" at bounding box center [627, 303] width 89 height 15
click at [626, 315] on div "Tại văn phòng" at bounding box center [631, 312] width 96 height 11
type input "0"
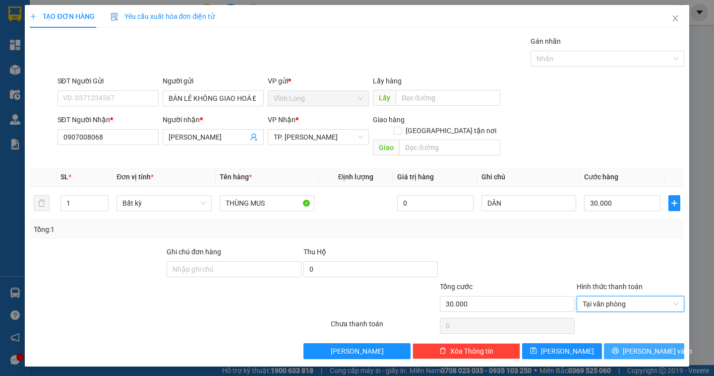
click at [639, 345] on span "[PERSON_NAME] và In" at bounding box center [657, 350] width 69 height 11
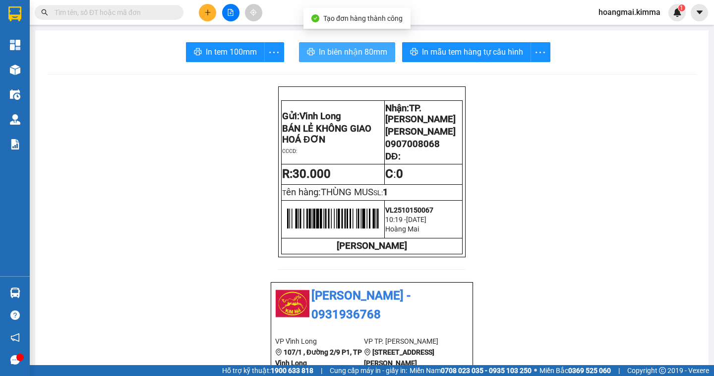
click at [325, 50] on span "In biên nhận 80mm" at bounding box center [353, 52] width 68 height 12
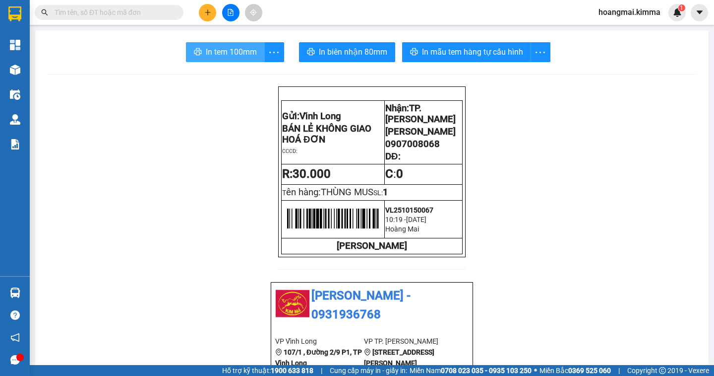
click at [194, 54] on icon "printer" at bounding box center [198, 52] width 8 height 8
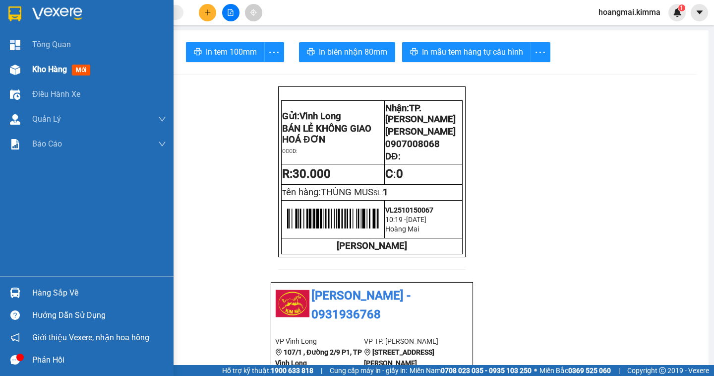
click at [25, 61] on div "Kho hàng mới" at bounding box center [87, 69] width 174 height 25
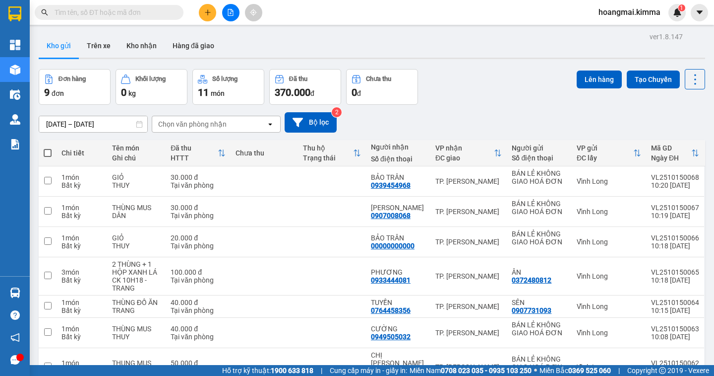
scroll to position [50, 0]
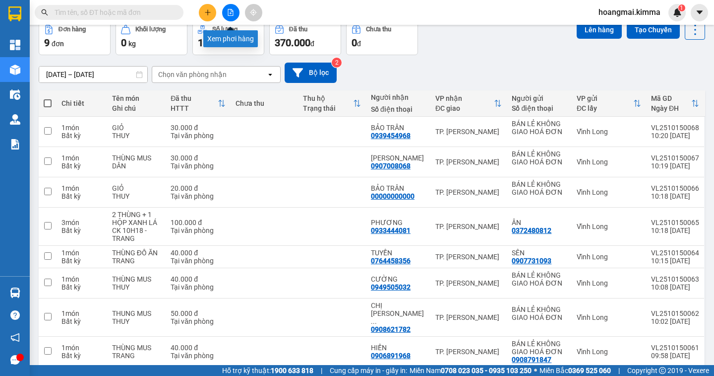
click at [229, 6] on button at bounding box center [230, 12] width 17 height 17
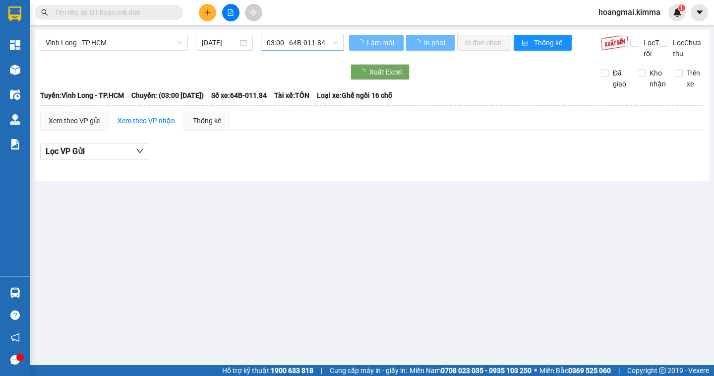
click at [273, 44] on span "03:00 - 64B-011.84" at bounding box center [302, 42] width 71 height 15
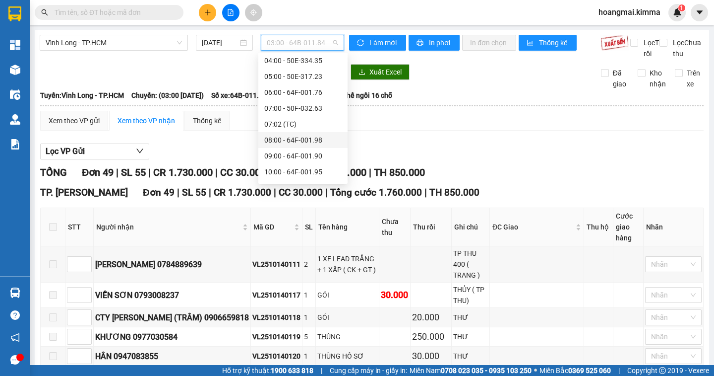
scroll to position [99, 0]
click at [306, 123] on div "10:00 - 64F-001.95" at bounding box center [302, 122] width 77 height 11
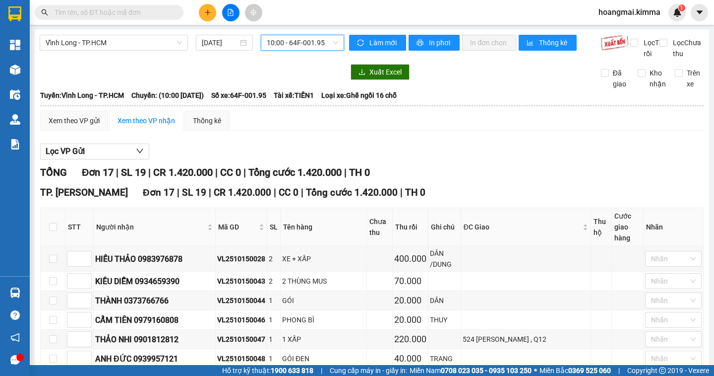
click at [302, 41] on span "10:00 - 64F-001.95" at bounding box center [302, 42] width 71 height 15
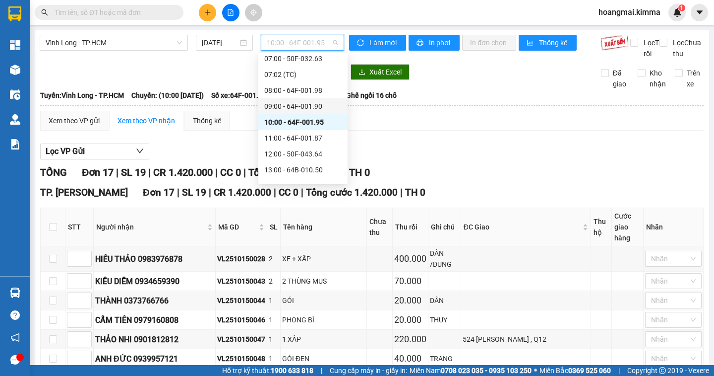
click at [303, 101] on div "09:00 - 64F-001.90" at bounding box center [302, 106] width 77 height 11
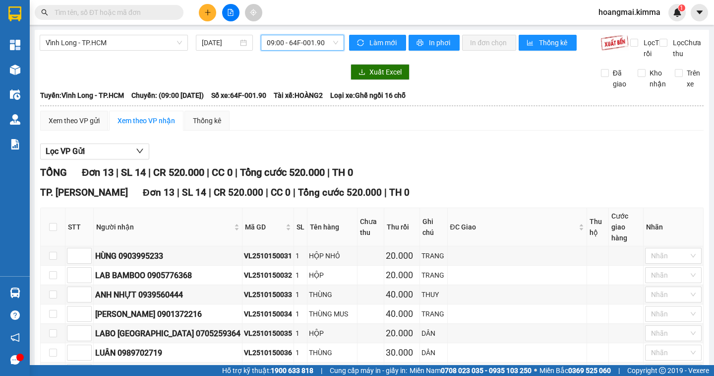
click at [281, 49] on span "09:00 - 64F-001.90" at bounding box center [302, 42] width 71 height 15
click at [287, 42] on span "09:00 - 64F-001.90" at bounding box center [302, 42] width 71 height 15
click at [285, 43] on span "09:00 - 64F-001.90" at bounding box center [302, 42] width 71 height 15
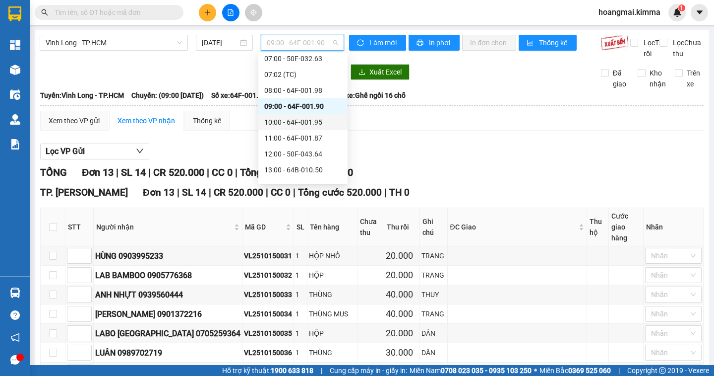
click at [285, 121] on div "10:00 - 64F-001.95" at bounding box center [302, 122] width 77 height 11
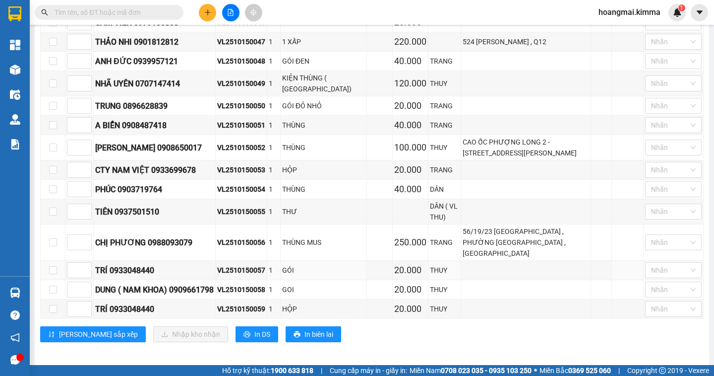
scroll to position [99, 0]
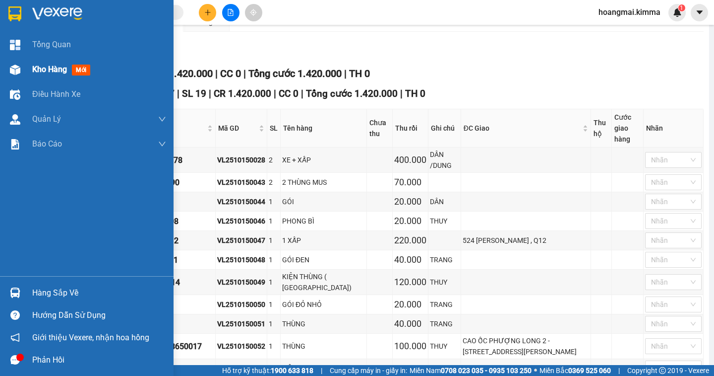
click at [44, 66] on span "Kho hàng" at bounding box center [49, 68] width 35 height 9
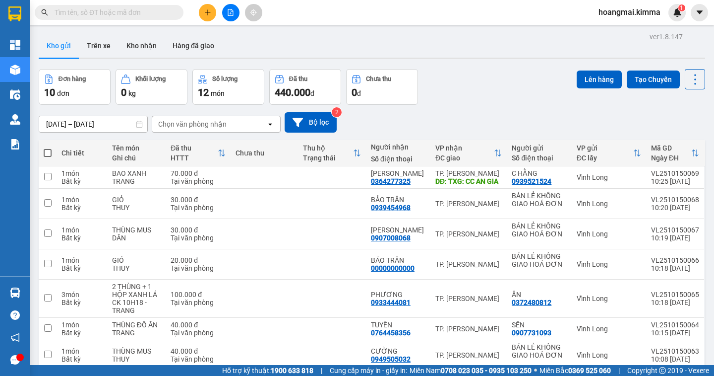
click at [228, 16] on button at bounding box center [230, 12] width 17 height 17
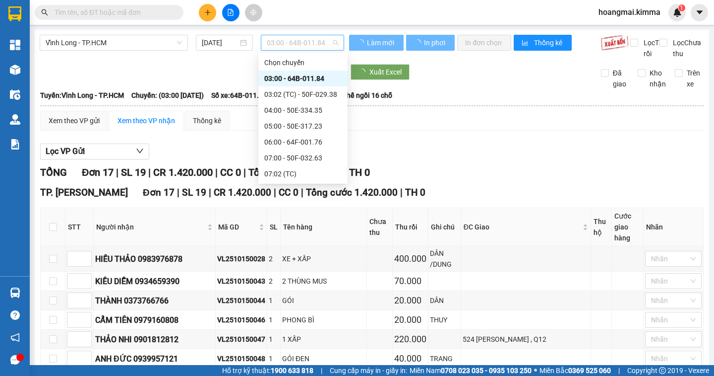
click at [298, 39] on span "03:00 - 64B-011.84" at bounding box center [302, 42] width 71 height 15
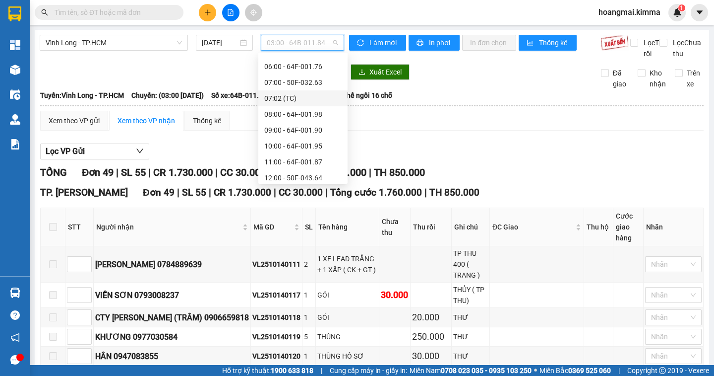
scroll to position [125, 0]
click at [291, 93] on div "10:00 - 64F-001.95" at bounding box center [302, 96] width 77 height 11
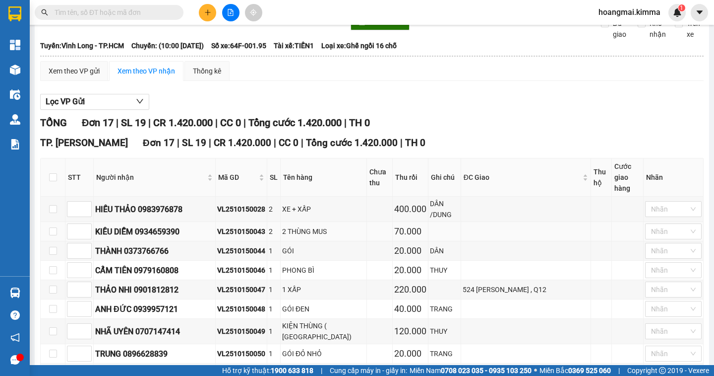
scroll to position [149, 0]
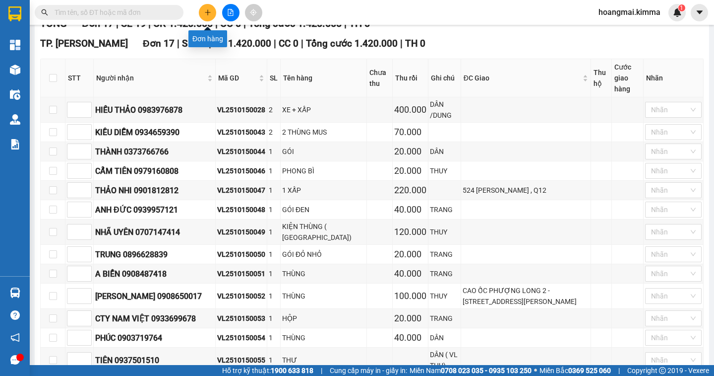
click at [214, 11] on button at bounding box center [207, 12] width 17 height 17
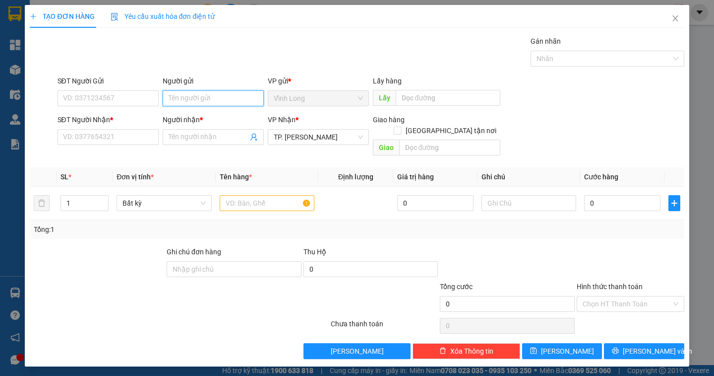
click at [179, 101] on input "Người gửi" at bounding box center [213, 98] width 101 height 16
type input "BÁN"
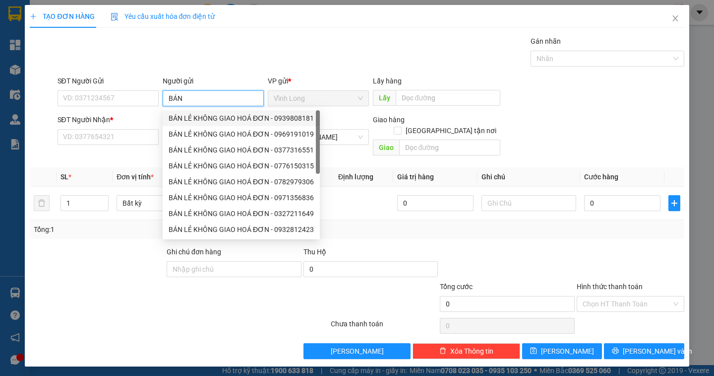
click at [182, 119] on div "BÁN LẺ KHÔNG GIAO HOÁ ĐƠN - 0939808181" at bounding box center [241, 118] width 145 height 11
type input "0939808181"
type input "BÁN LẺ KHÔNG GIAO HOÁ ĐƠN"
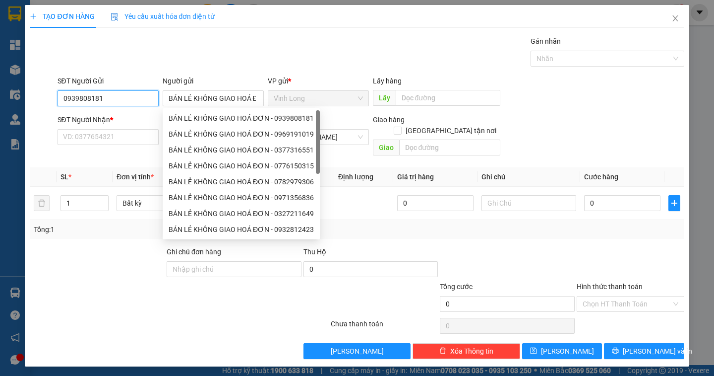
click at [120, 103] on input "0939808181" at bounding box center [108, 98] width 101 height 16
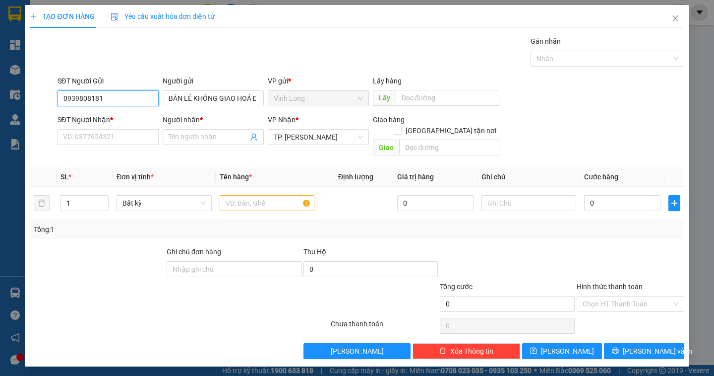
drag, startPoint x: 82, startPoint y: 98, endPoint x: 45, endPoint y: 96, distance: 37.2
click at [41, 101] on div "SĐT Người Gửi 0939808181 0939808181 Người gửi BÁN LẺ KHÔNG GIAO HOÁ ĐƠN VP gửi …" at bounding box center [357, 92] width 656 height 35
click at [40, 101] on div at bounding box center [42, 92] width 27 height 35
click at [104, 95] on input "0939808181" at bounding box center [108, 98] width 101 height 16
type input "0"
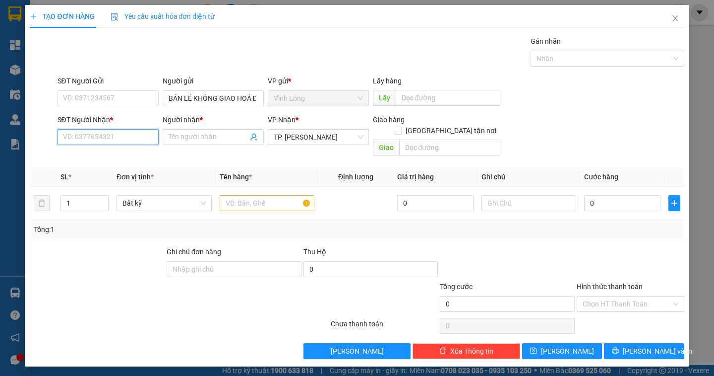
click at [72, 134] on input "SĐT Người Nhận *" at bounding box center [108, 137] width 101 height 16
type input "0786444159"
click at [76, 158] on div "0786444159 - HUY" at bounding box center [107, 156] width 89 height 11
type input "HUY"
type input "0786444159"
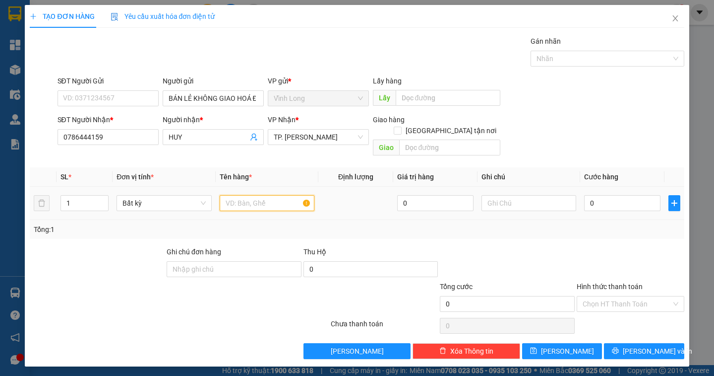
click at [263, 195] on input "text" at bounding box center [267, 203] width 95 height 16
click at [243, 195] on input "GÓI" at bounding box center [267, 203] width 95 height 16
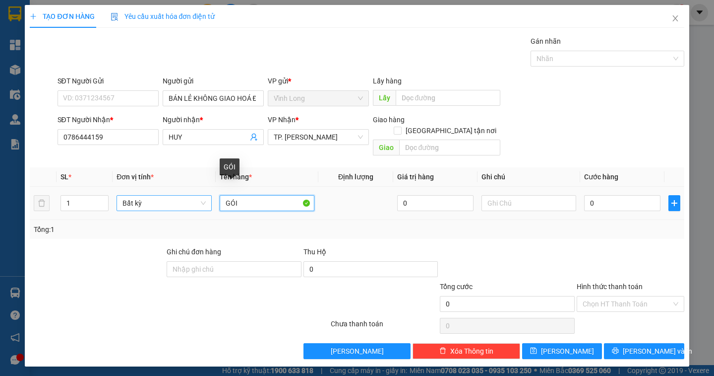
click at [209, 197] on tr "1 Bất kỳ GÓI 0 0" at bounding box center [357, 203] width 654 height 33
type input "THÙNG CHUỘT"
type input "DÂN"
type input "4"
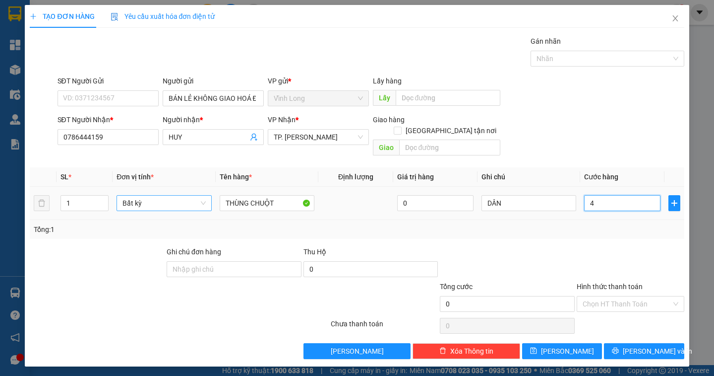
type input "4"
type input "40"
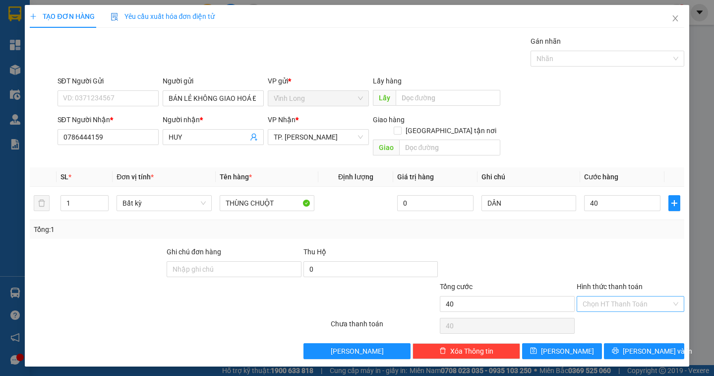
click at [626, 296] on input "Hình thức thanh toán" at bounding box center [627, 303] width 89 height 15
type input "40.000"
click at [616, 312] on div "Tại văn phòng" at bounding box center [631, 312] width 96 height 11
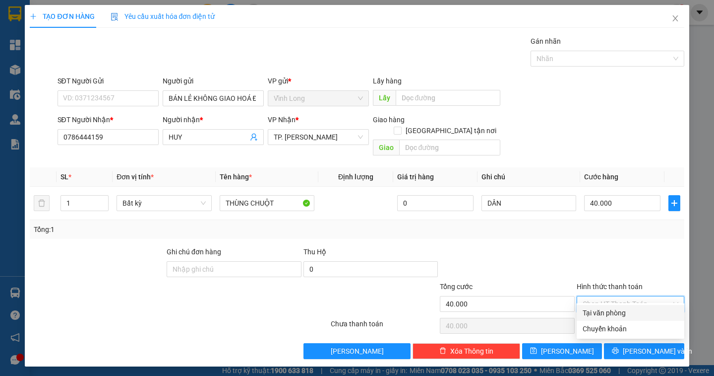
type input "0"
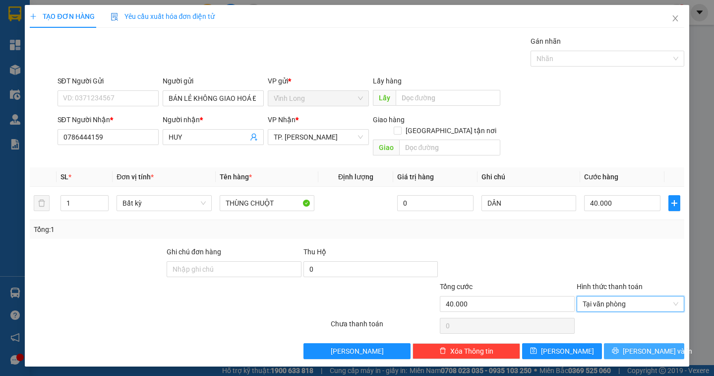
click at [655, 345] on span "[PERSON_NAME] và In" at bounding box center [657, 350] width 69 height 11
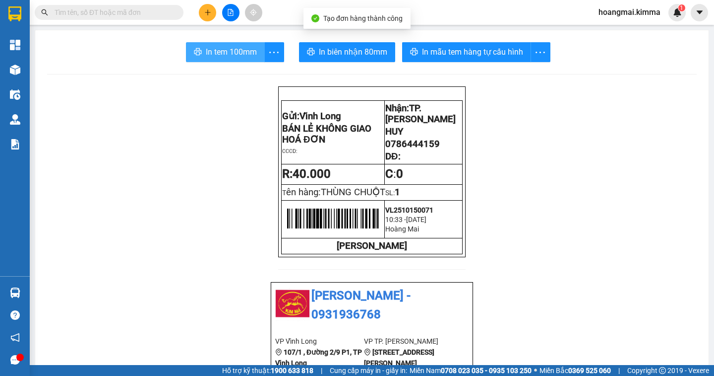
click at [233, 54] on span "In tem 100mm" at bounding box center [231, 52] width 51 height 12
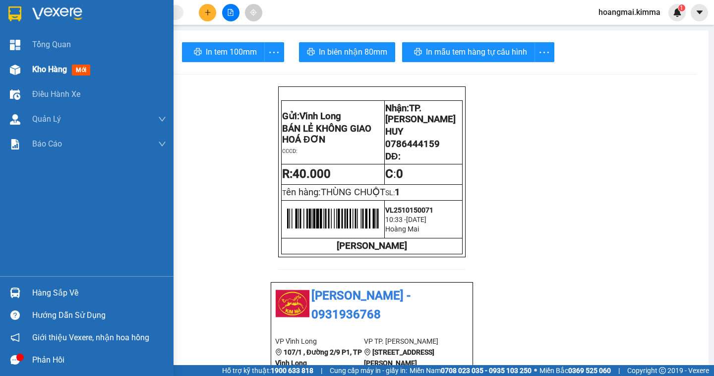
click at [40, 69] on span "Kho hàng" at bounding box center [49, 68] width 35 height 9
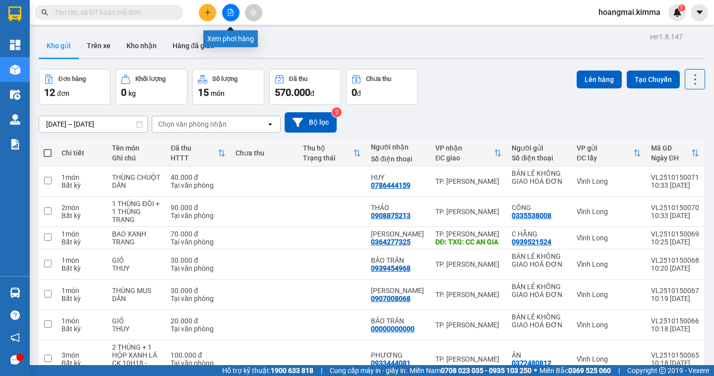
click at [232, 12] on icon "file-add" at bounding box center [230, 12] width 7 height 7
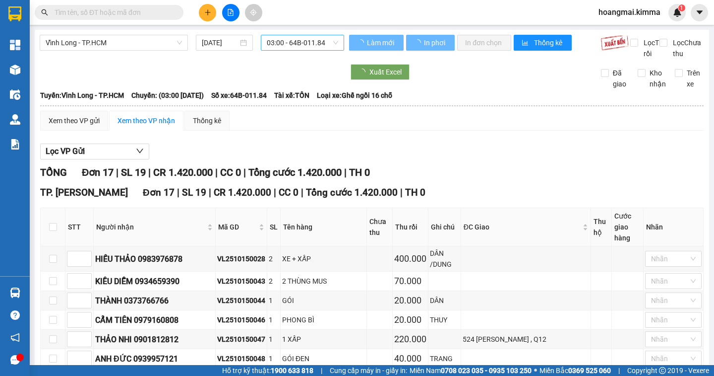
click at [310, 44] on span "03:00 - 64B-011.84" at bounding box center [302, 42] width 71 height 15
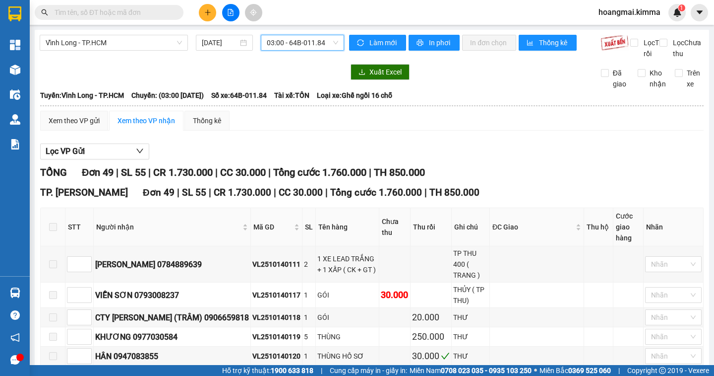
click at [283, 44] on span "03:00 - 64B-011.84" at bounding box center [302, 42] width 71 height 15
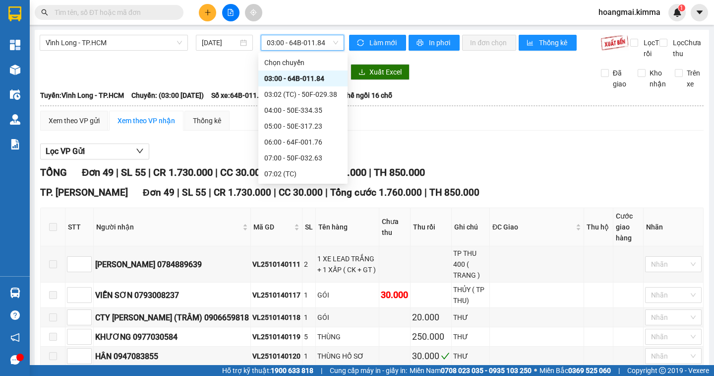
click at [283, 44] on span "03:00 - 64B-011.84" at bounding box center [302, 42] width 71 height 15
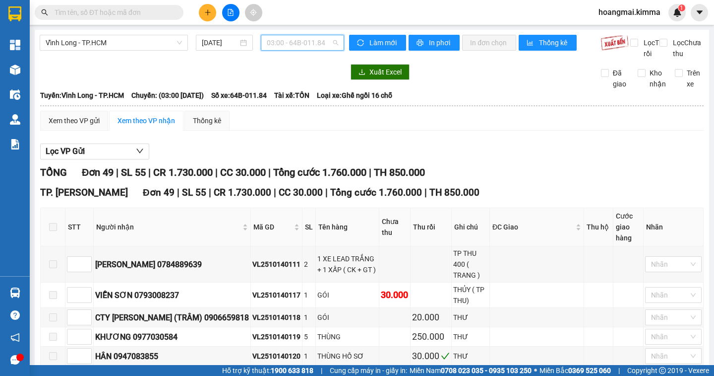
click at [283, 44] on span "03:00 - 64B-011.84" at bounding box center [302, 42] width 71 height 15
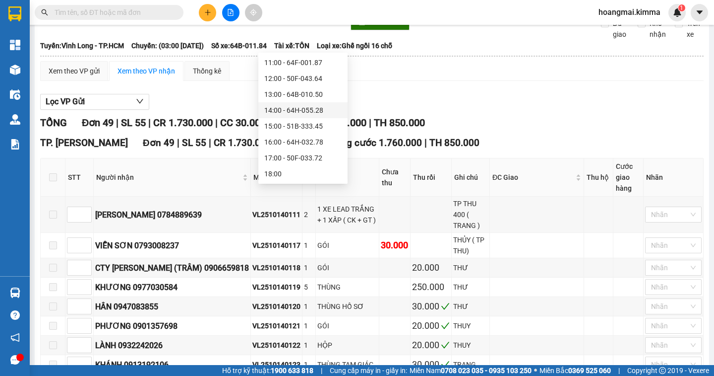
scroll to position [125, 0]
click at [295, 98] on div "10:00 - 64F-001.95" at bounding box center [302, 96] width 77 height 11
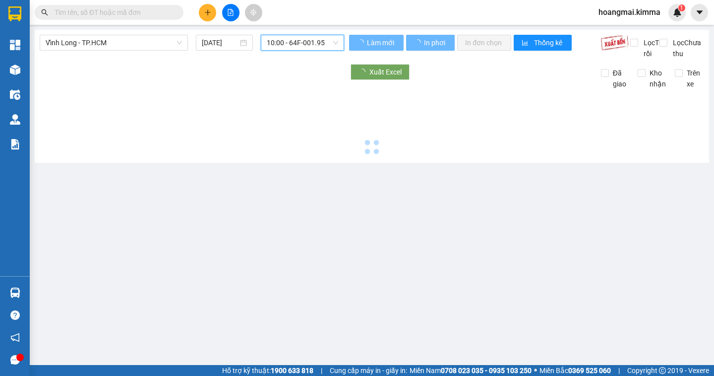
scroll to position [0, 0]
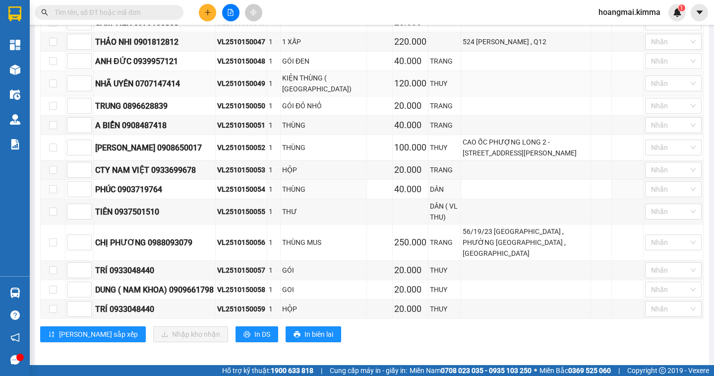
scroll to position [148, 0]
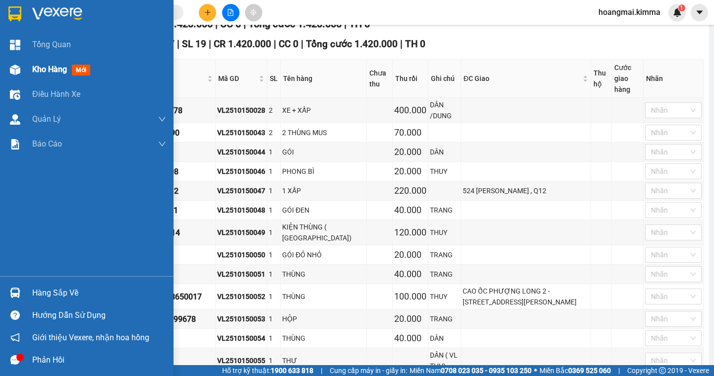
click at [26, 67] on div "Kho hàng mới" at bounding box center [87, 69] width 174 height 25
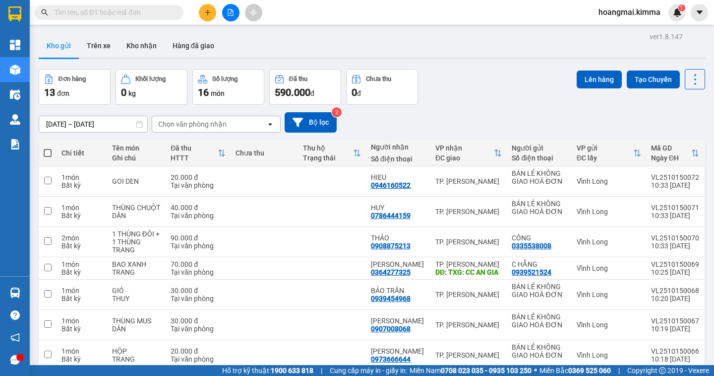
scroll to position [198, 0]
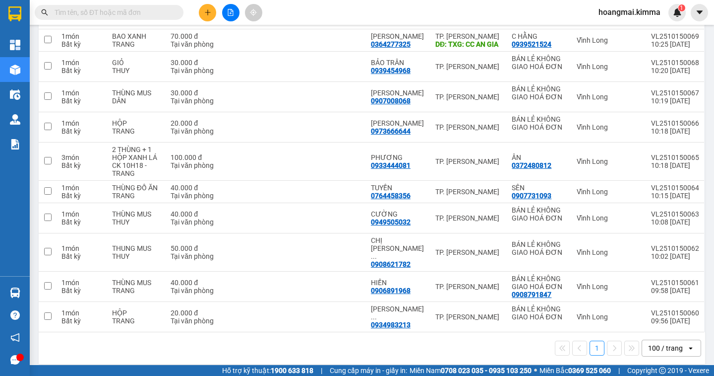
scroll to position [29, 0]
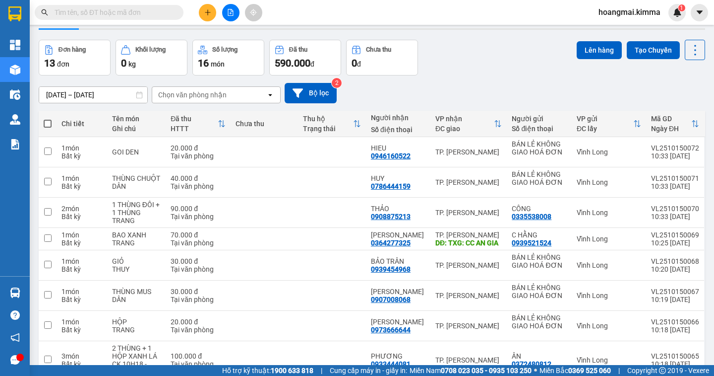
click at [230, 8] on button at bounding box center [230, 12] width 17 height 17
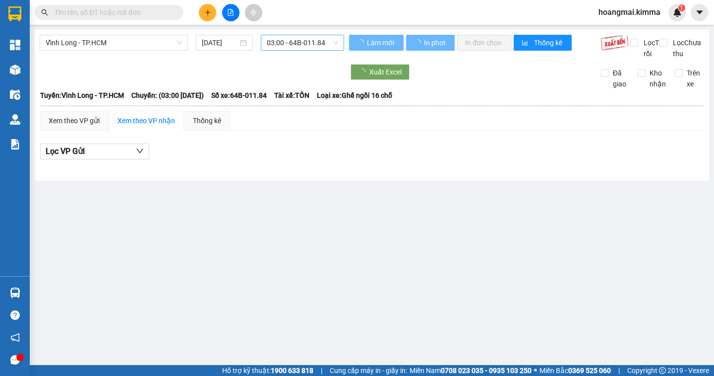
click at [287, 40] on span "03:00 - 64B-011.84" at bounding box center [302, 42] width 71 height 15
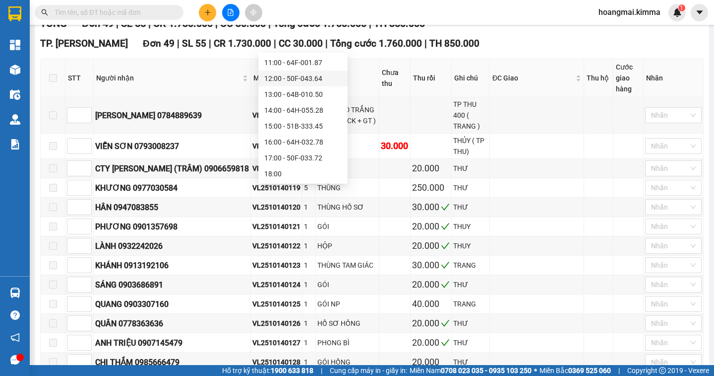
scroll to position [125, 0]
click at [284, 100] on div "10:00 - 64F-001.95" at bounding box center [302, 96] width 77 height 11
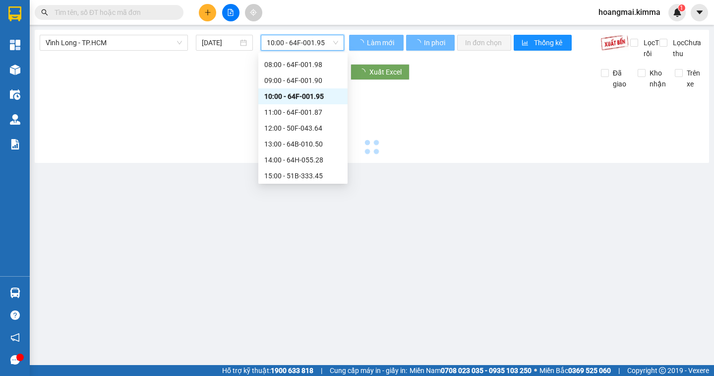
scroll to position [0, 0]
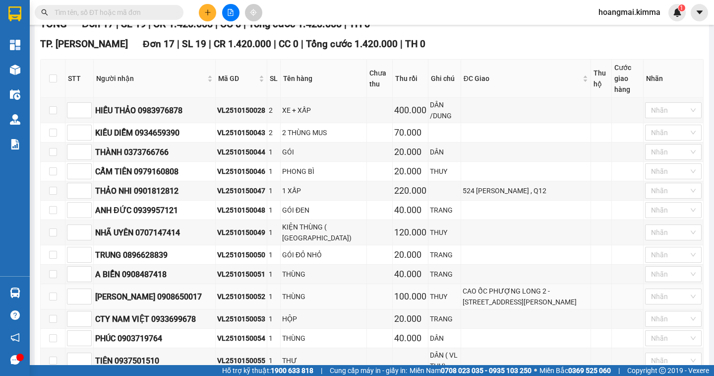
scroll to position [49, 0]
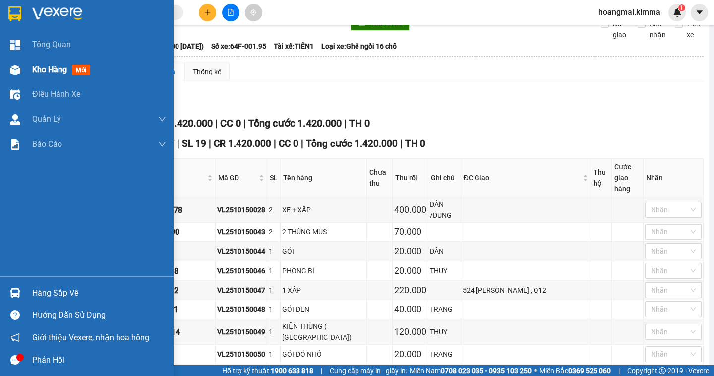
click at [55, 79] on div "Kho hàng mới" at bounding box center [99, 69] width 134 height 25
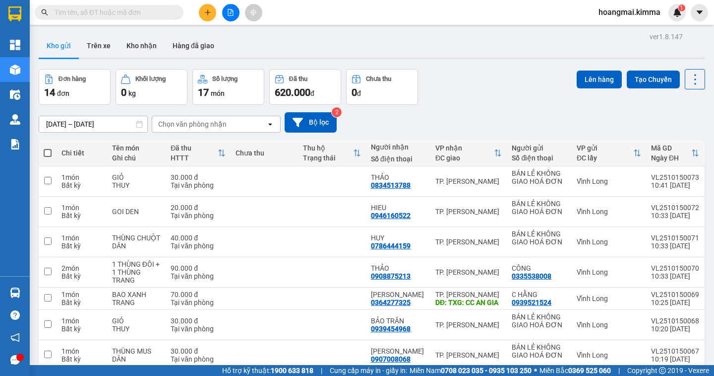
click at [48, 152] on span at bounding box center [48, 153] width 8 height 8
click at [48, 148] on input "checkbox" at bounding box center [48, 148] width 0 height 0
checkbox input "true"
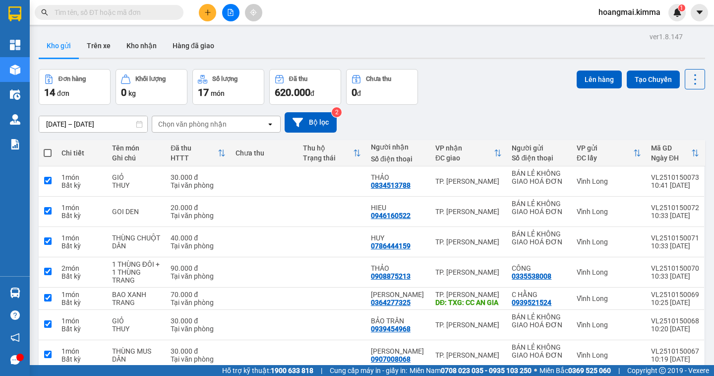
checkbox input "true"
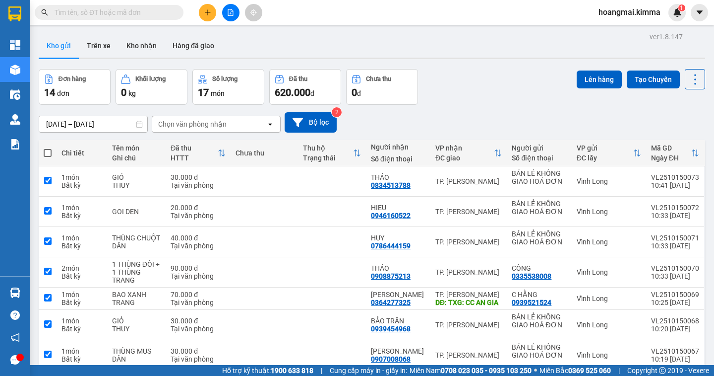
checkbox input "true"
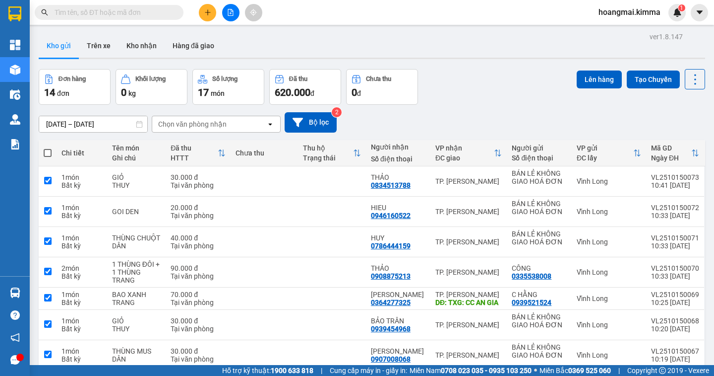
checkbox input "true"
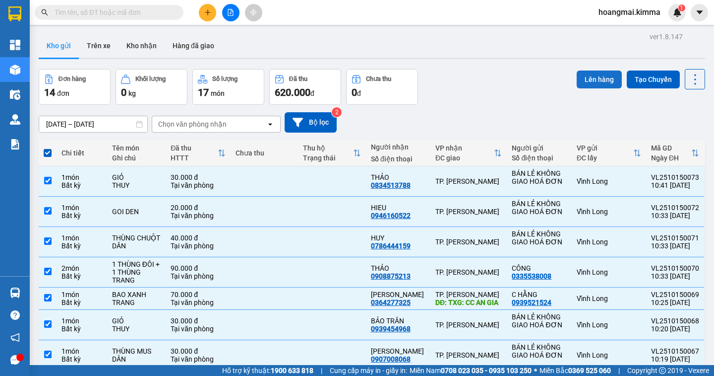
click at [587, 81] on button "Lên hàng" at bounding box center [599, 79] width 45 height 18
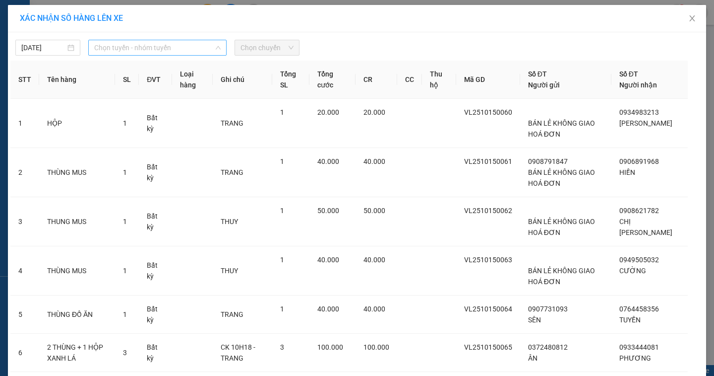
click at [152, 50] on span "Chọn tuyến - nhóm tuyến" at bounding box center [157, 47] width 126 height 15
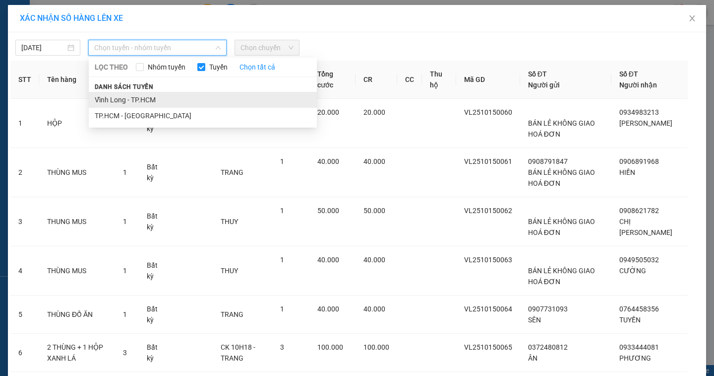
click at [137, 98] on li "Vĩnh Long - TP.HCM" at bounding box center [203, 100] width 228 height 16
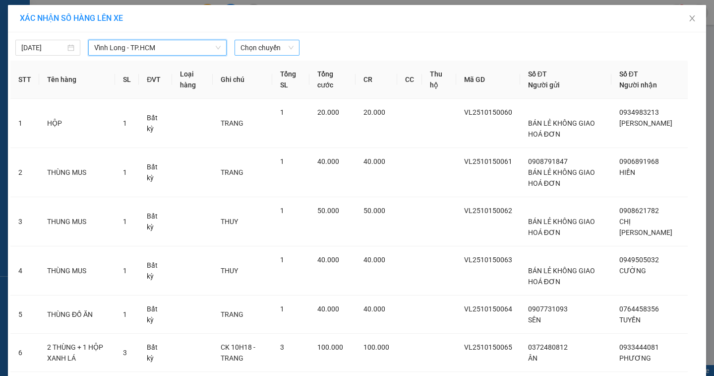
click at [265, 53] on span "Chọn chuyến" at bounding box center [267, 47] width 53 height 15
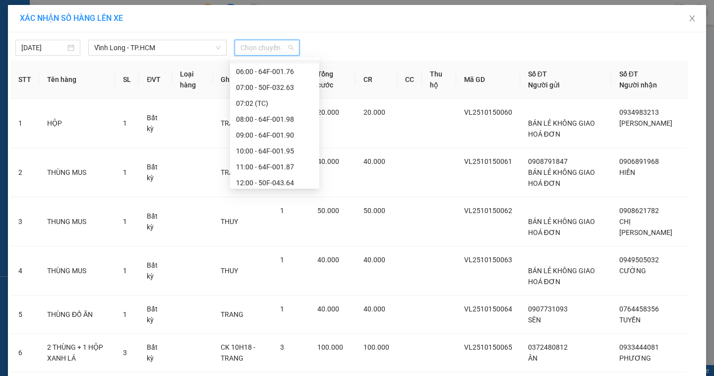
scroll to position [125, 0]
click at [278, 118] on div "11:00 - 64F-001.87" at bounding box center [274, 117] width 77 height 11
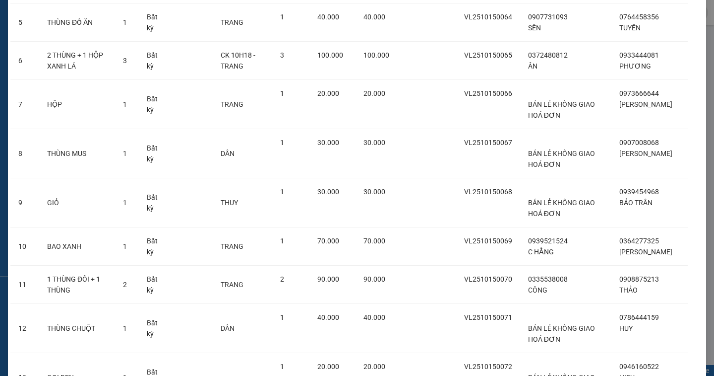
scroll to position [445, 0]
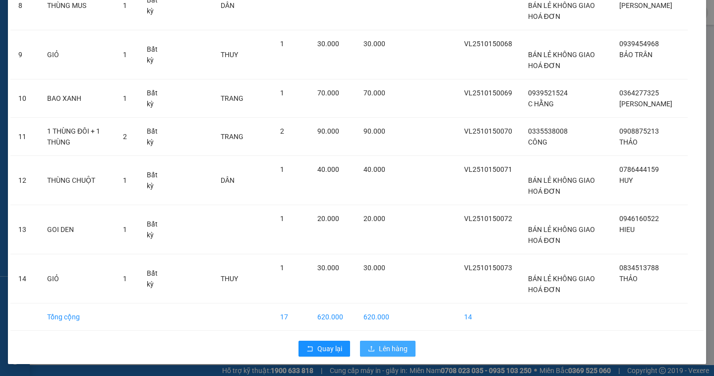
click at [379, 349] on span "Lên hàng" at bounding box center [393, 348] width 29 height 11
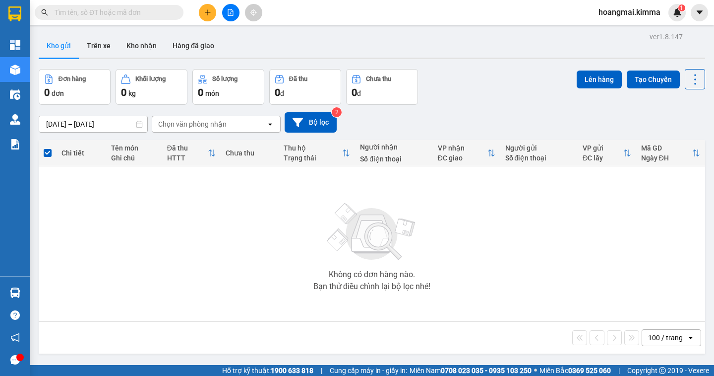
click at [233, 15] on icon "file-add" at bounding box center [230, 12] width 5 height 7
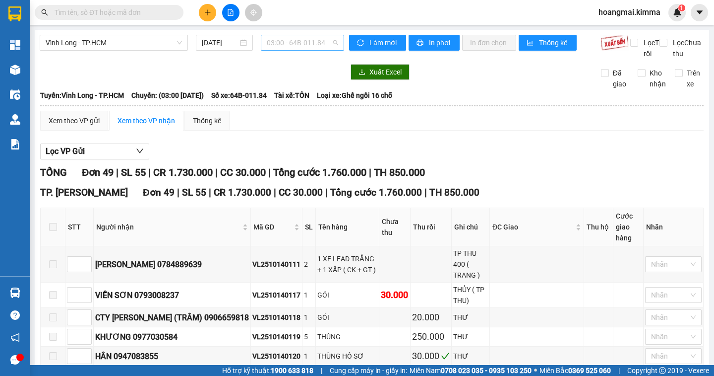
click at [286, 43] on span "03:00 - 64B-011.84" at bounding box center [302, 42] width 71 height 15
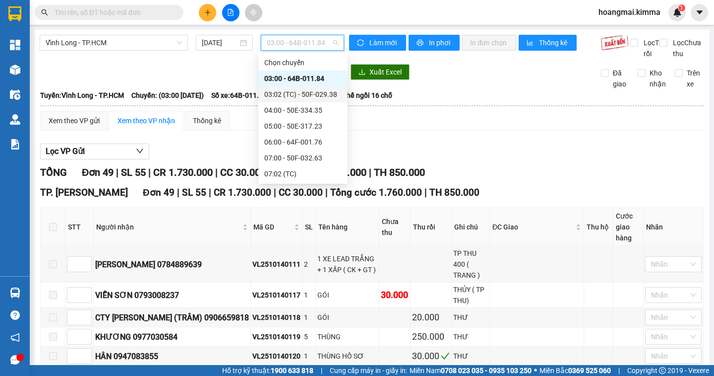
scroll to position [149, 0]
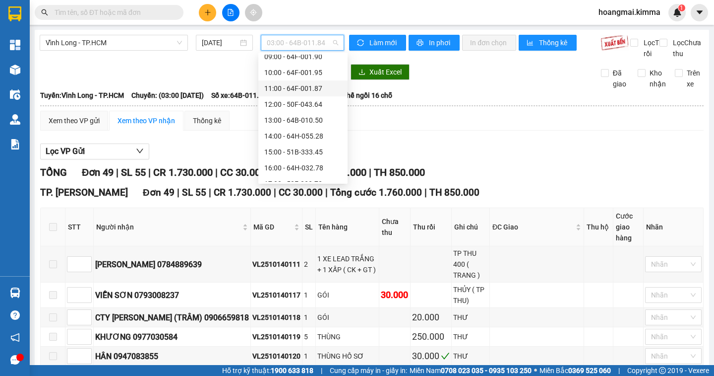
click at [282, 91] on div "11:00 - 64F-001.87" at bounding box center [302, 88] width 77 height 11
click at [282, 89] on div "Xuất Excel Đã giao Kho nhận Trên xe" at bounding box center [372, 76] width 665 height 25
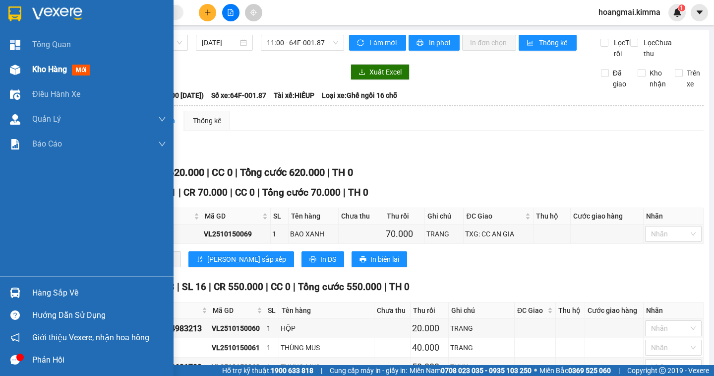
click at [44, 68] on span "Kho hàng" at bounding box center [49, 68] width 35 height 9
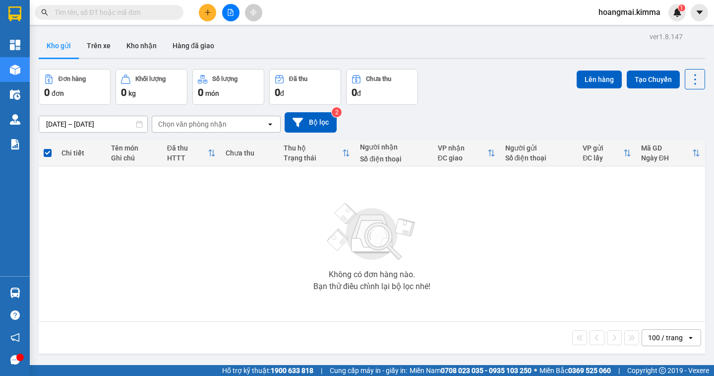
click at [106, 16] on input "text" at bounding box center [113, 12] width 117 height 11
click at [208, 12] on icon "plus" at bounding box center [207, 11] width 0 height 5
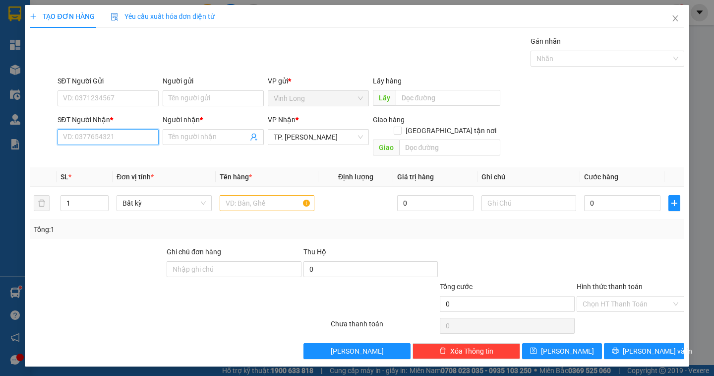
click at [130, 140] on input "SĐT Người Nhận *" at bounding box center [108, 137] width 101 height 16
drag, startPoint x: 130, startPoint y: 140, endPoint x: 714, endPoint y: 352, distance: 620.5
click at [379, 205] on div "Transit Pickup Surcharge Ids Transit Deliver Surcharge Ids Transit Deliver Surc…" at bounding box center [357, 197] width 654 height 323
type input "0388252284"
click at [110, 159] on div "0388252284 - MY" at bounding box center [107, 156] width 89 height 11
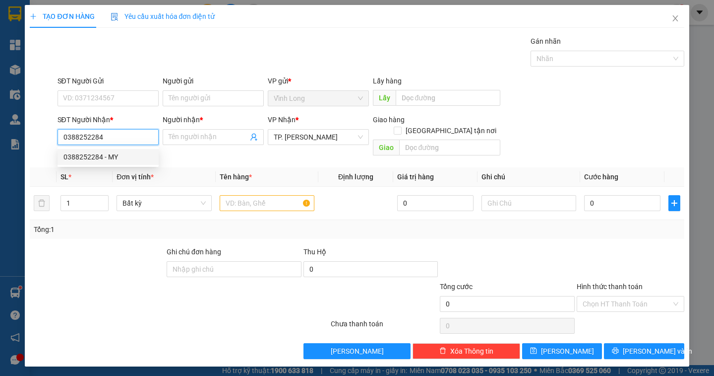
type input "MY"
type input "0388252284"
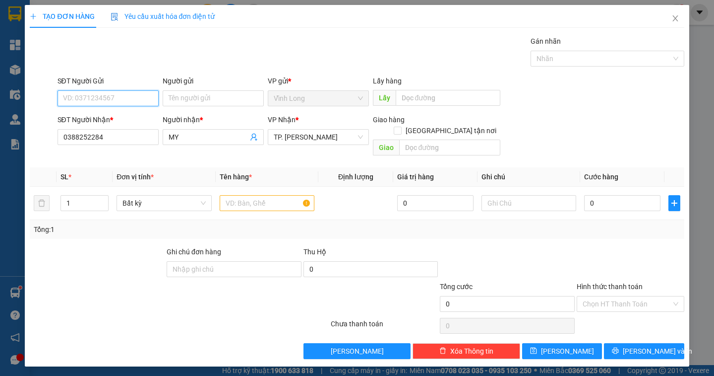
click at [136, 98] on input "SĐT Người Gửi" at bounding box center [108, 98] width 101 height 16
type input "0947652777"
click at [144, 116] on div "0947652777 - [GEOGRAPHIC_DATA]" at bounding box center [119, 118] width 112 height 11
type input "[GEOGRAPHIC_DATA]"
type input "0947652777"
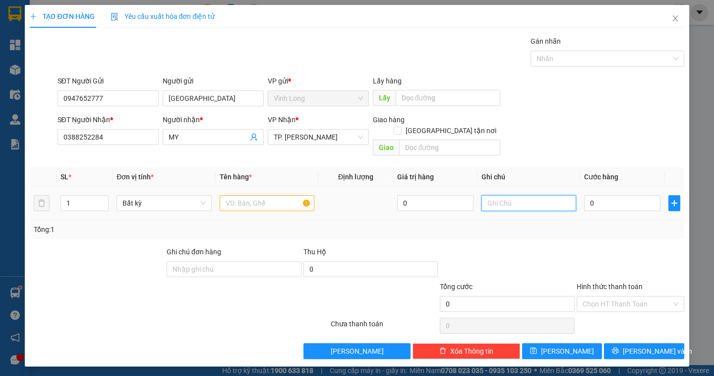
click at [501, 195] on input "text" at bounding box center [529, 203] width 95 height 16
type input "NGÂN"
click at [608, 195] on input "0" at bounding box center [622, 203] width 76 height 16
type input "3"
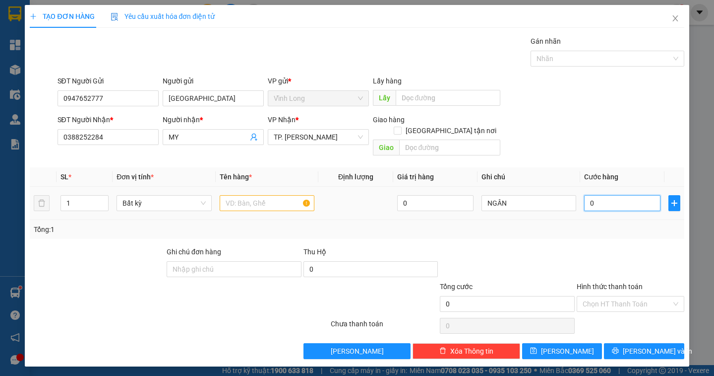
type input "3"
type input "30"
type input "30.000"
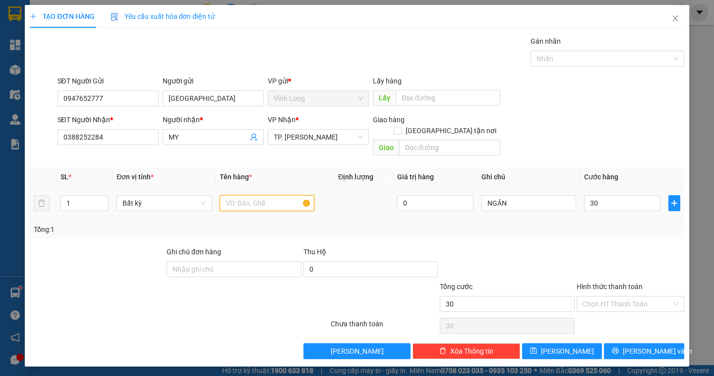
type input "30.000"
click at [233, 195] on input "text" at bounding box center [267, 203] width 95 height 16
type input "TÚI NÂU"
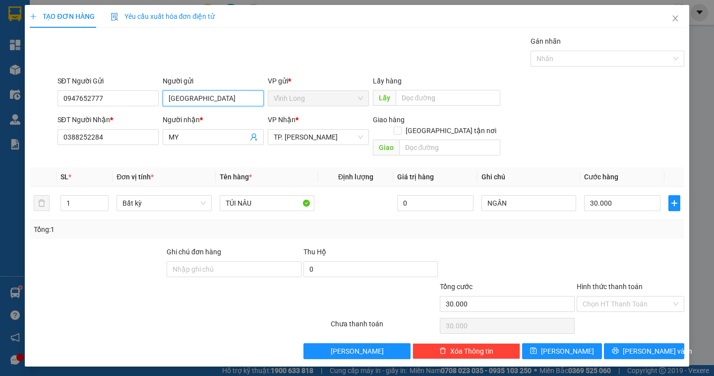
click at [253, 99] on input "[GEOGRAPHIC_DATA]" at bounding box center [213, 98] width 101 height 16
type input "T"
type input "BÁN"
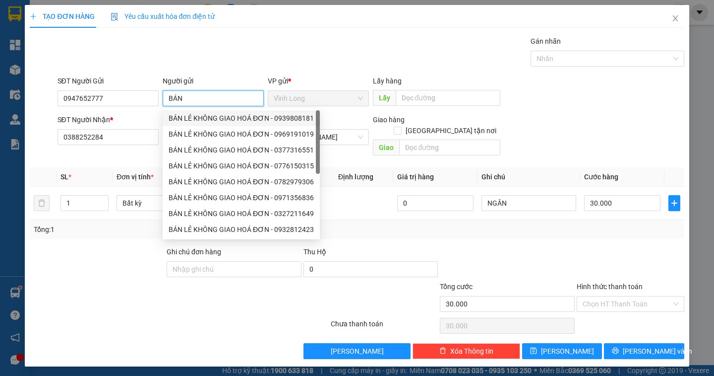
drag, startPoint x: 212, startPoint y: 119, endPoint x: 134, endPoint y: 111, distance: 77.8
click at [211, 119] on div "BÁN LẺ KHÔNG GIAO HOÁ ĐƠN - 0939808181" at bounding box center [241, 118] width 145 height 11
type input "0939808181"
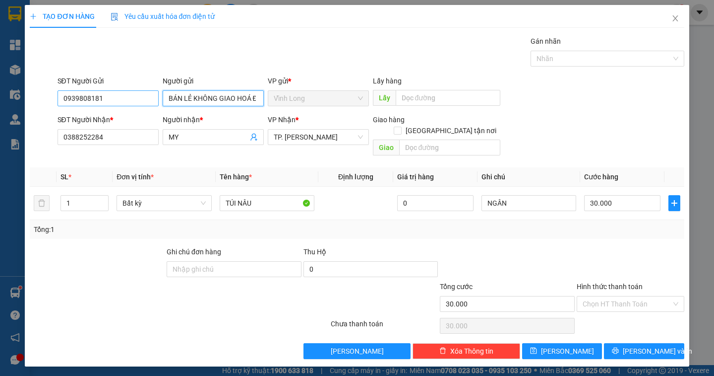
type input "BÁN LẺ KHÔNG GIAO HOÁ ĐƠN"
drag, startPoint x: 109, startPoint y: 101, endPoint x: 13, endPoint y: 107, distance: 95.9
click at [13, 107] on div "TẠO ĐƠN HÀNG Yêu cầu xuất hóa đơn điện tử Transit Pickup Surcharge Ids Transit …" at bounding box center [357, 188] width 714 height 376
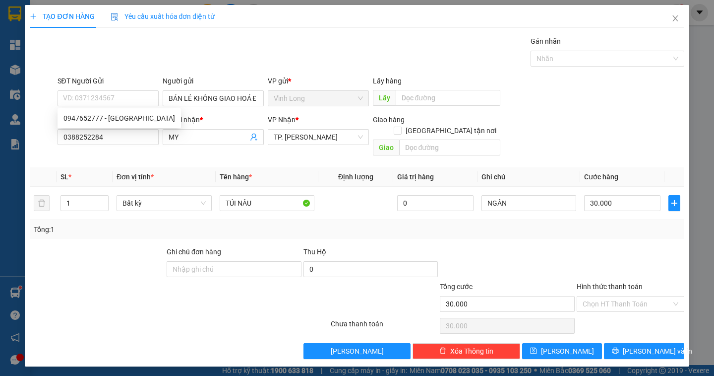
drag, startPoint x: 659, startPoint y: 297, endPoint x: 649, endPoint y: 308, distance: 15.4
click at [659, 297] on input "Hình thức thanh toán" at bounding box center [627, 303] width 89 height 15
click at [649, 308] on div "Tại văn phòng" at bounding box center [631, 312] width 96 height 11
type input "0"
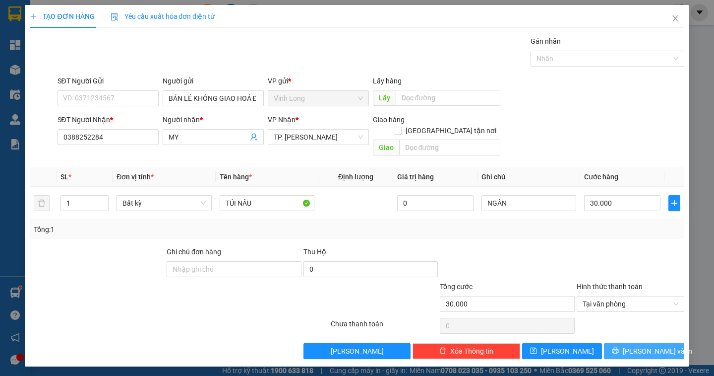
click at [639, 345] on span "[PERSON_NAME] và In" at bounding box center [657, 350] width 69 height 11
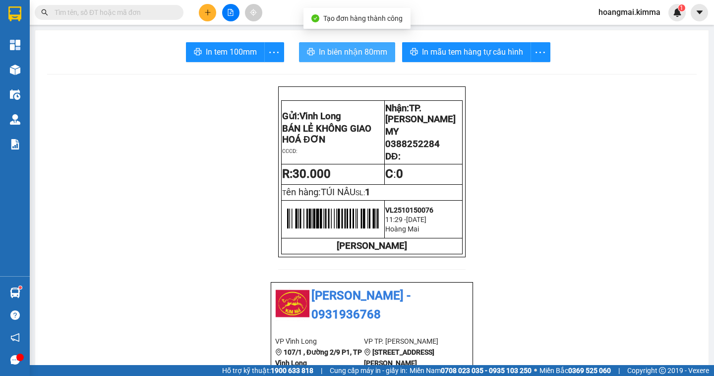
click at [336, 57] on span "In biên nhận 80mm" at bounding box center [353, 52] width 68 height 12
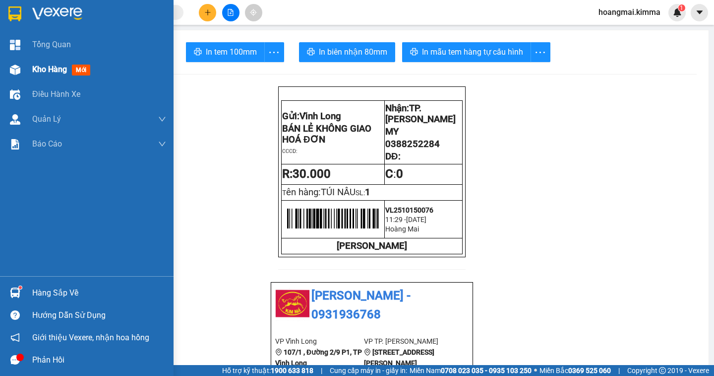
click at [40, 69] on span "Kho hàng" at bounding box center [49, 68] width 35 height 9
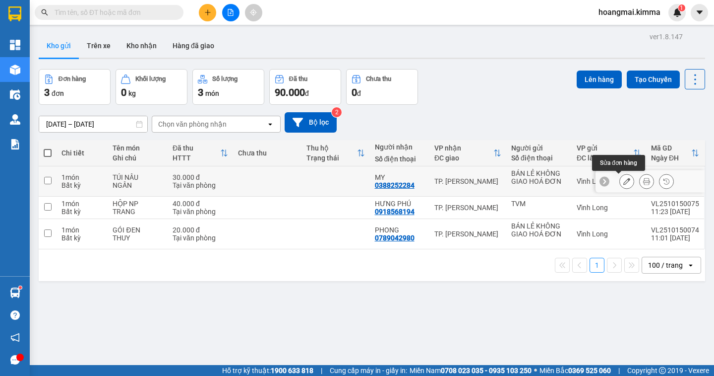
click at [620, 184] on button at bounding box center [627, 181] width 14 height 17
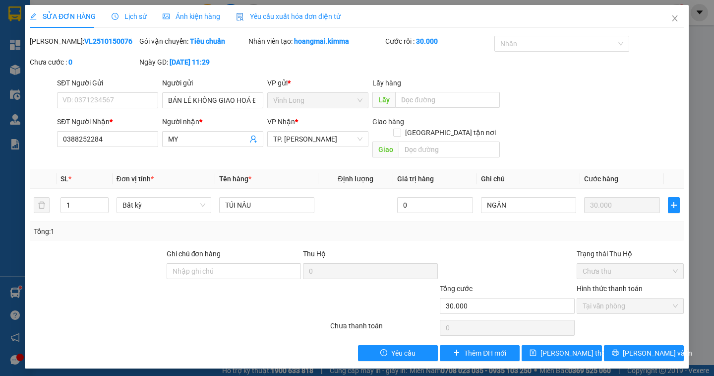
type input "BÁN LẺ KHÔNG GIAO HOÁ ĐƠN"
type input "0388252284"
type input "MY"
type input "30.000"
click at [519, 197] on input "NGÂN" at bounding box center [529, 205] width 95 height 16
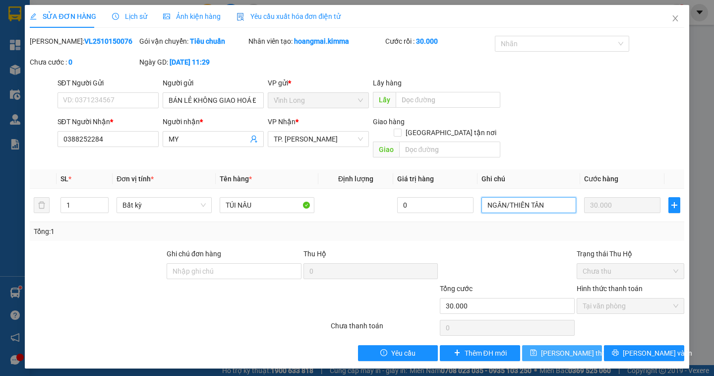
type input "NGÂN/THIÊN TÂN"
click at [573, 347] on span "[PERSON_NAME] thay đổi" at bounding box center [580, 352] width 79 height 11
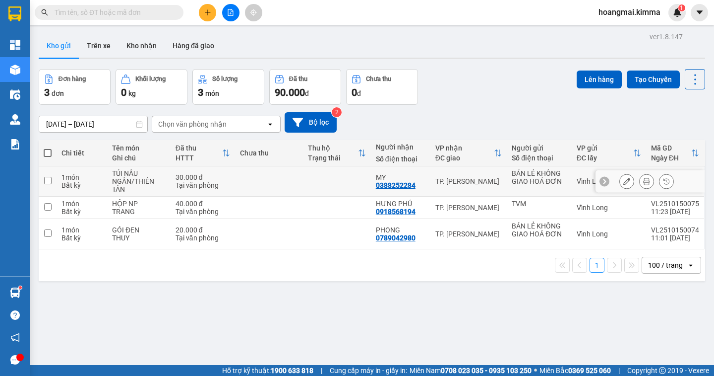
click at [643, 182] on icon at bounding box center [646, 181] width 7 height 7
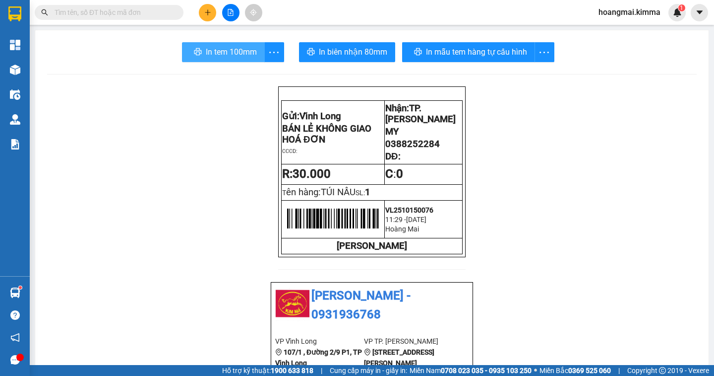
click at [236, 50] on span "In tem 100mm" at bounding box center [231, 52] width 51 height 12
click at [207, 9] on icon "plus" at bounding box center [207, 12] width 7 height 7
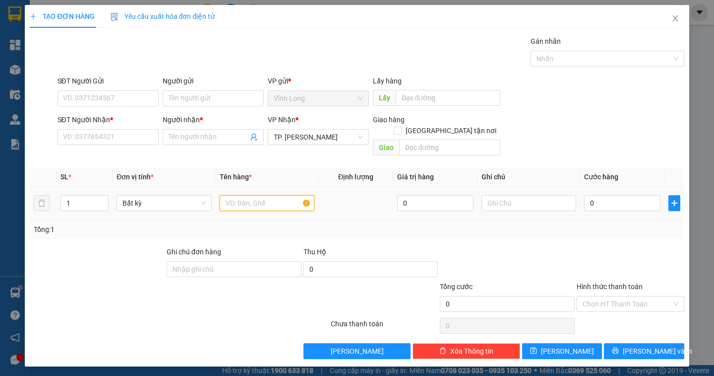
click at [253, 195] on input "text" at bounding box center [267, 203] width 95 height 16
type input "HỘP"
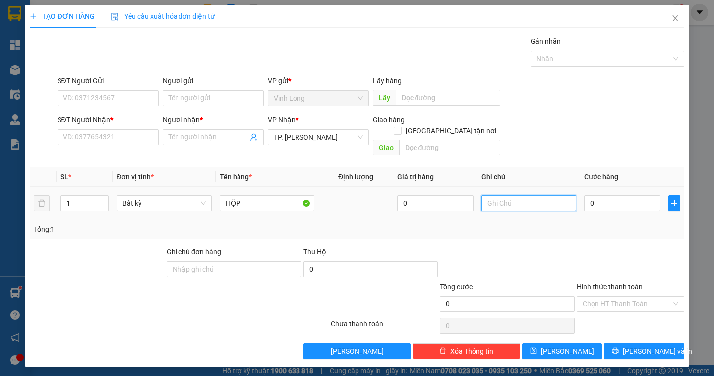
click at [512, 195] on input "text" at bounding box center [529, 203] width 95 height 16
type input "NGÂN"
click at [610, 195] on input "0" at bounding box center [622, 203] width 76 height 16
type input "2"
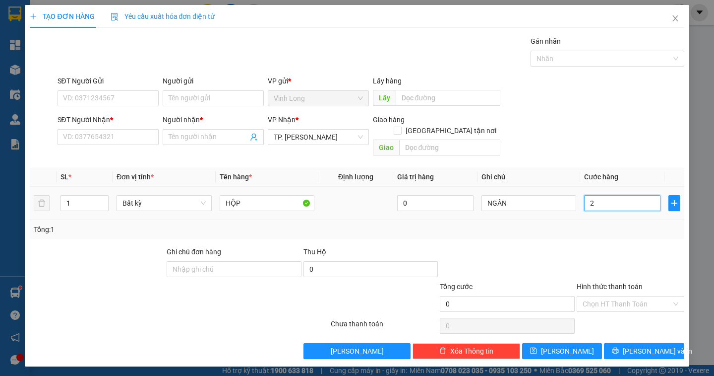
type input "2"
type input "20"
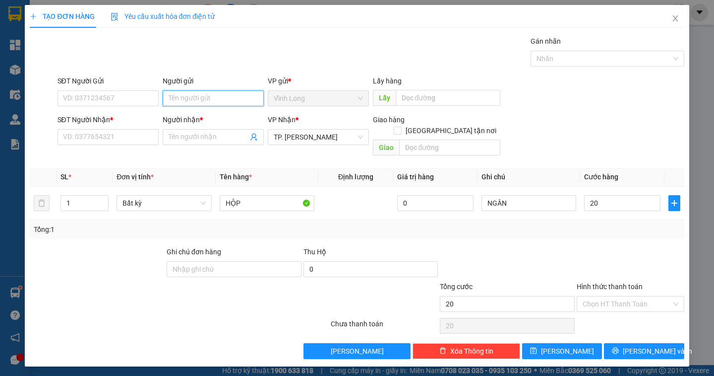
click at [179, 100] on input "Người gửi" at bounding box center [213, 98] width 101 height 16
type input "20.000"
click at [179, 100] on input "Người gửi" at bounding box center [213, 98] width 101 height 16
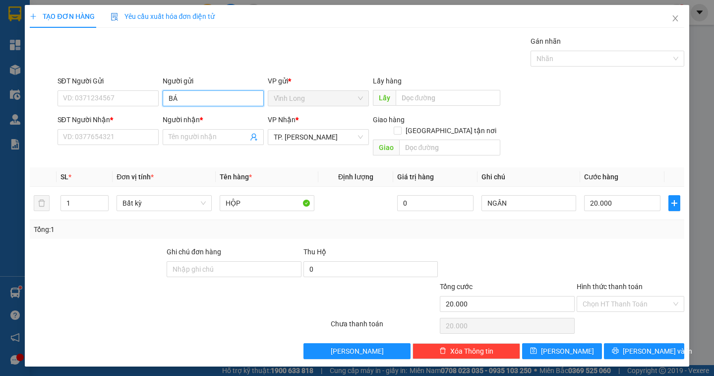
type input "BÁN"
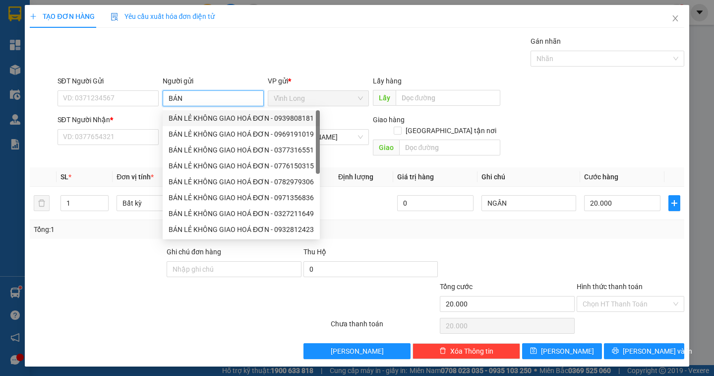
click at [206, 117] on div "BÁN LẺ KHÔNG GIAO HOÁ ĐƠN - 0939808181" at bounding box center [241, 118] width 145 height 11
type input "0939808181"
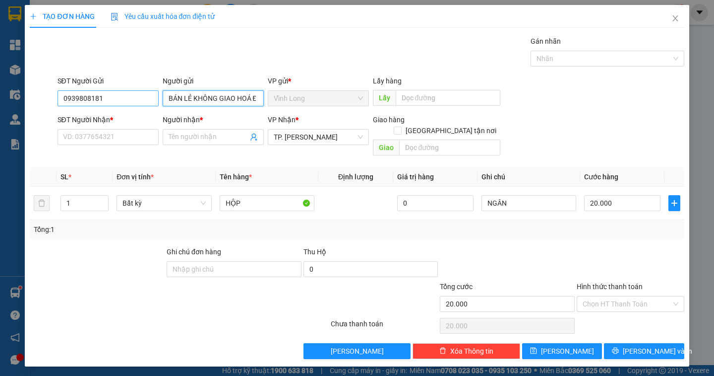
type input "BÁN LẺ KHÔNG GIAO HOÁ ĐƠN"
drag, startPoint x: 116, startPoint y: 101, endPoint x: 0, endPoint y: 89, distance: 116.7
click at [0, 89] on div "TẠO ĐƠN HÀNG Yêu cầu xuất hóa đơn điện tử Transit Pickup Surcharge Ids Transit …" at bounding box center [357, 188] width 714 height 376
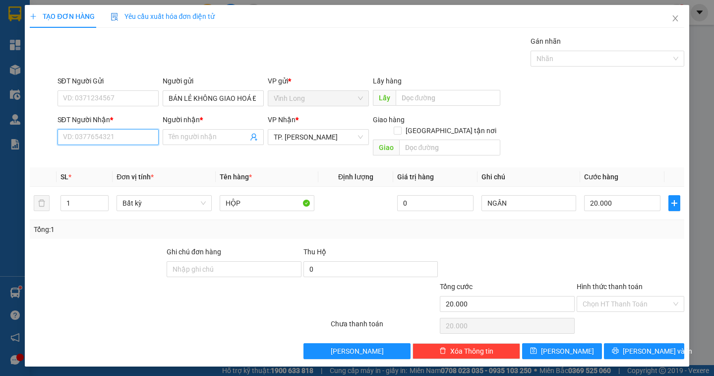
click at [120, 139] on input "SĐT Người Nhận *" at bounding box center [108, 137] width 101 height 16
type input "0911111742"
click at [121, 153] on div "0911111742 - TÚ NHƯ" at bounding box center [107, 156] width 89 height 11
type input "TÚ NHƯ"
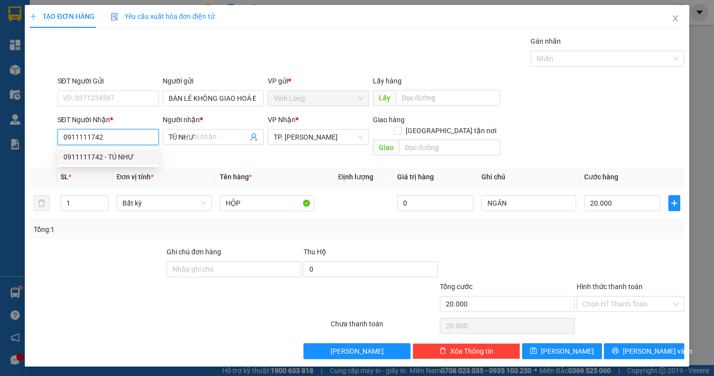
click at [121, 153] on div "0911111742 - TÚ NHƯ" at bounding box center [107, 156] width 89 height 11
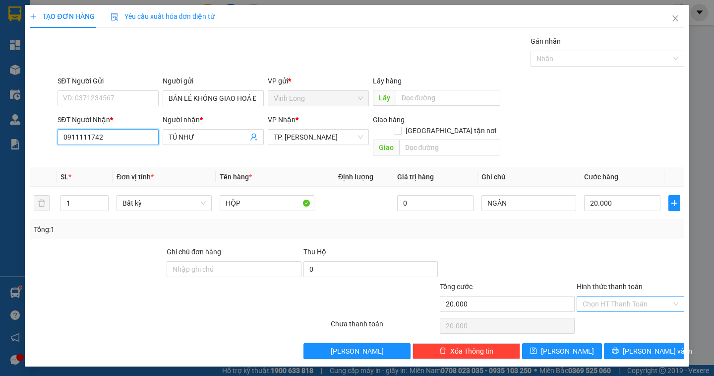
type input "0911111742"
click at [653, 296] on input "Hình thức thanh toán" at bounding box center [627, 303] width 89 height 15
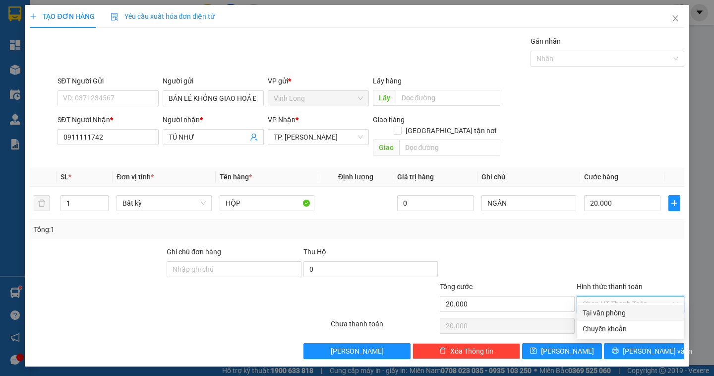
click at [641, 313] on div "Tại văn phòng" at bounding box center [631, 312] width 96 height 11
type input "0"
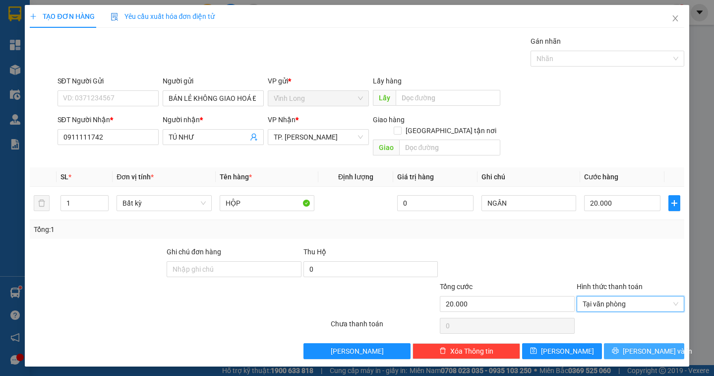
click at [643, 345] on span "[PERSON_NAME] và In" at bounding box center [657, 350] width 69 height 11
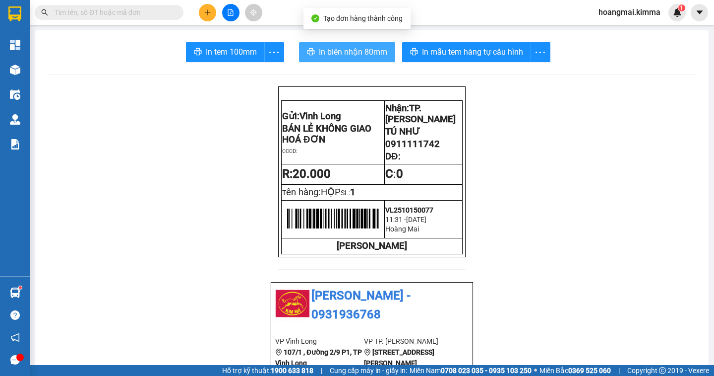
click at [328, 56] on span "In biên nhận 80mm" at bounding box center [353, 52] width 68 height 12
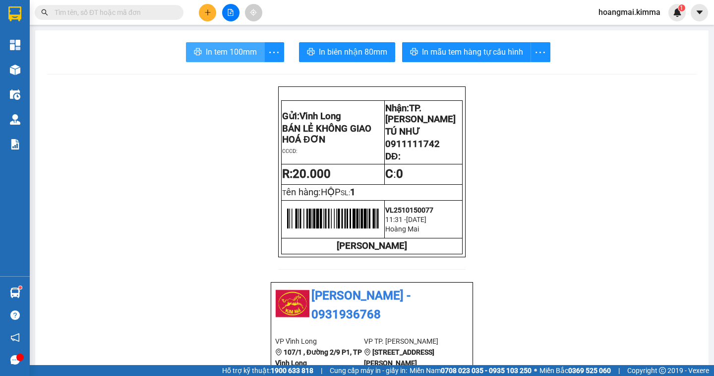
click at [242, 55] on span "In tem 100mm" at bounding box center [231, 52] width 51 height 12
